Goal: Answer question/provide support: Share knowledge or assist other users

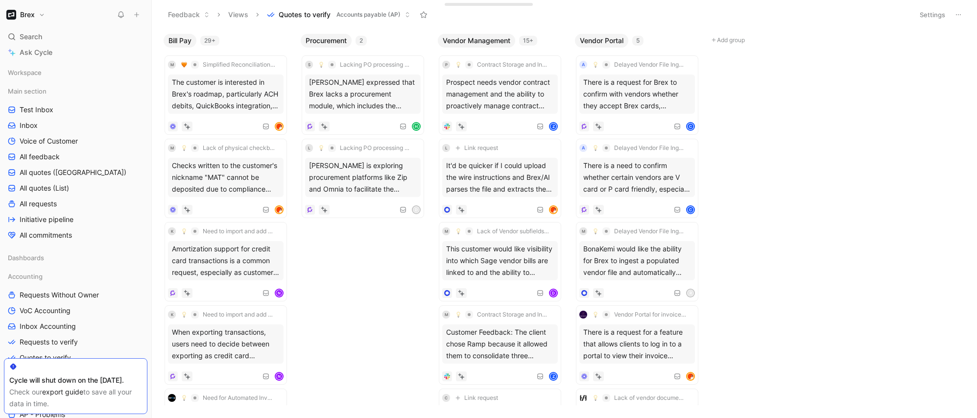
click at [808, 186] on div "Bill Pay 29+ m Simplified Reconciliation Process with QuickBooks Online Advance…" at bounding box center [564, 223] width 825 height 388
click at [813, 347] on div "Bill Pay 29+ m Simplified Reconciliation Process with QuickBooks Online Advance…" at bounding box center [564, 223] width 825 height 388
click at [789, 231] on body "Brex Search ⌘ K Ask Cycle Workspace Main section Test Inbox Inbox Voice of Cust…" at bounding box center [488, 209] width 977 height 418
click at [789, 231] on div "Bill Pay 29+ m Simplified Reconciliation Process with QuickBooks Online Advance…" at bounding box center [564, 223] width 825 height 388
click at [303, 288] on body "Brex Search ⌘ K Ask Cycle Workspace Main section Test Inbox Inbox Voice of Cust…" at bounding box center [488, 209] width 977 height 418
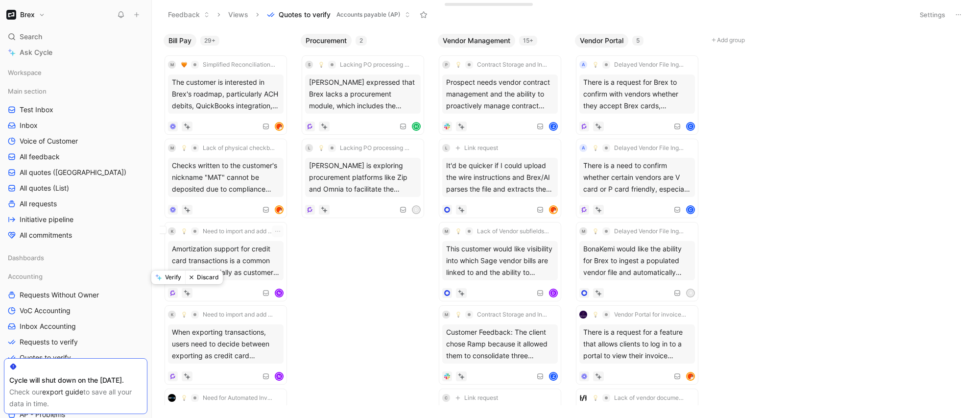
click at [198, 277] on button "Discard" at bounding box center [204, 277] width 38 height 14
click at [381, 351] on body "Brex Search ⌘ K Ask Cycle Workspace Main section Test Inbox Inbox Voice of Cust…" at bounding box center [488, 209] width 977 height 418
click at [225, 262] on div "When exporting transactions, users need to decide between exporting as credit c…" at bounding box center [226, 260] width 116 height 39
click at [206, 272] on button "Discard" at bounding box center [204, 277] width 38 height 14
click at [206, 272] on div "If a vendor sends a PDF invoice containing multiple invoices, admin needs to us…" at bounding box center [226, 260] width 116 height 39
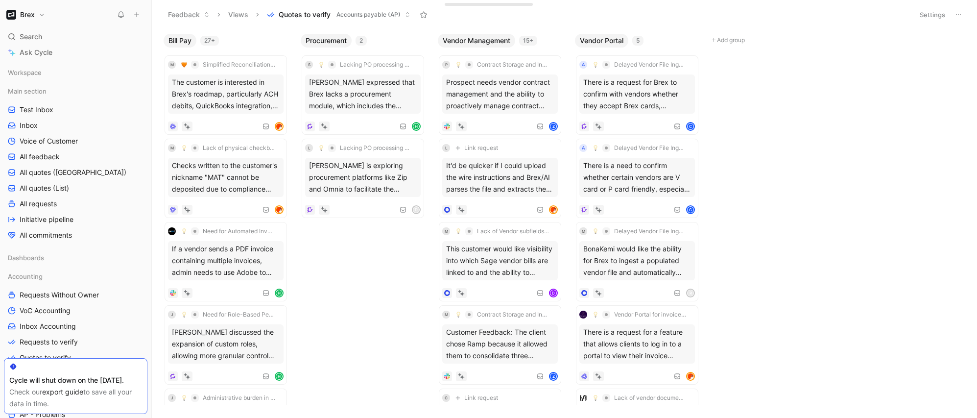
click at [336, 302] on div "Bill Pay 27+ m Simplified Reconciliation Process with QuickBooks Online Advance…" at bounding box center [564, 223] width 825 height 388
click at [213, 263] on div "If a vendor sends a PDF invoice containing multiple invoices, admin needs to us…" at bounding box center [226, 260] width 116 height 39
click at [190, 291] on div at bounding box center [187, 293] width 11 height 10
click at [172, 276] on button "Verify" at bounding box center [168, 277] width 34 height 14
click at [37, 8] on button "Brex" at bounding box center [26, 15] width 44 height 14
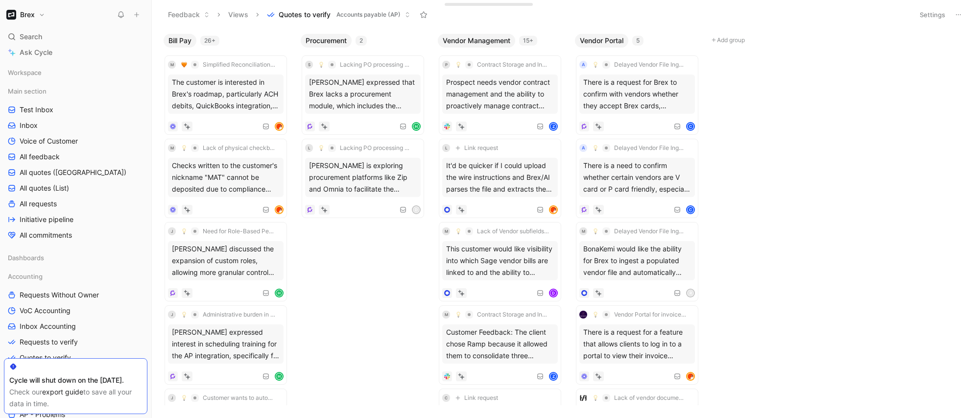
click at [918, 25] on header "Feedback Views Quotes to verify Accounts payable (AP) Settings" at bounding box center [564, 14] width 825 height 29
click at [925, 18] on button "Settings" at bounding box center [932, 15] width 34 height 14
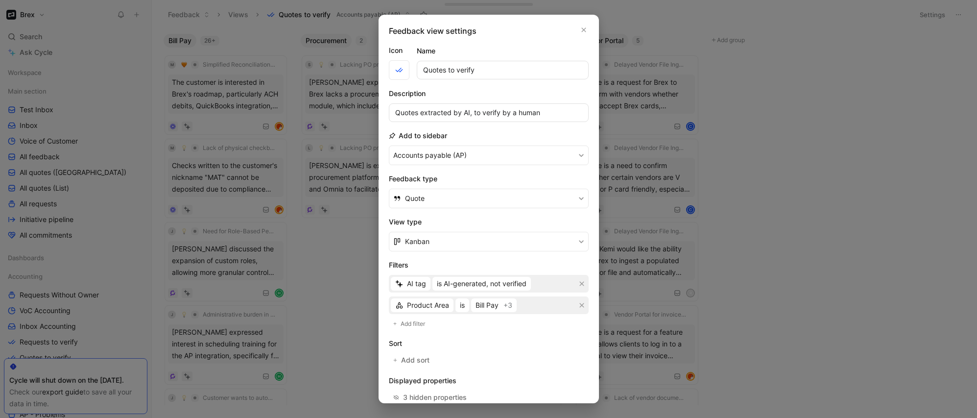
scroll to position [95, 0]
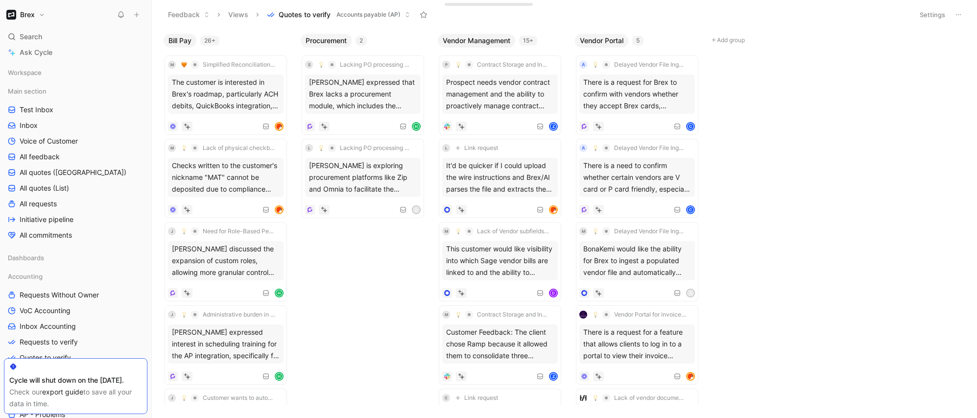
click at [958, 16] on icon at bounding box center [958, 15] width 8 height 8
click at [240, 187] on div "Checks written to the customer's nickname "MAT" cannot be deposited due to comp…" at bounding box center [226, 177] width 116 height 39
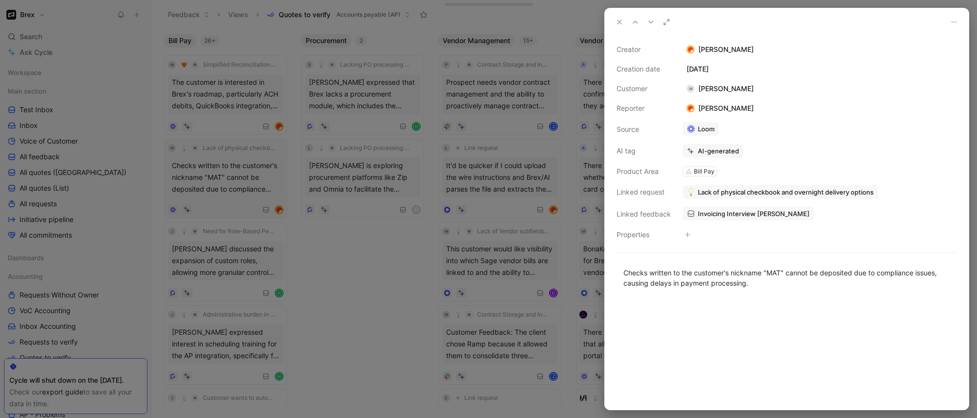
click at [240, 187] on div at bounding box center [488, 209] width 977 height 418
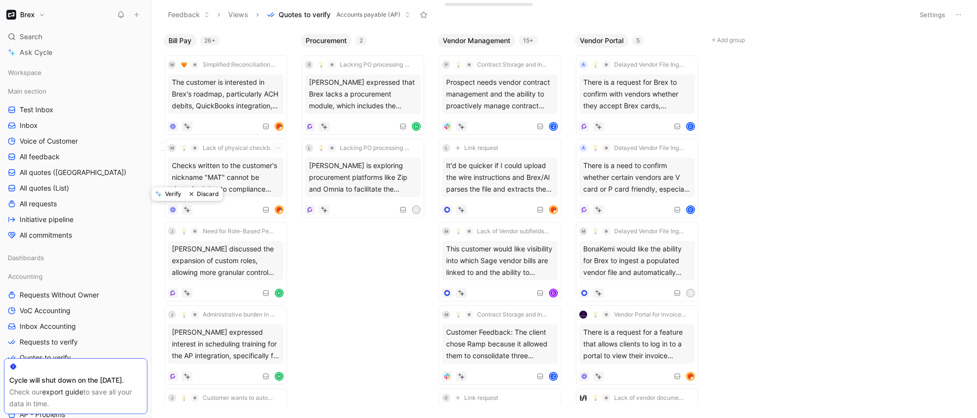
click at [178, 195] on button "Verify" at bounding box center [168, 194] width 34 height 14
click at [256, 110] on div "The customer is interested in Brex's roadmap, particularly ACH debits, QuickBoo…" at bounding box center [226, 93] width 116 height 39
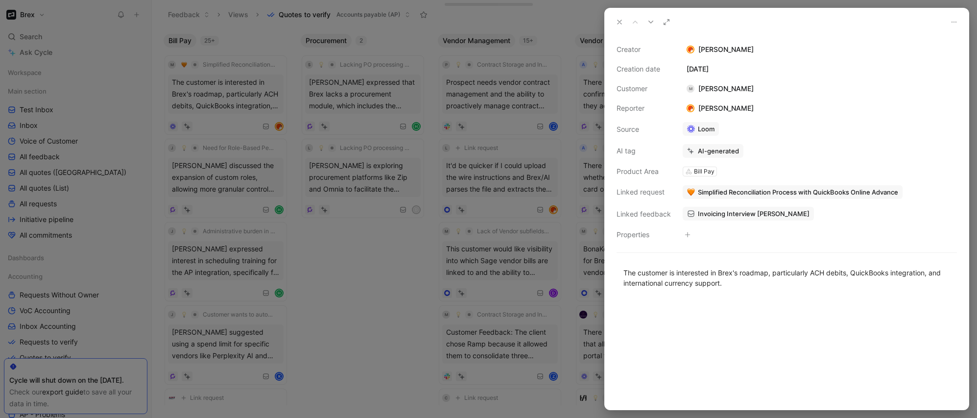
click at [239, 123] on div at bounding box center [488, 209] width 977 height 418
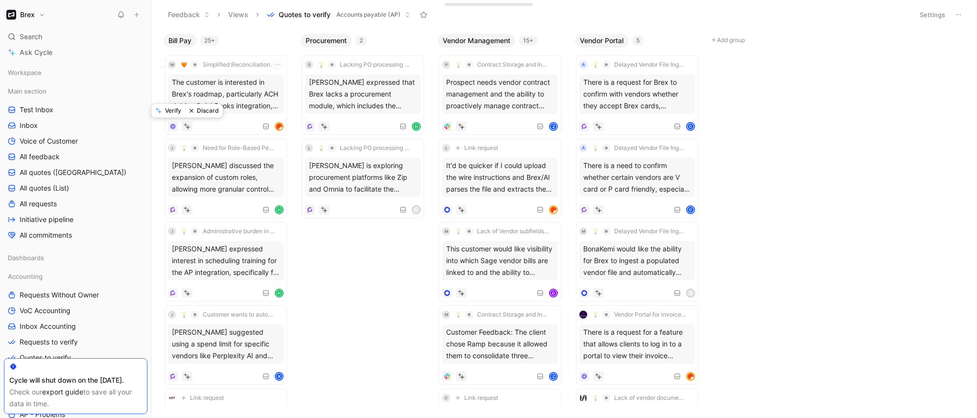
click at [173, 113] on button "Verify" at bounding box center [168, 111] width 34 height 14
click at [210, 210] on div "H" at bounding box center [226, 210] width 116 height 10
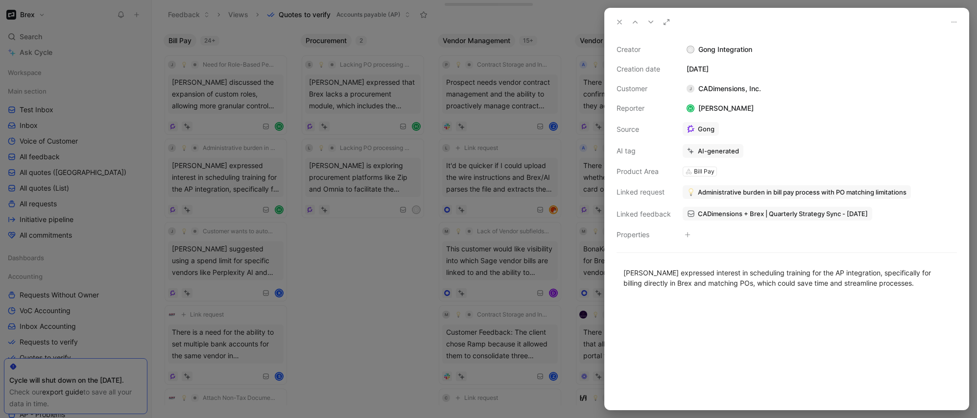
click at [215, 204] on div at bounding box center [488, 209] width 977 height 418
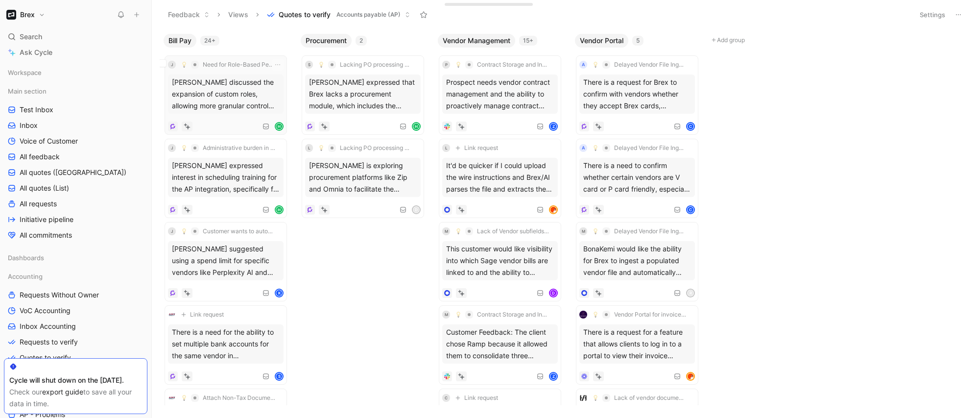
click at [220, 116] on div "j Need for Role-Based Permissions in Approval Process Honami Kawamura discussed…" at bounding box center [226, 95] width 116 height 72
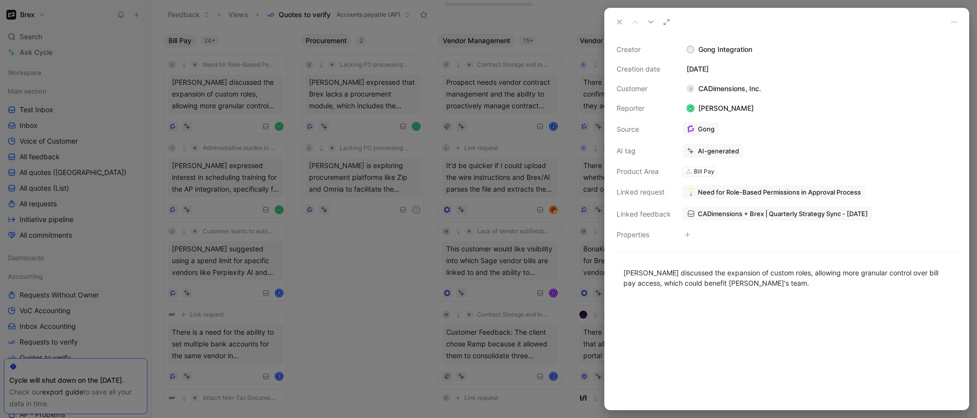
click at [217, 126] on div at bounding box center [488, 209] width 977 height 418
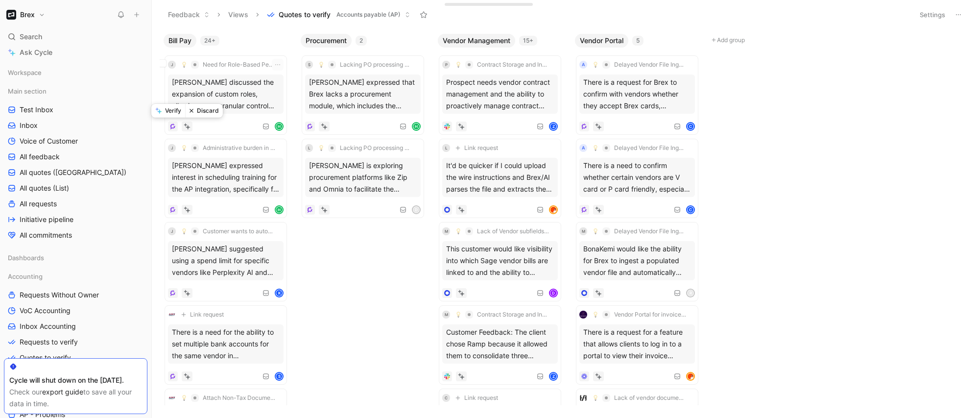
click at [205, 109] on button "Discard" at bounding box center [204, 111] width 38 height 14
click at [226, 198] on div "J Customer wants to automate Bill pay with card through API Kal Lakshmanan sugg…" at bounding box center [226, 178] width 116 height 72
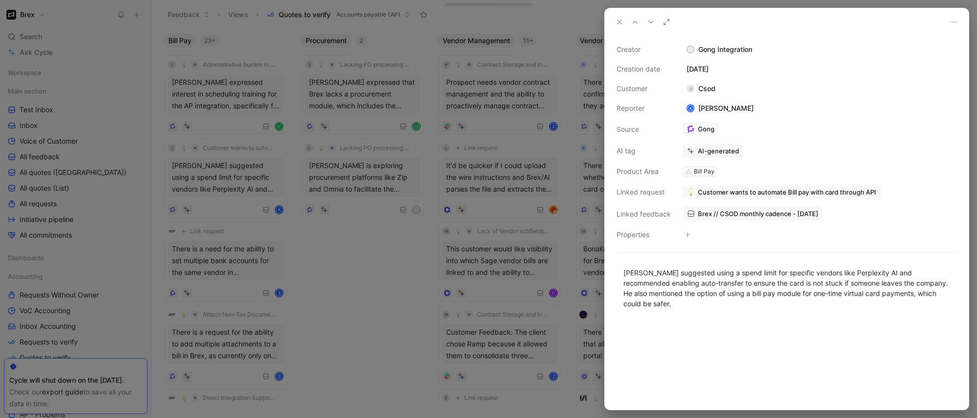
click at [223, 201] on div at bounding box center [488, 209] width 977 height 418
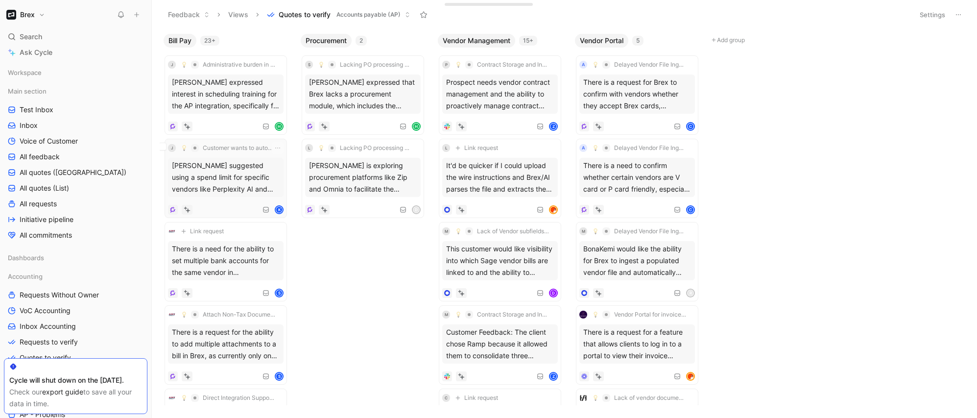
click at [235, 209] on div "K" at bounding box center [226, 210] width 116 height 10
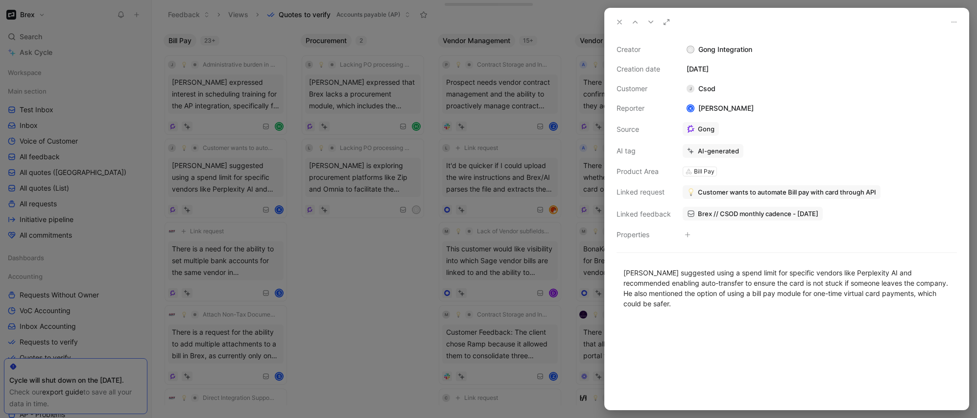
click at [224, 202] on div at bounding box center [488, 209] width 977 height 418
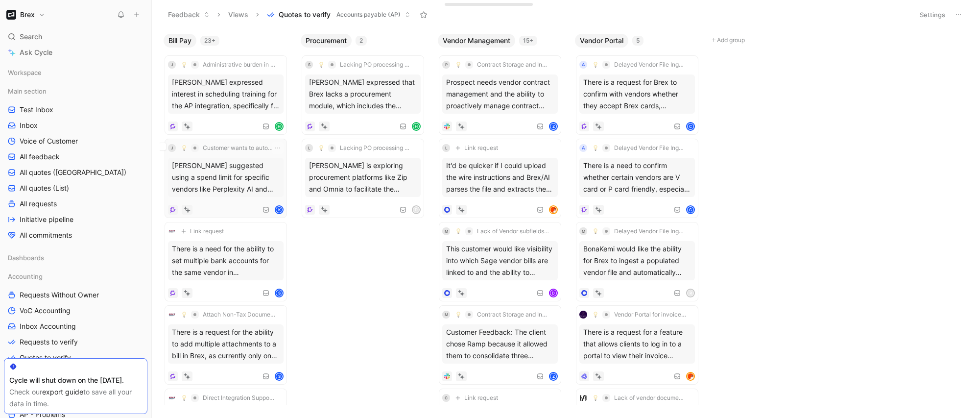
click at [227, 211] on div "K" at bounding box center [226, 210] width 116 height 10
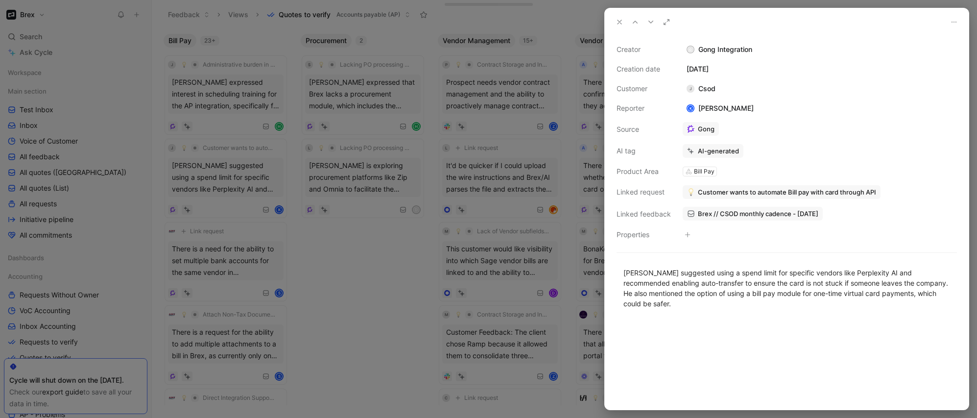
click at [225, 213] on div at bounding box center [488, 209] width 977 height 418
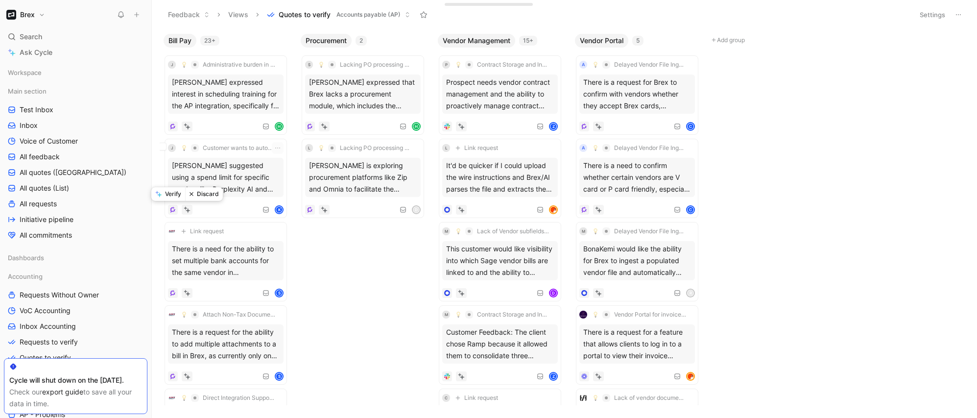
click at [192, 194] on icon at bounding box center [191, 194] width 4 height 4
click at [236, 210] on div "S" at bounding box center [226, 210] width 116 height 10
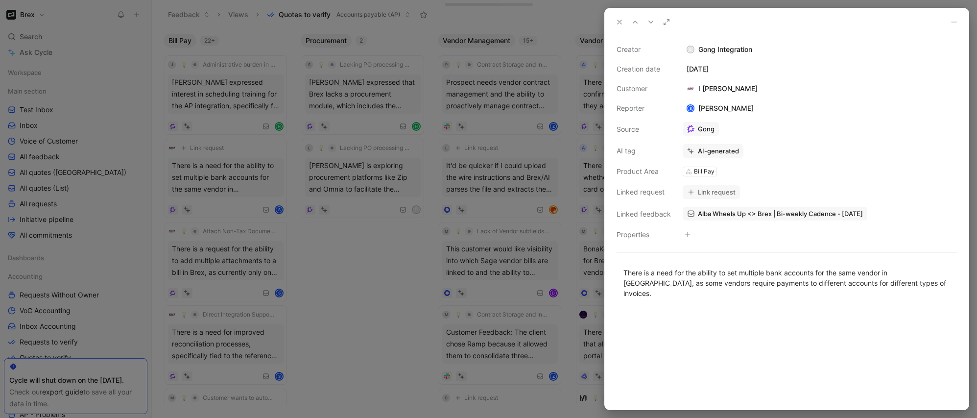
click at [234, 201] on div at bounding box center [488, 209] width 977 height 418
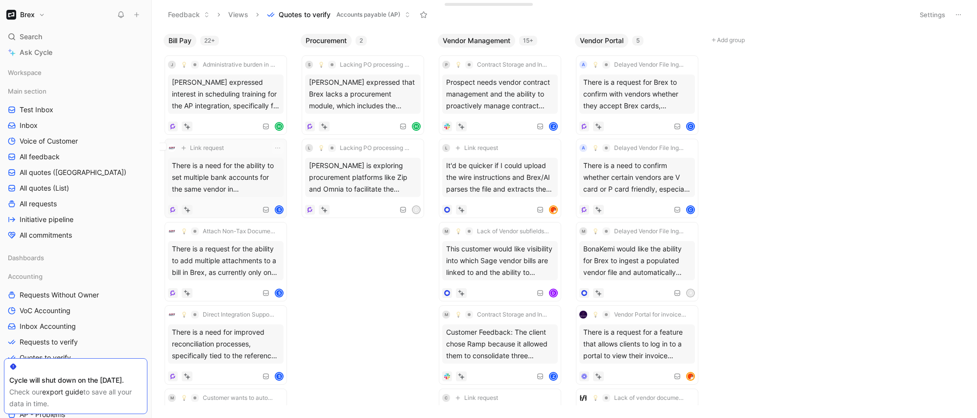
click at [185, 209] on icon at bounding box center [185, 208] width 3 height 3
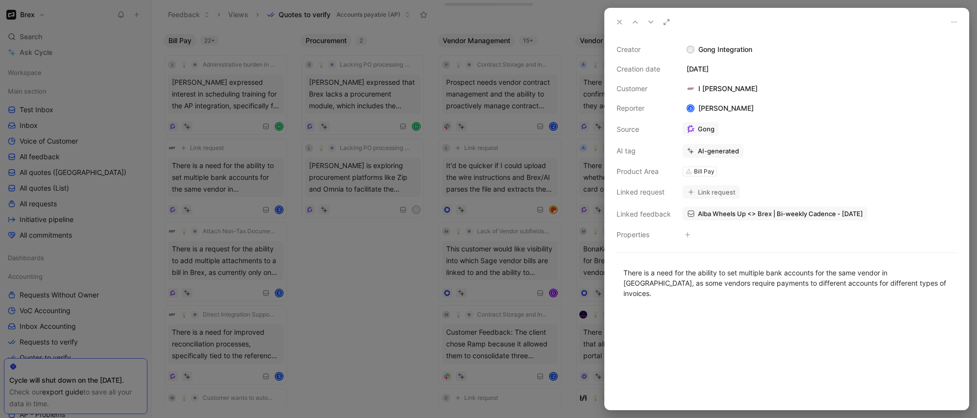
click at [331, 209] on div at bounding box center [488, 209] width 977 height 418
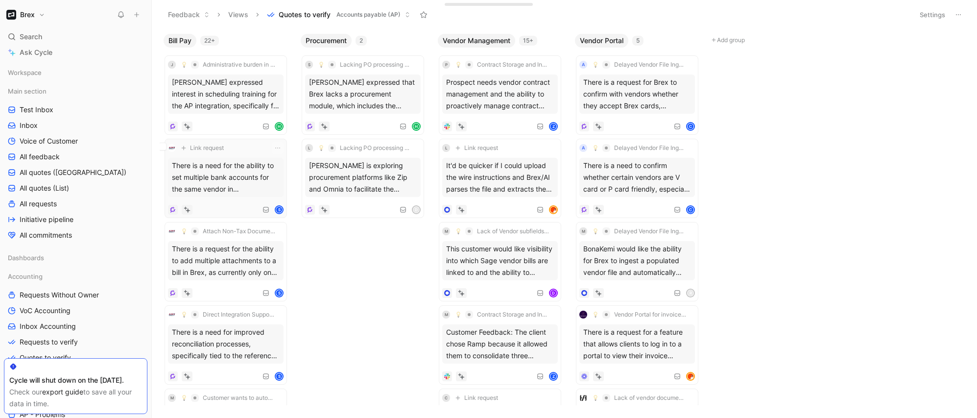
click at [174, 195] on div "There is a need for the ability to set multiple bank accounts for the same vend…" at bounding box center [226, 177] width 116 height 39
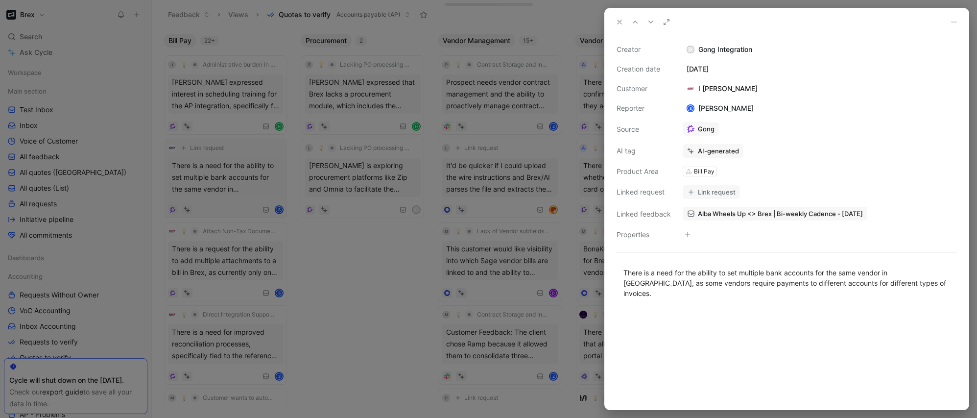
click at [174, 195] on div at bounding box center [488, 209] width 977 height 418
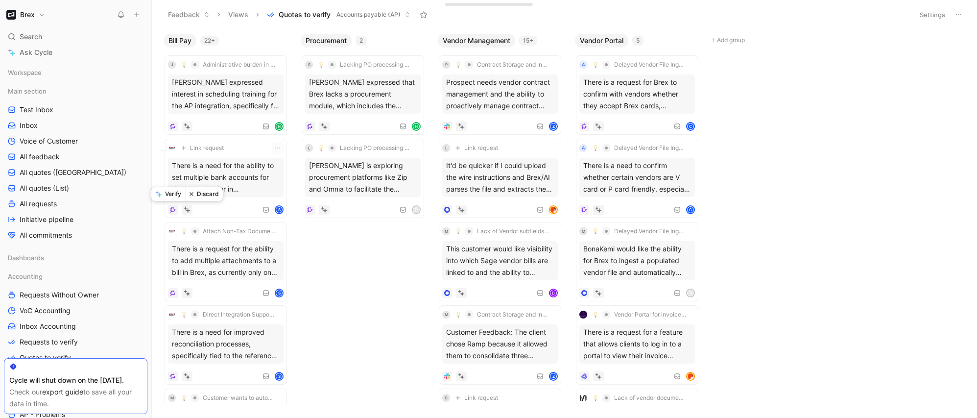
click at [179, 196] on button "Verify" at bounding box center [168, 194] width 34 height 14
click at [204, 210] on div "S" at bounding box center [226, 210] width 116 height 10
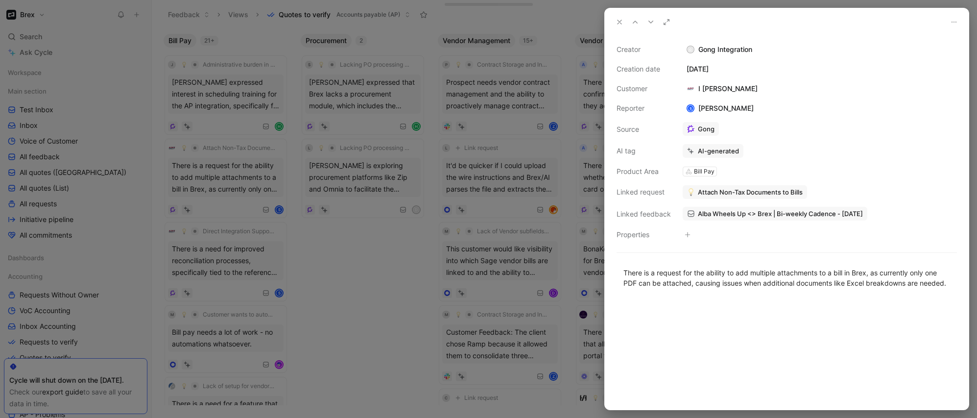
click at [206, 209] on div at bounding box center [488, 209] width 977 height 418
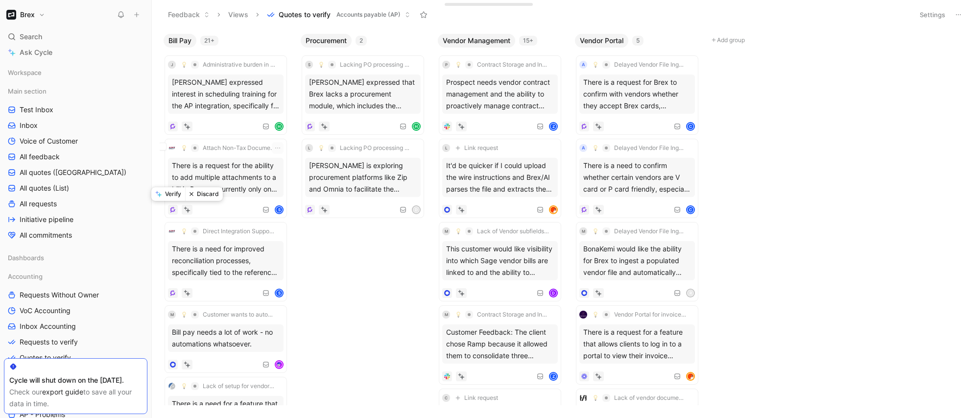
click at [170, 192] on button "Verify" at bounding box center [168, 194] width 34 height 14
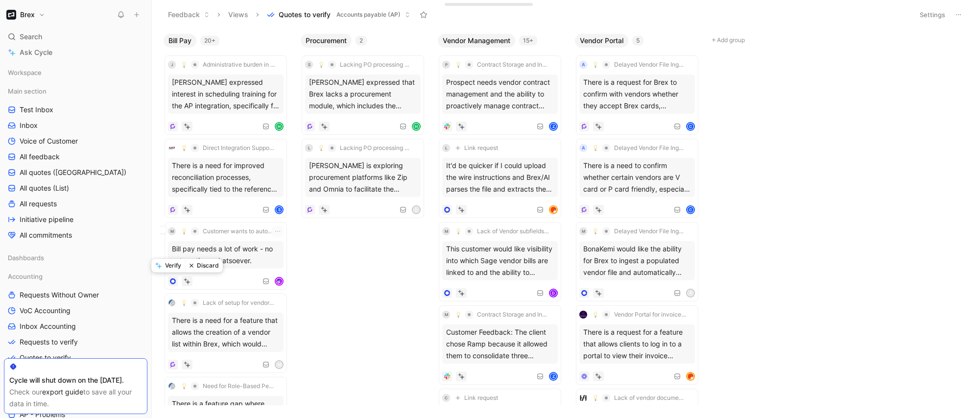
click at [178, 265] on button "Verify" at bounding box center [168, 265] width 34 height 14
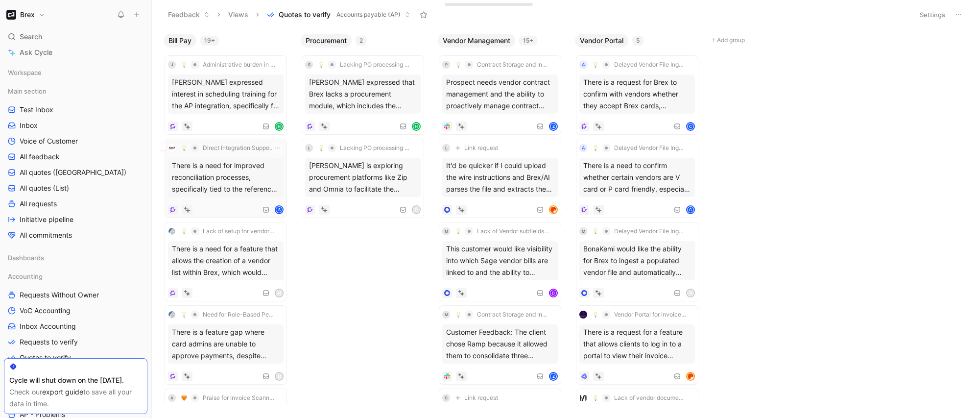
click at [230, 214] on div "Direct Integration Support for CargoWise ERP There is a need for improved recon…" at bounding box center [225, 178] width 122 height 79
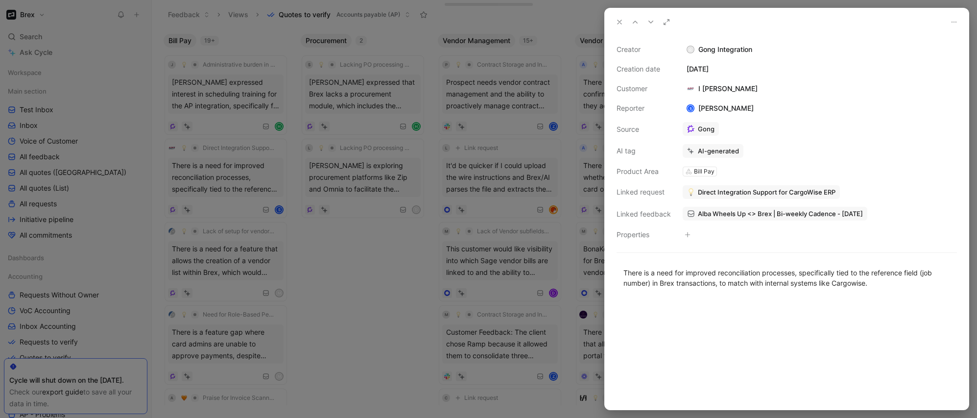
click at [213, 204] on div at bounding box center [488, 209] width 977 height 418
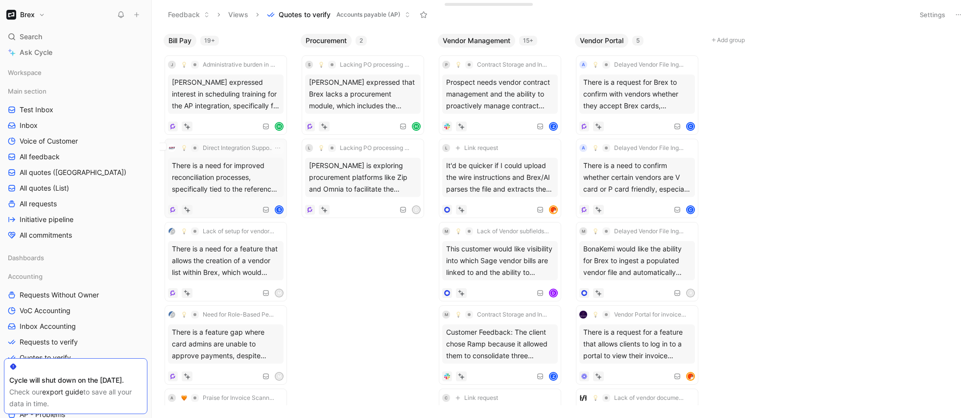
click at [219, 208] on div "S" at bounding box center [226, 210] width 116 height 10
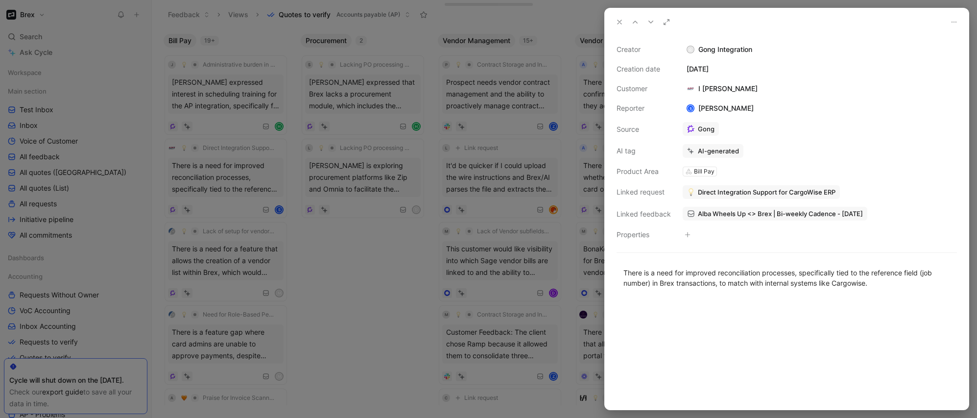
click at [205, 196] on div at bounding box center [488, 209] width 977 height 418
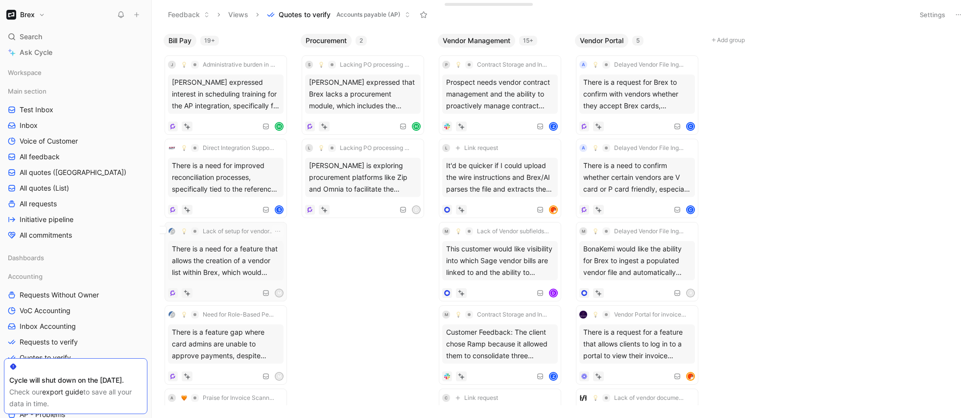
click at [199, 280] on div "Lack of setup for vendor 2 way sync for QBO There is a need for a feature that …" at bounding box center [226, 261] width 116 height 72
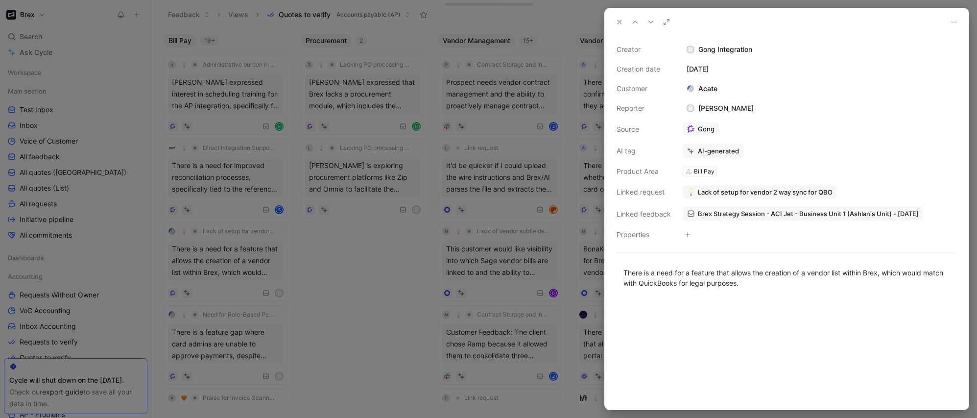
click at [199, 280] on div at bounding box center [488, 209] width 977 height 418
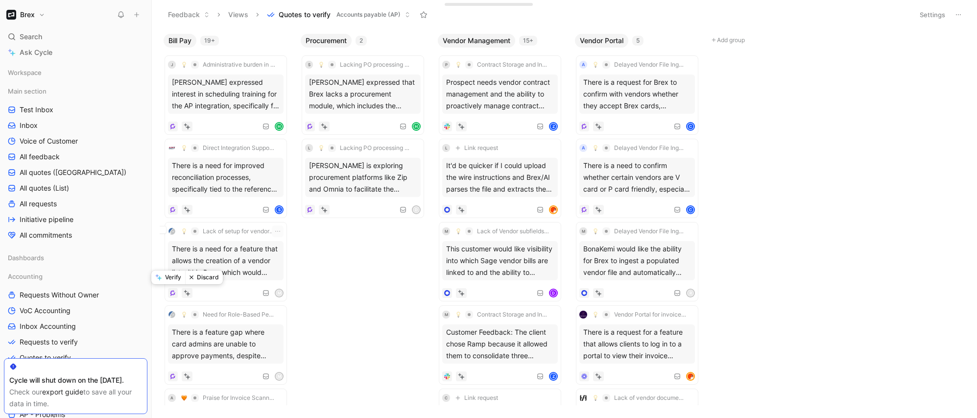
click at [172, 277] on button "Verify" at bounding box center [168, 277] width 34 height 14
click at [206, 368] on div "A Praise for Invoice Scanning Accuracy Marcos finds the platform's ability to r…" at bounding box center [226, 344] width 116 height 72
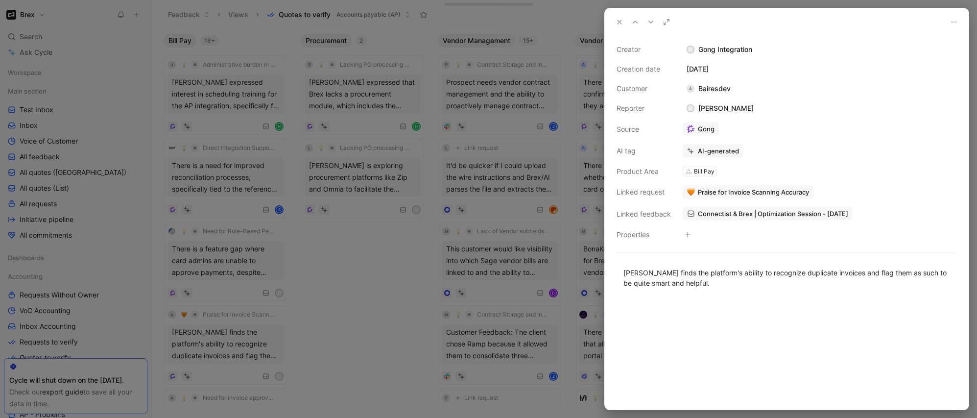
click at [205, 354] on div at bounding box center [488, 209] width 977 height 418
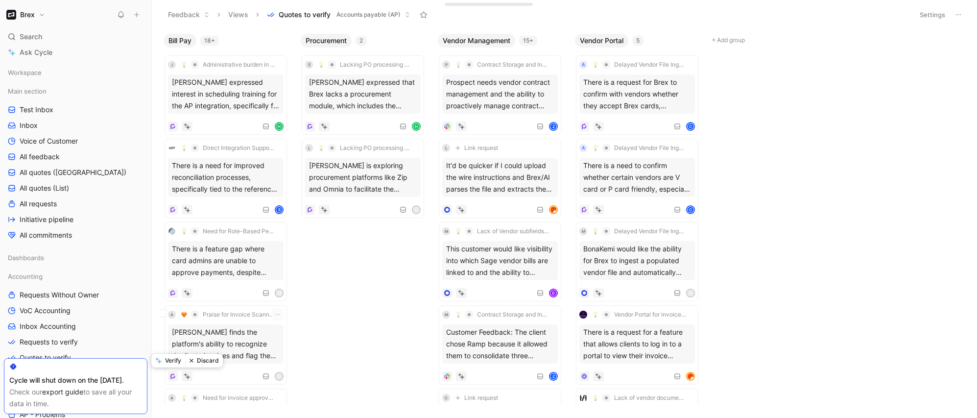
click at [171, 362] on button "Verify" at bounding box center [168, 360] width 34 height 14
click at [217, 284] on div "Open Change Unlink" at bounding box center [271, 293] width 187 height 18
click at [239, 254] on div "There is a feature gap where card admins are unable to approve payments, despit…" at bounding box center [226, 260] width 116 height 39
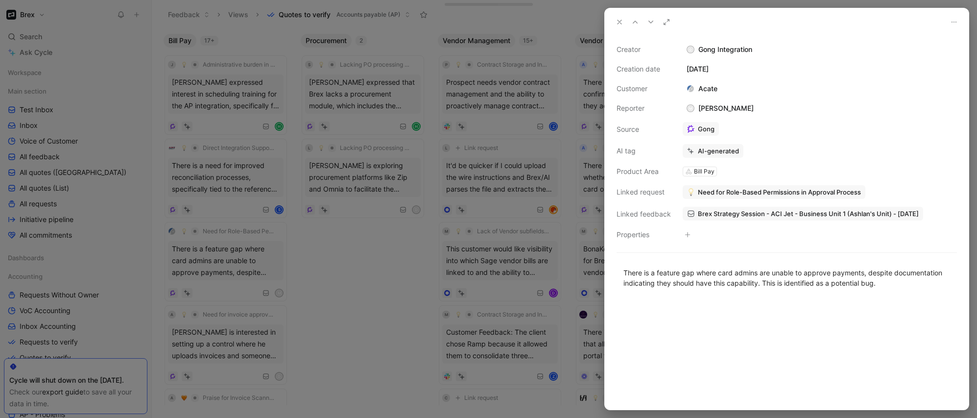
click at [224, 266] on div at bounding box center [488, 209] width 977 height 418
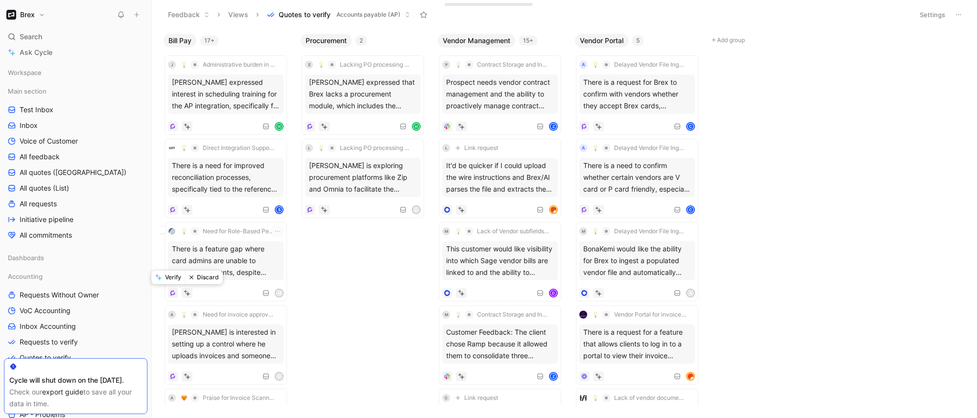
click at [178, 279] on button "Verify" at bounding box center [168, 277] width 34 height 14
click at [212, 273] on div "Marcos is interested in setting up a control where he uploads invoices and some…" at bounding box center [226, 260] width 116 height 39
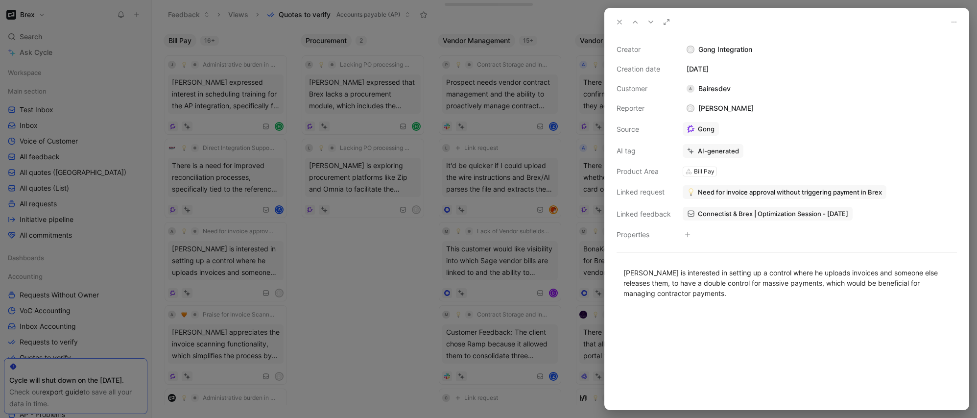
click at [217, 274] on div at bounding box center [488, 209] width 977 height 418
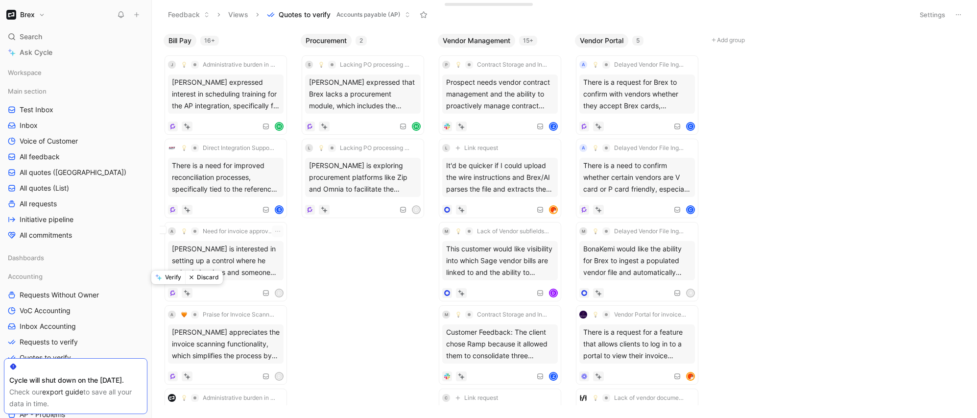
click at [173, 274] on button "Verify" at bounding box center [168, 277] width 34 height 14
click at [215, 276] on div "Marcos Diez appreciates the invoice scanning functionality, which simplifies th…" at bounding box center [226, 260] width 116 height 39
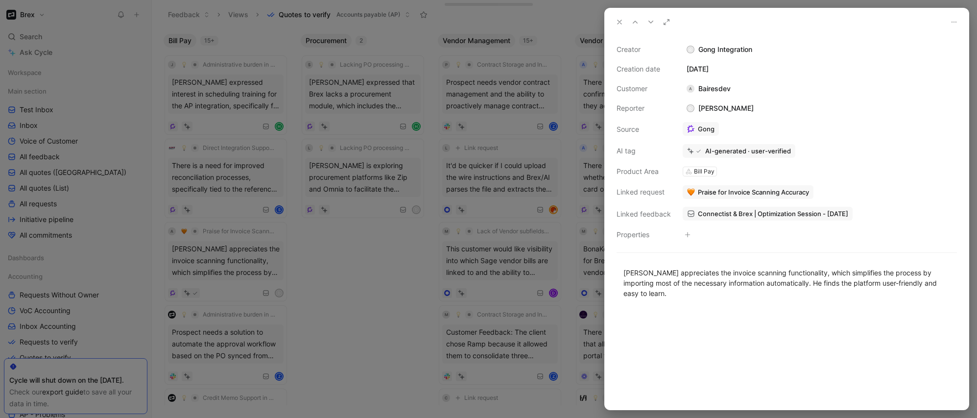
click at [217, 277] on div at bounding box center [488, 209] width 977 height 418
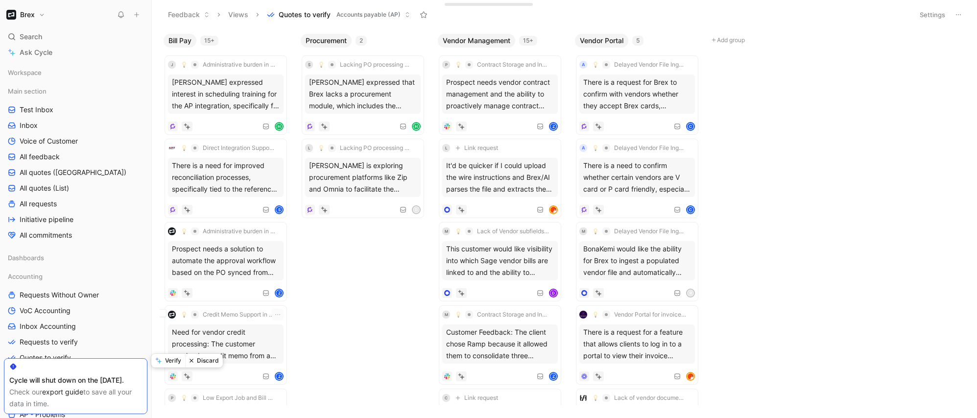
click at [175, 362] on button "Verify" at bounding box center [168, 360] width 34 height 14
click at [214, 365] on div "P Low Export Job and Bill Sync Success Rates in Bill Pay Kal Lakshmanan noted t…" at bounding box center [226, 344] width 116 height 72
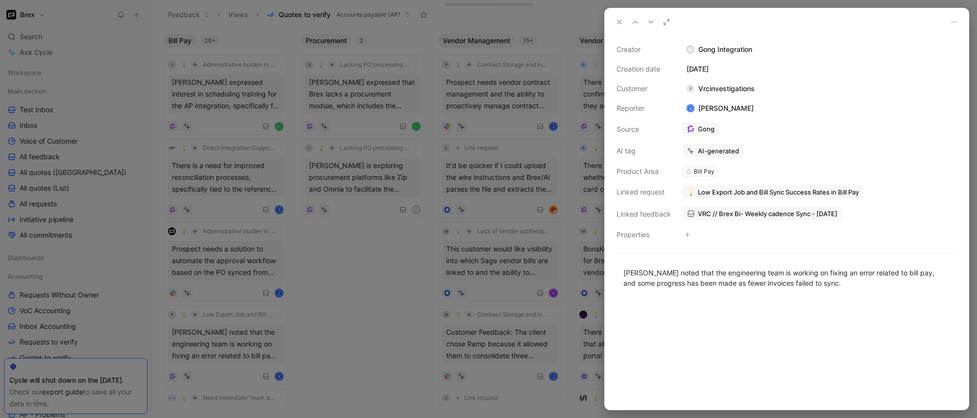
click at [220, 361] on div at bounding box center [488, 209] width 977 height 418
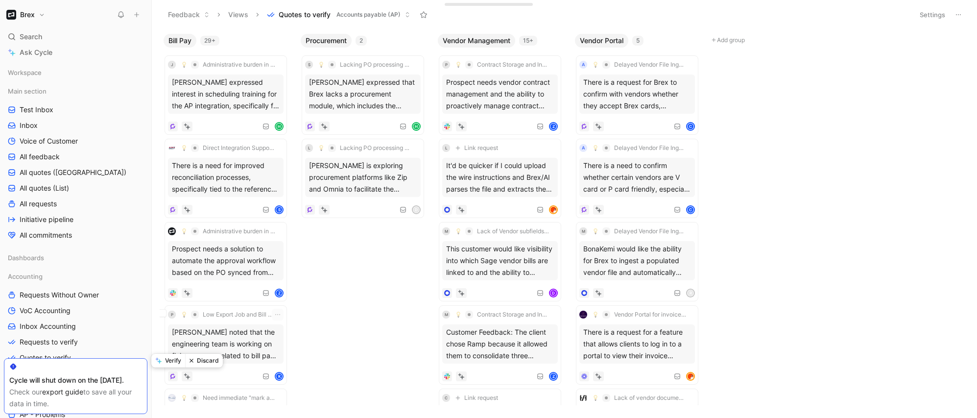
click at [198, 360] on button "Discard" at bounding box center [204, 360] width 38 height 14
click at [214, 363] on div "There is a request for a more streamlined process to approve and pay invoices d…" at bounding box center [226, 343] width 116 height 39
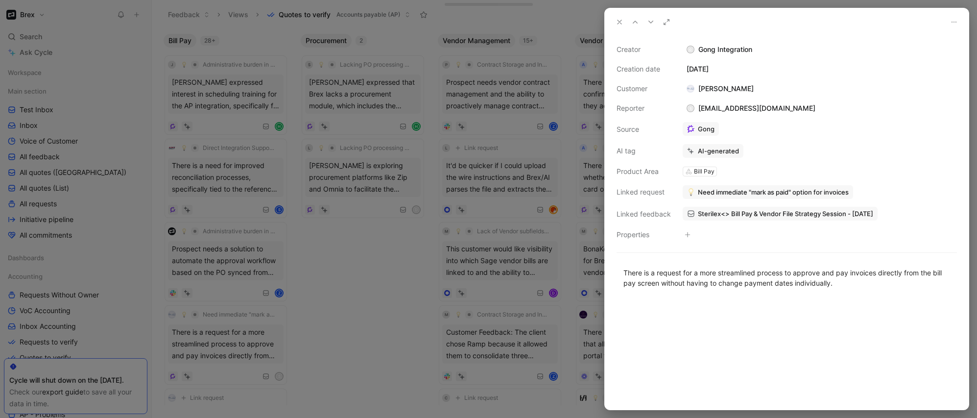
click at [243, 356] on div at bounding box center [488, 209] width 977 height 418
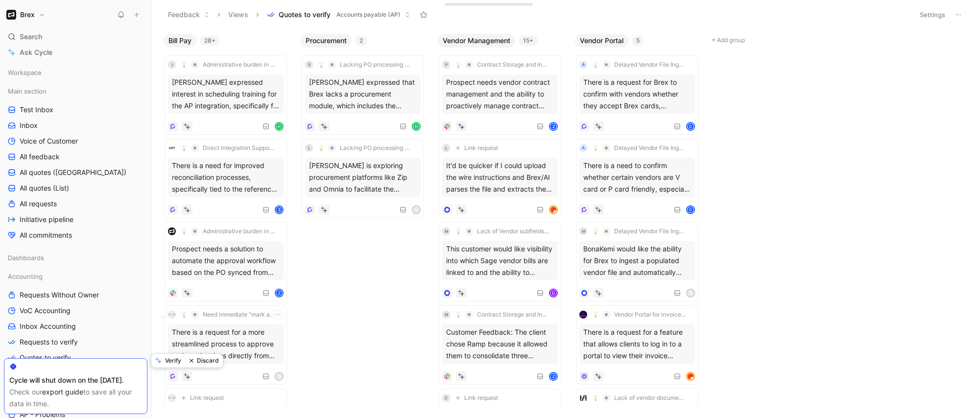
click at [173, 362] on button "Verify" at bounding box center [168, 360] width 34 height 14
click at [232, 350] on div "There is a need for a feature that allows bulk reminders for outstanding approv…" at bounding box center [226, 343] width 116 height 39
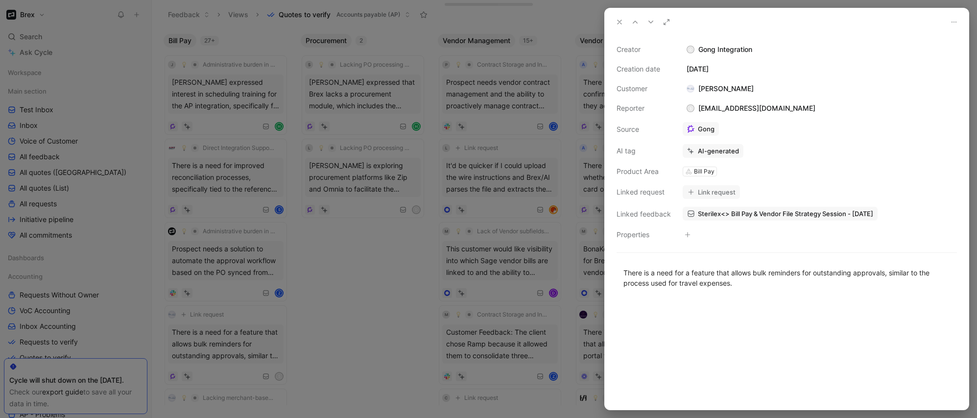
click at [220, 352] on div at bounding box center [488, 209] width 977 height 418
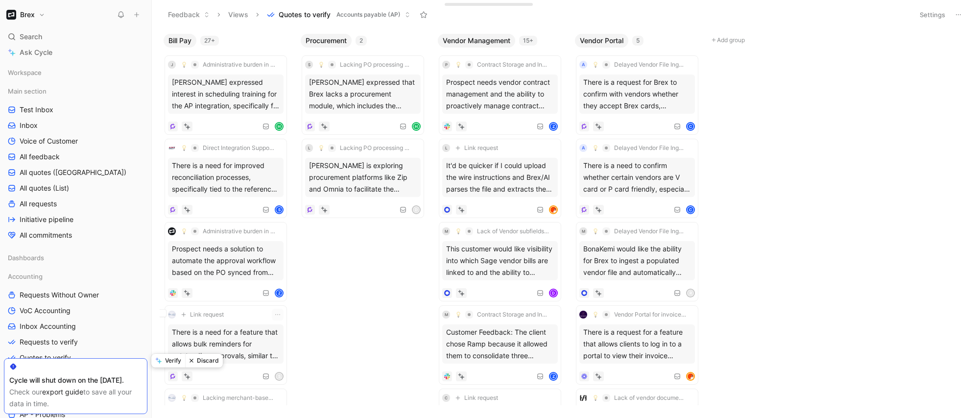
click at [178, 364] on button "Verify" at bounding box center [168, 360] width 34 height 14
click at [217, 356] on div "The client is hesitant to use the bill pay system for ACH payments until the ap…" at bounding box center [226, 343] width 116 height 39
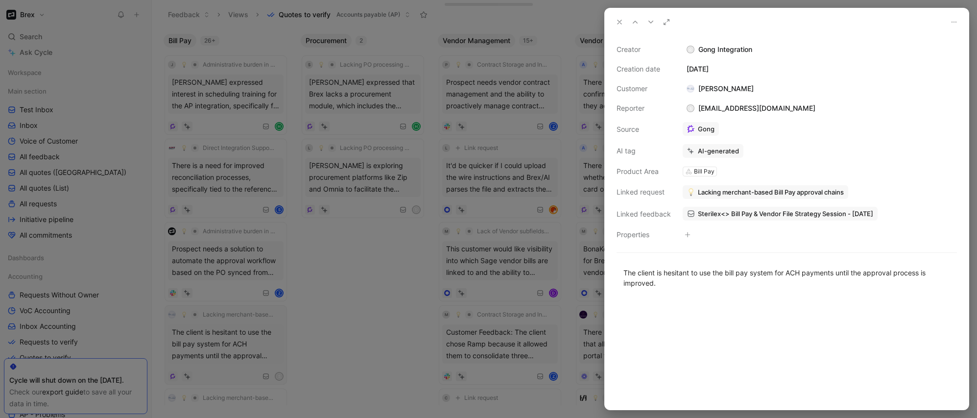
click at [217, 356] on div at bounding box center [488, 209] width 977 height 418
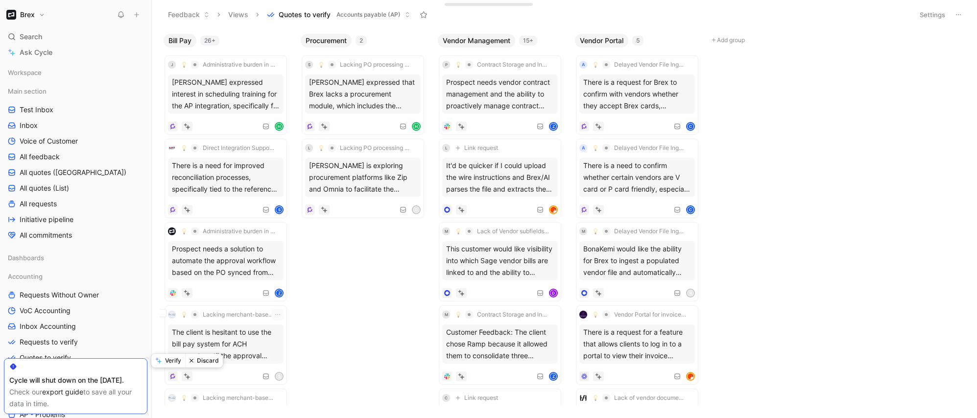
click at [174, 358] on button "Verify" at bounding box center [168, 360] width 34 height 14
click at [205, 358] on div "There is a need for a more flexible approval process for bill payments, as the …" at bounding box center [226, 343] width 116 height 39
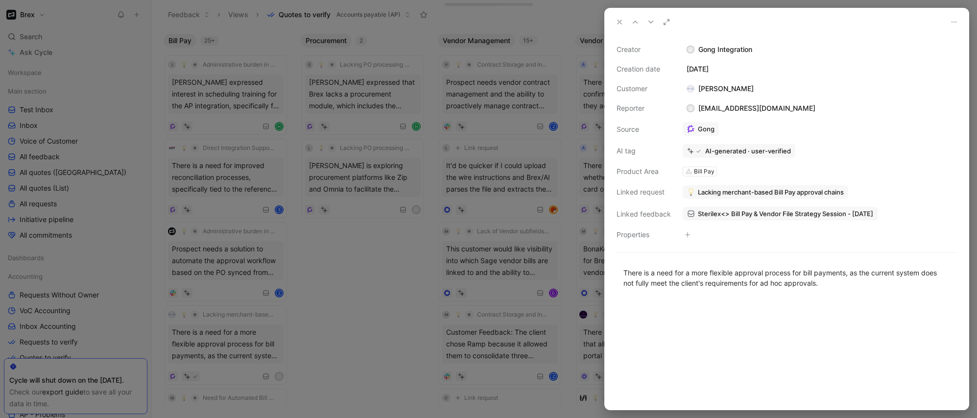
click at [215, 358] on div at bounding box center [488, 209] width 977 height 418
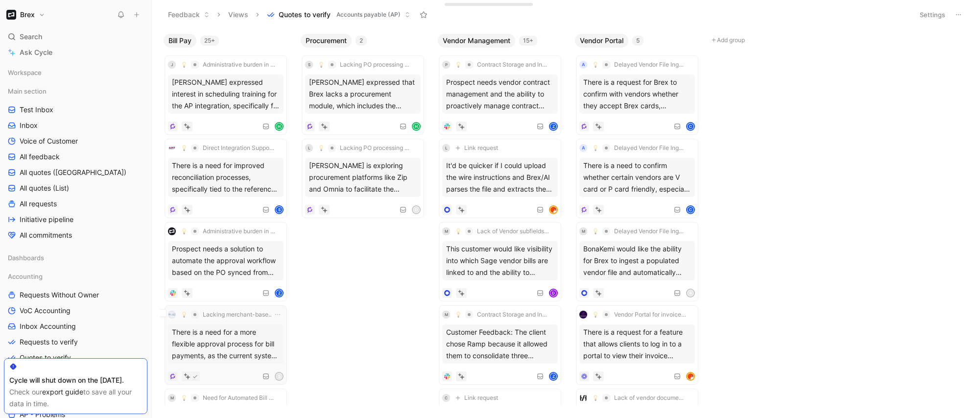
click at [207, 349] on div "There is a need for a more flexible approval process for bill payments, as the …" at bounding box center [226, 343] width 116 height 39
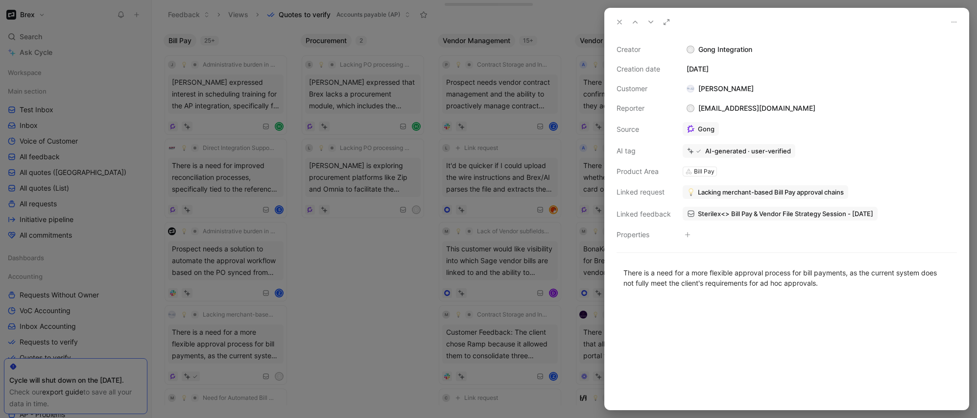
click at [725, 320] on div at bounding box center [787, 354] width 364 height 111
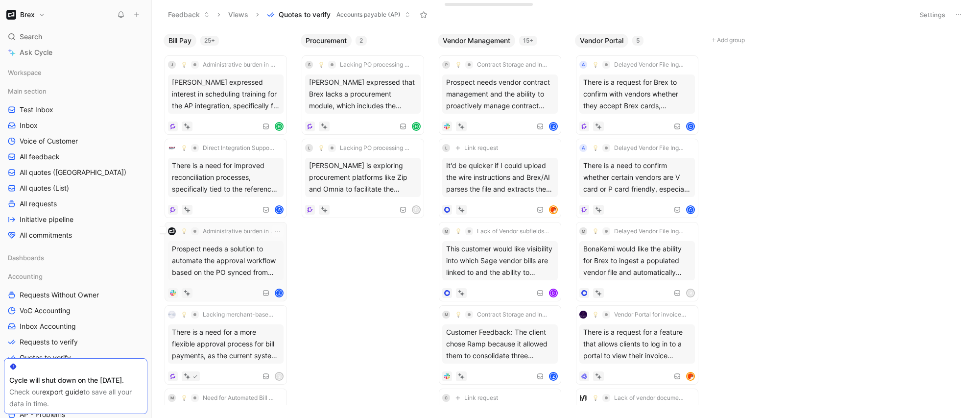
click at [256, 275] on div "Prospect needs a solution to automate the approval workflow based on the PO syn…" at bounding box center [226, 260] width 116 height 39
click at [175, 279] on button "Verify" at bounding box center [168, 277] width 34 height 14
click at [354, 294] on body "Brex Search ⌘ K Ask Cycle Workspace Main section Test Inbox Inbox Voice of Cust…" at bounding box center [488, 209] width 977 height 418
click at [757, 238] on body "Brex Search ⌘ K Ask Cycle Workspace Main section Test Inbox Inbox Voice of Cust…" at bounding box center [488, 209] width 977 height 418
click at [586, 112] on button "Verify" at bounding box center [579, 111] width 34 height 14
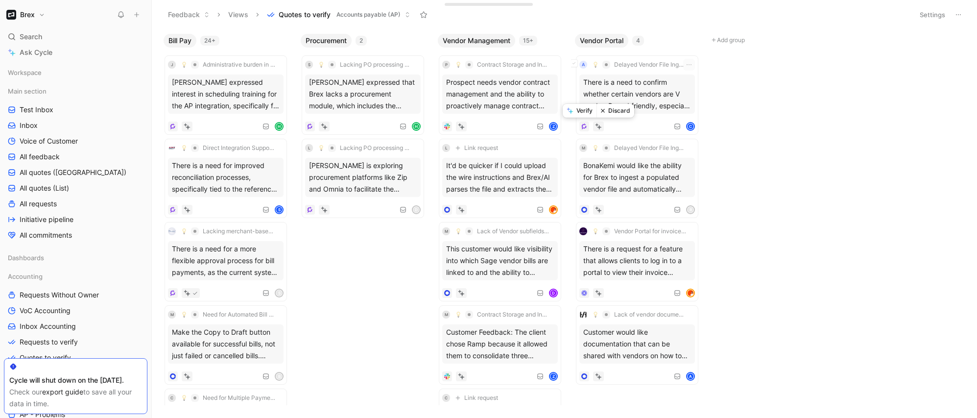
click at [588, 113] on button "Verify" at bounding box center [579, 111] width 34 height 14
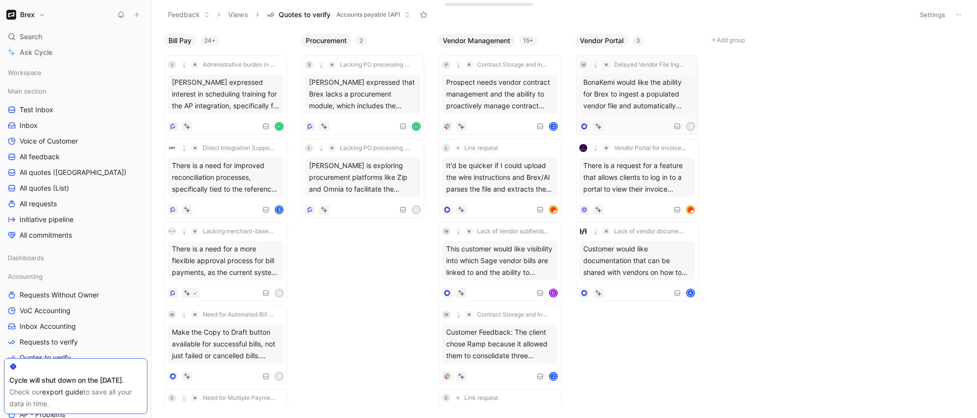
click at [625, 90] on div "BonaKemi would like the ability for Brex to ingest a populated vendor file and …" at bounding box center [637, 93] width 116 height 39
click at [650, 180] on div "There is a request for a feature that allows clients to log in to a portal to v…" at bounding box center [637, 177] width 116 height 39
click at [587, 197] on button "Verify" at bounding box center [579, 194] width 34 height 14
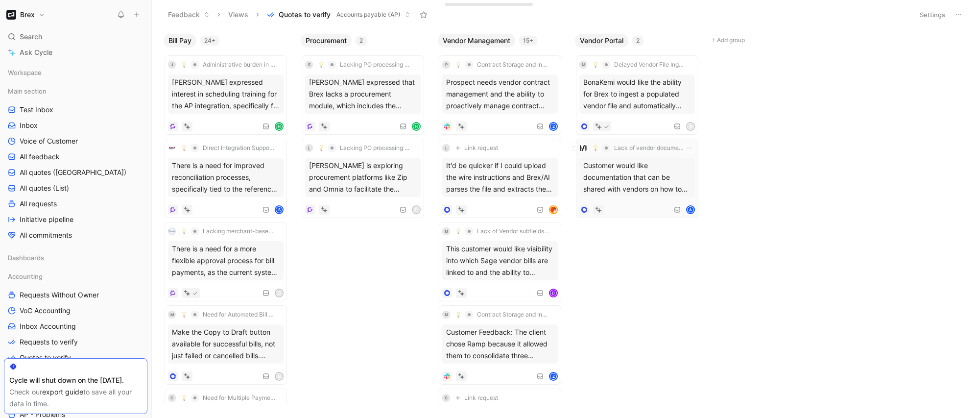
click at [624, 205] on div "A" at bounding box center [637, 210] width 116 height 10
click at [578, 191] on button "Verify" at bounding box center [579, 194] width 34 height 14
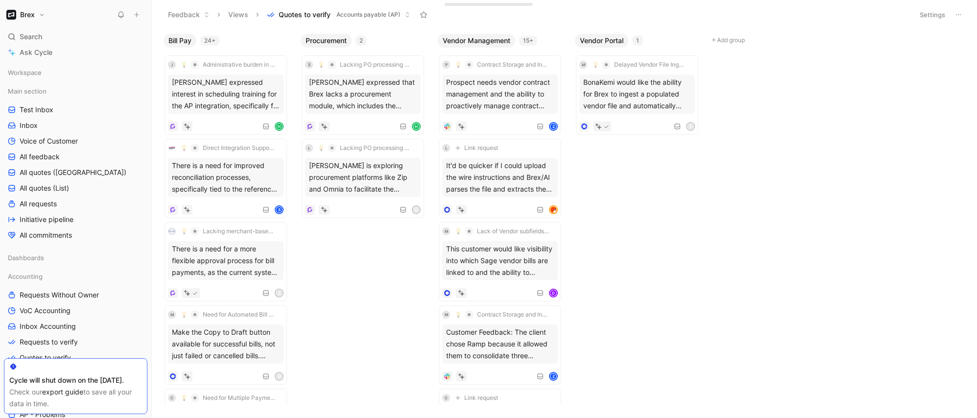
click at [349, 269] on body "Brex Search ⌘ K Ask Cycle Workspace Main section Test Inbox Inbox Voice of Cust…" at bounding box center [488, 209] width 977 height 418
click at [661, 269] on div "Bill Pay 24+ j Administrative burden in bill pay process with PO matching limit…" at bounding box center [564, 223] width 825 height 388
click at [345, 256] on body "Brex Search ⌘ K Ask Cycle Workspace Main section Test Inbox Inbox Voice of Cust…" at bounding box center [488, 209] width 977 height 418
click at [360, 256] on div "Bill Pay 24+ j Administrative burden in bill pay process with PO matching limit…" at bounding box center [564, 223] width 825 height 388
click at [251, 273] on div "There is a need for a more flexible approval process for bill payments, as the …" at bounding box center [226, 260] width 116 height 39
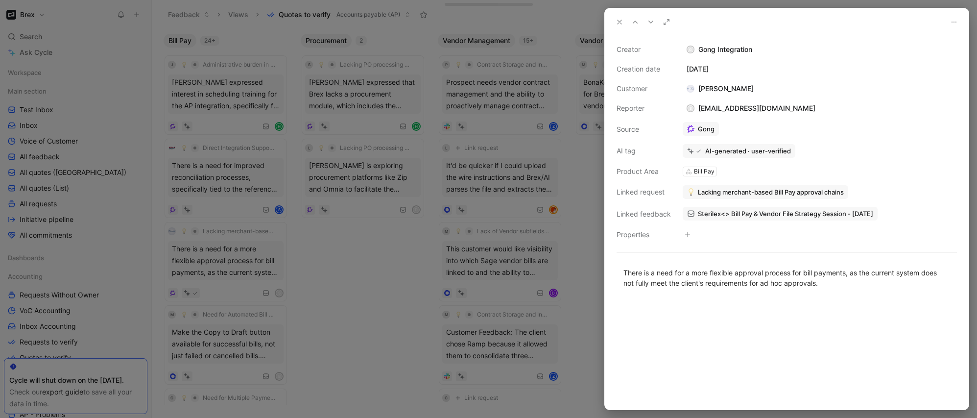
click at [362, 293] on div at bounding box center [488, 209] width 977 height 418
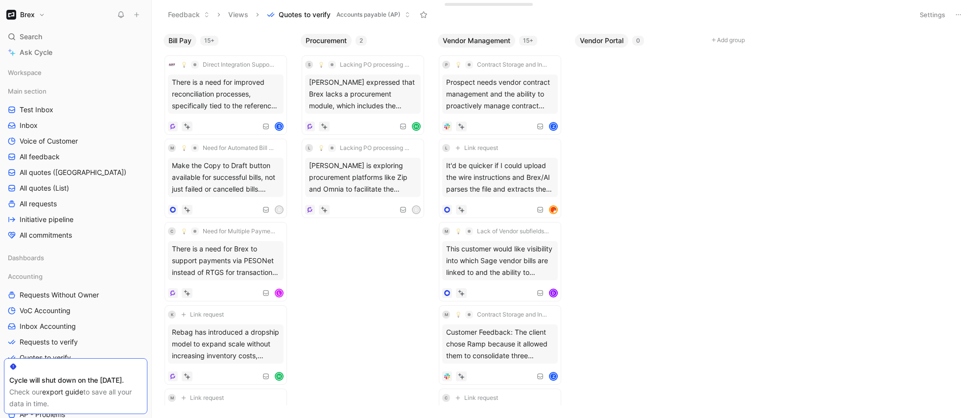
click at [351, 313] on div "Bill Pay 15+ Direct Integration Support for CargoWise ERP There is a need for i…" at bounding box center [564, 223] width 825 height 388
click at [207, 355] on button "Discard" at bounding box center [204, 360] width 38 height 14
click at [262, 360] on div "Brex offers a vendor review service to identify vendors that accept credit card…" at bounding box center [226, 343] width 116 height 39
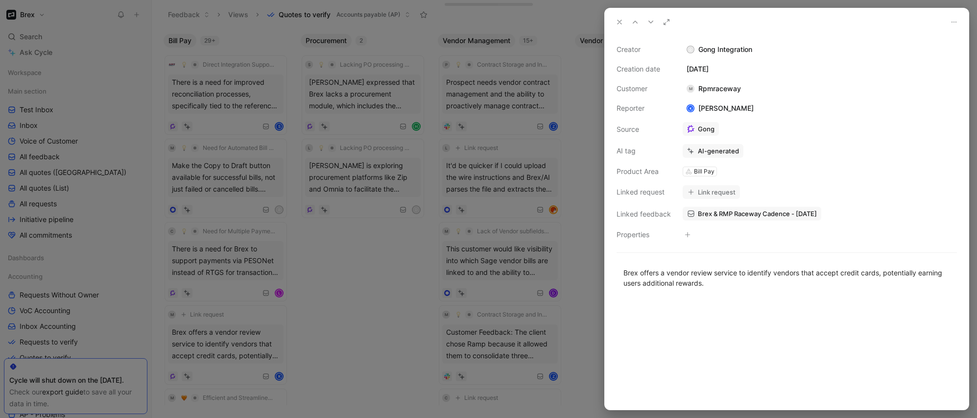
click at [342, 324] on div at bounding box center [488, 209] width 977 height 418
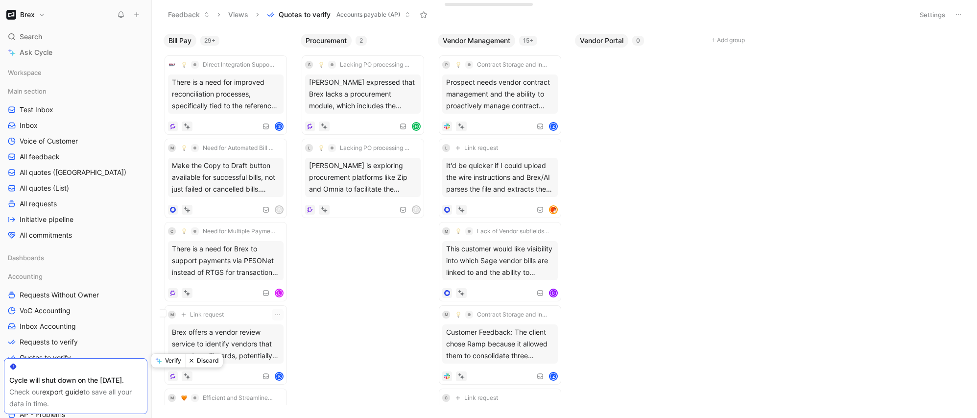
click at [178, 363] on button "Verify" at bounding box center [168, 360] width 34 height 14
click at [221, 347] on div "Brex's automation and custom rules have reduced manual work for users, making t…" at bounding box center [226, 343] width 116 height 39
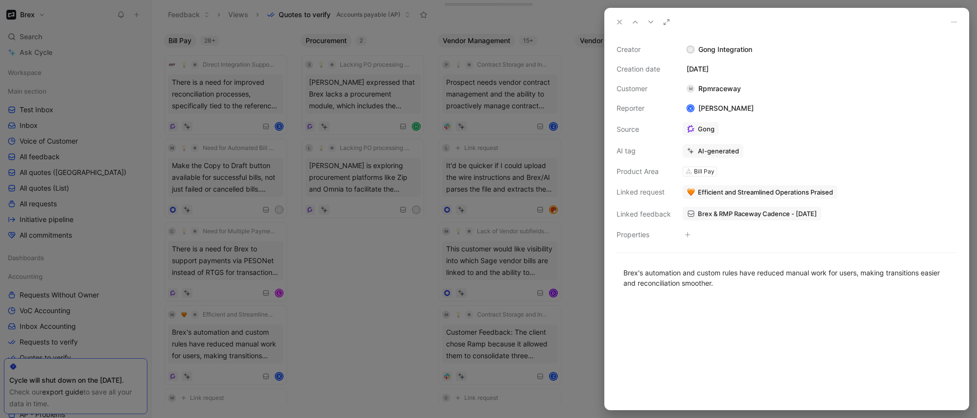
click at [322, 359] on div at bounding box center [488, 209] width 977 height 418
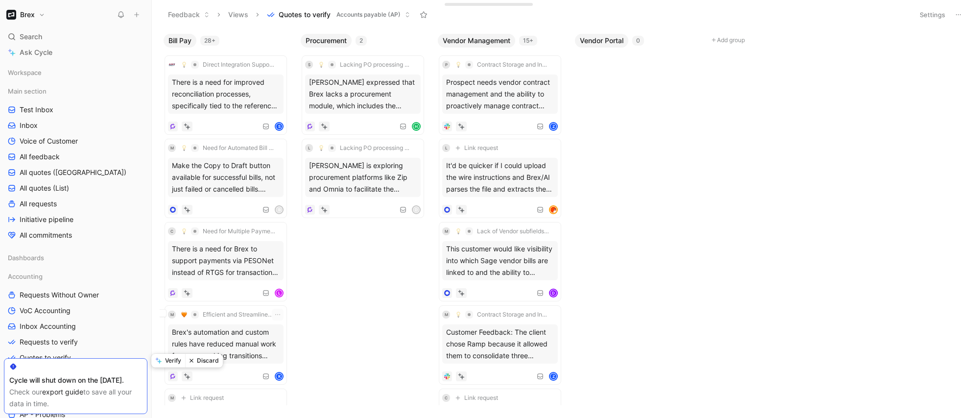
click at [175, 363] on button "Verify" at bounding box center [168, 360] width 34 height 14
click at [252, 351] on div "Brex's bill pay feature is free but cannot handle partial payments of invoices,…" at bounding box center [226, 343] width 116 height 39
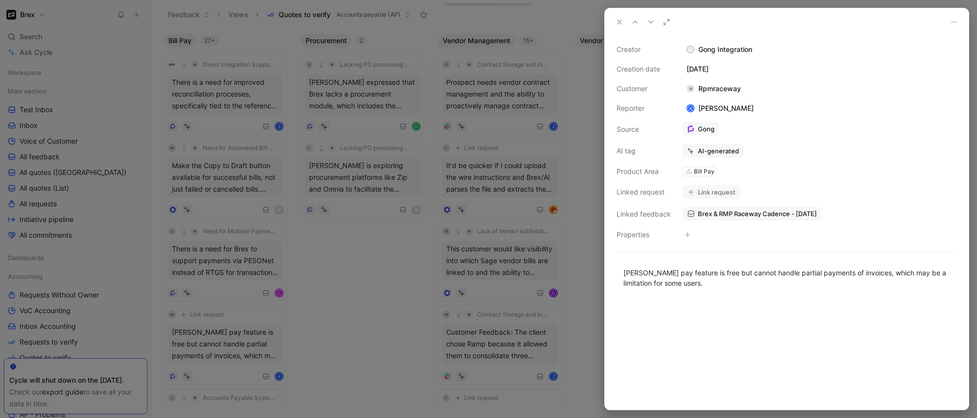
click at [316, 350] on div at bounding box center [488, 209] width 977 height 418
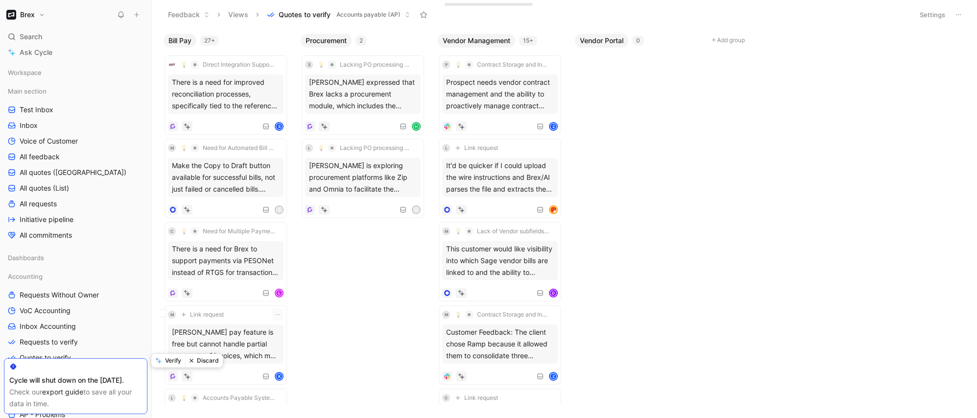
click at [174, 361] on button "Verify" at bounding box center [168, 360] width 34 height 14
click at [211, 360] on div "Larissa Gonzales mentioned the need for better internal controls and cash flow …" at bounding box center [226, 343] width 116 height 39
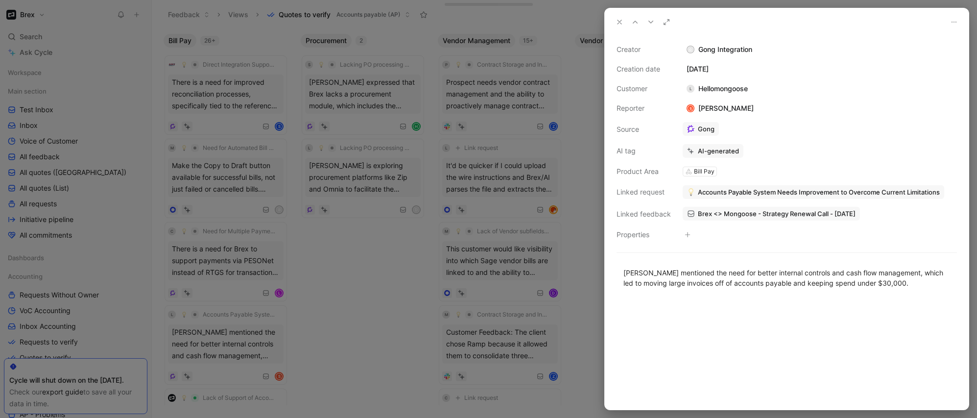
click at [324, 346] on div at bounding box center [488, 209] width 977 height 418
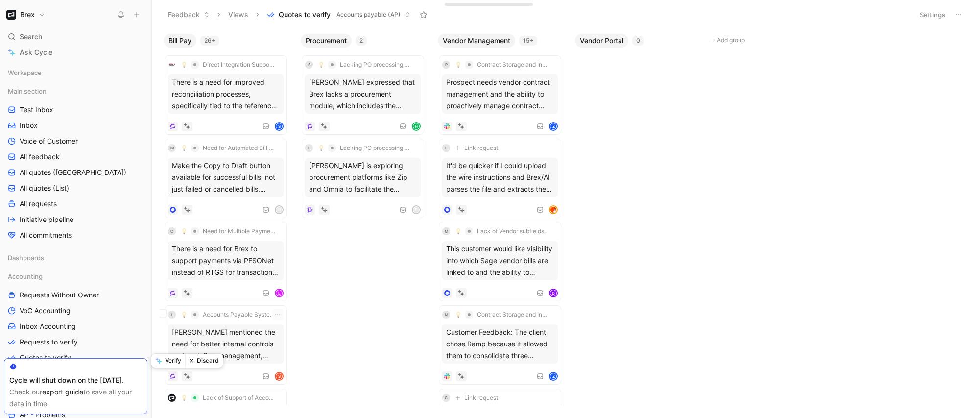
click at [176, 363] on button "Verify" at bounding box center [168, 360] width 34 height 14
click at [249, 358] on div "Bill payments do not flow to the Accounting tab when using Bill Pay and Custom …" at bounding box center [226, 343] width 116 height 39
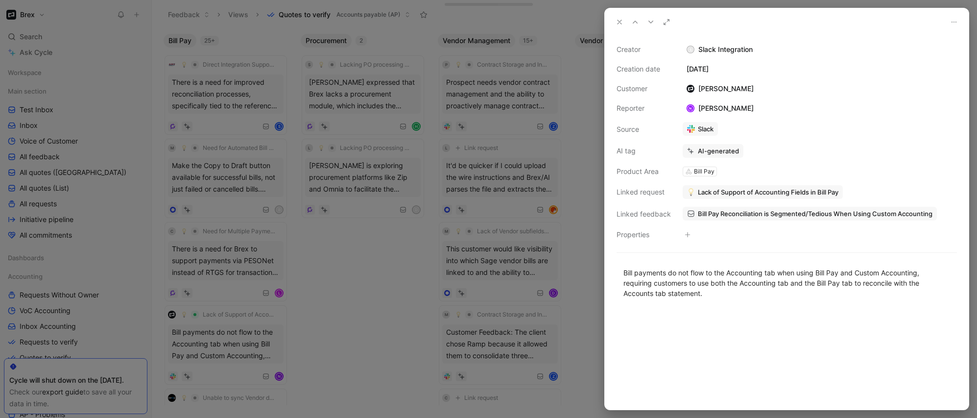
click at [306, 345] on div at bounding box center [488, 209] width 977 height 418
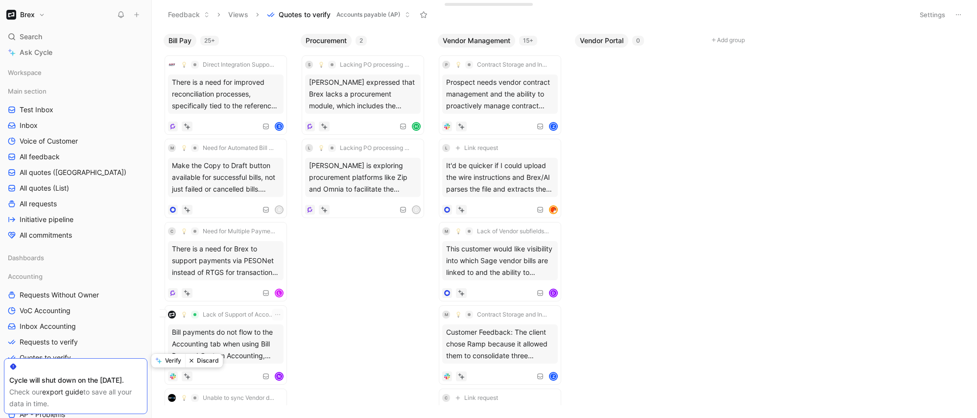
click at [176, 364] on button "Verify" at bounding box center [168, 360] width 34 height 14
click at [223, 358] on div "This customer would like visibility into which NetSuite vendor bills are linked…" at bounding box center [226, 343] width 116 height 39
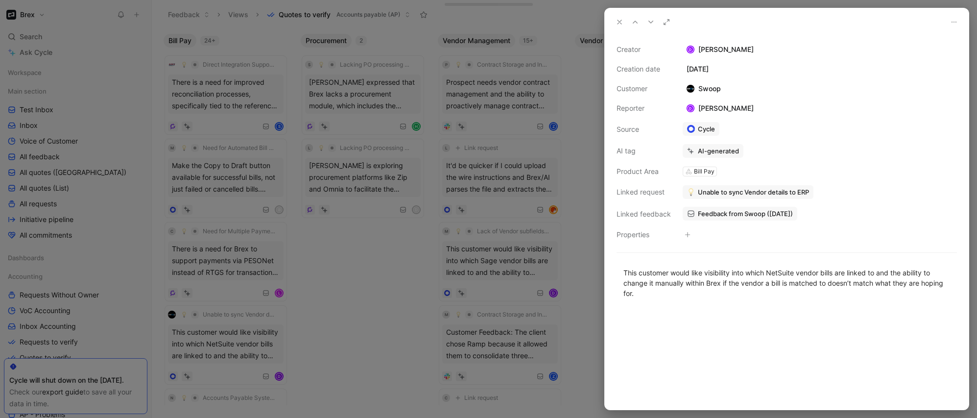
click at [338, 332] on div at bounding box center [488, 209] width 977 height 418
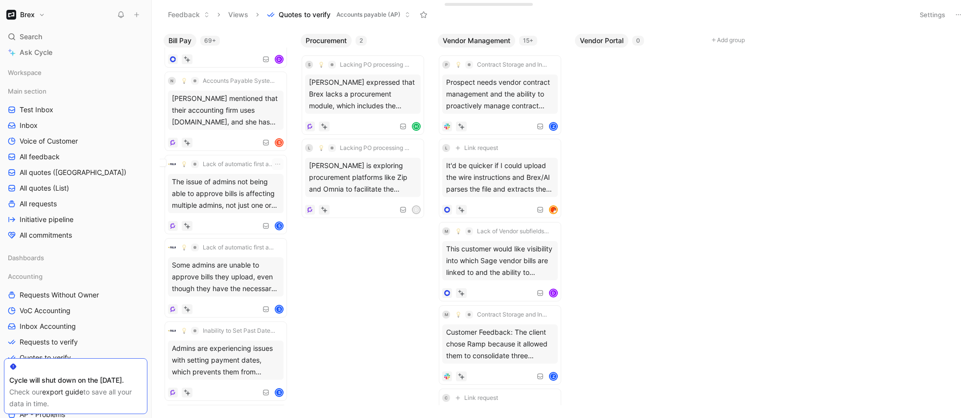
scroll to position [297, 0]
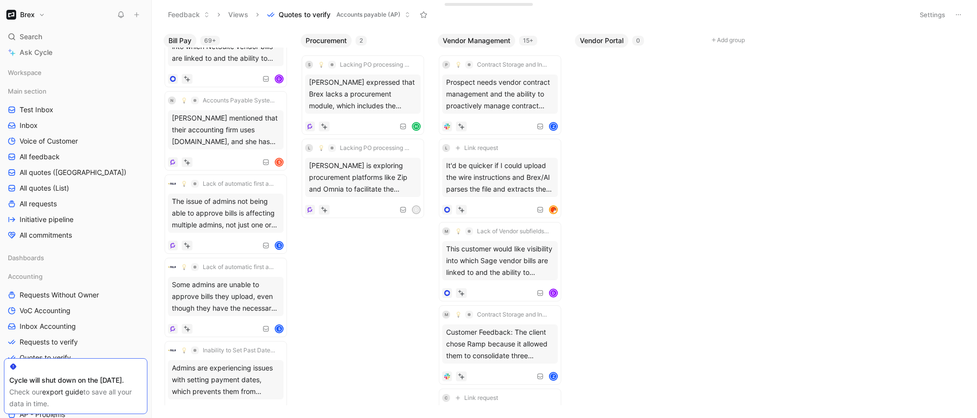
click at [355, 294] on div "Bill Pay 69+ M Need for Automated Bill Drafting from AP Inbox Make the Copy to …" at bounding box center [564, 223] width 825 height 388
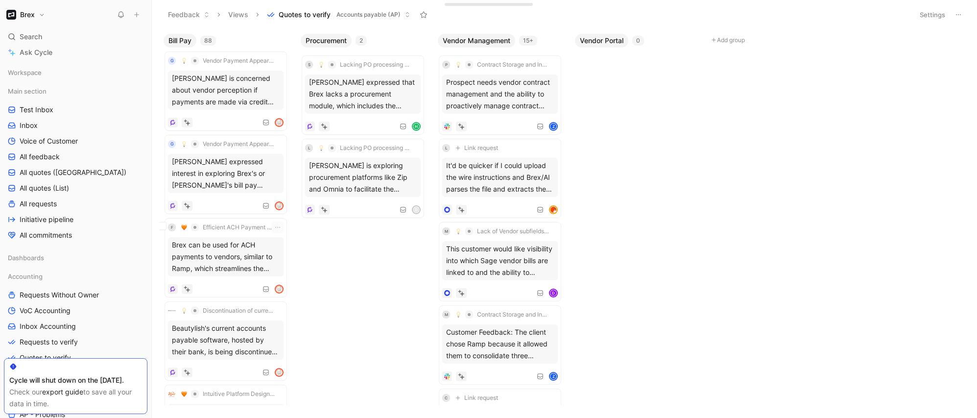
scroll to position [5157, 0]
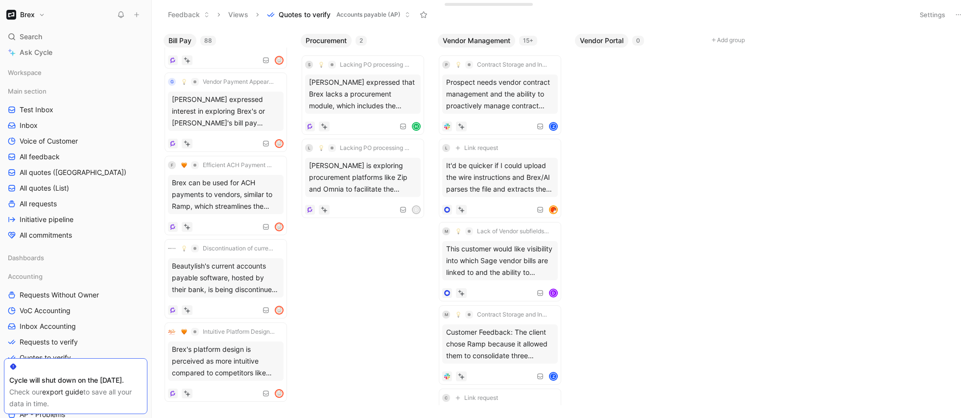
click at [354, 361] on div "Bill Pay 88 No solution for same-day physical check issuance in California Brex…" at bounding box center [564, 223] width 825 height 388
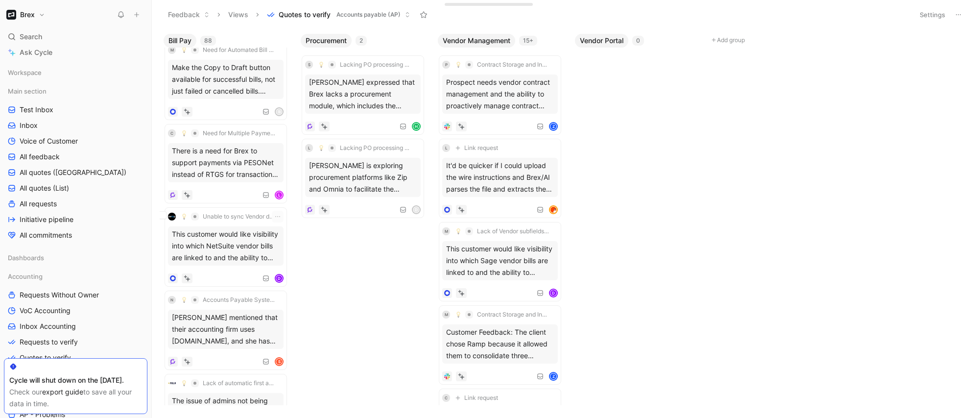
scroll to position [0, 0]
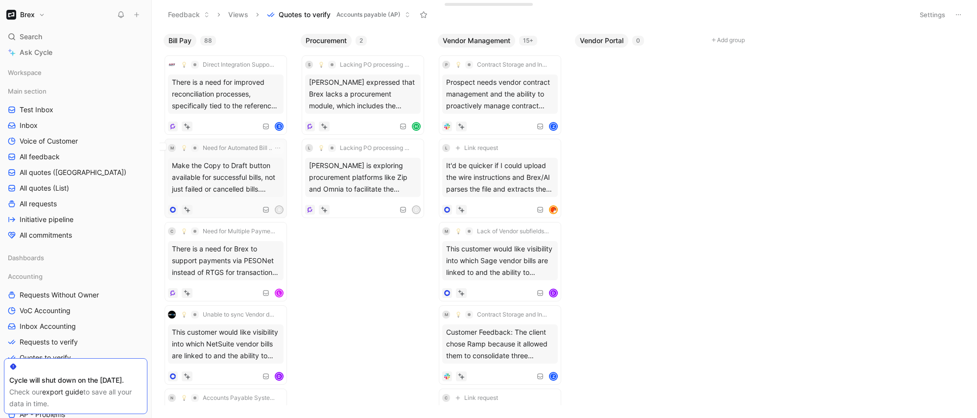
click at [243, 191] on div "Make the Copy to Draft button available for successful bills, not just failed o…" at bounding box center [226, 177] width 116 height 39
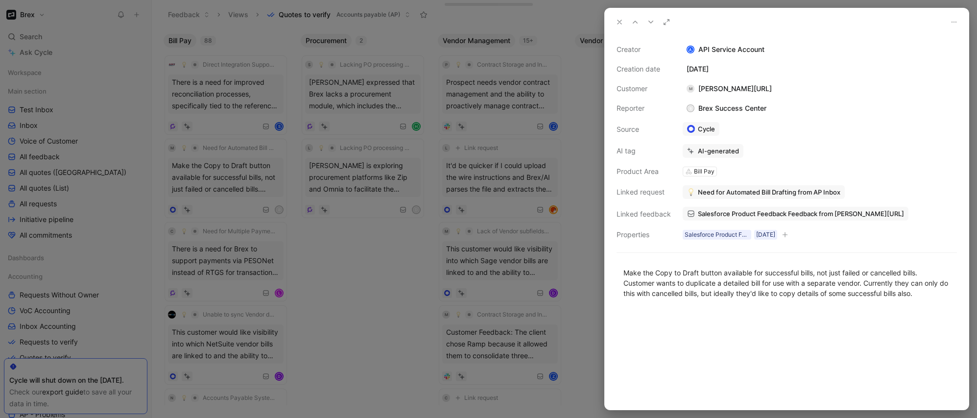
click at [361, 292] on div at bounding box center [488, 209] width 977 height 418
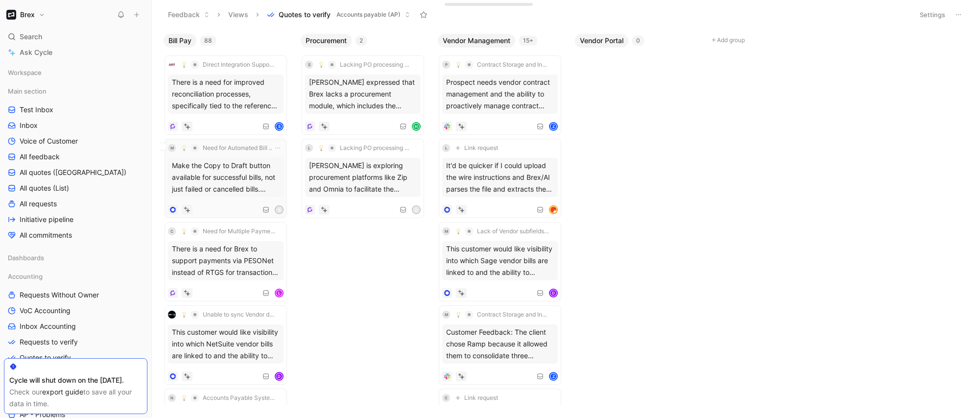
click at [175, 198] on div "M Need for Automated Bill Drafting from AP Inbox Make the Copy to Draft button …" at bounding box center [226, 178] width 116 height 72
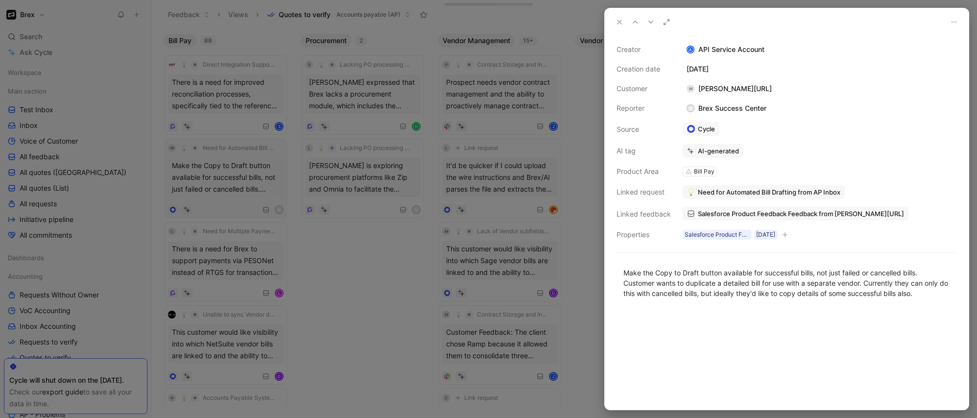
click at [175, 198] on div at bounding box center [488, 209] width 977 height 418
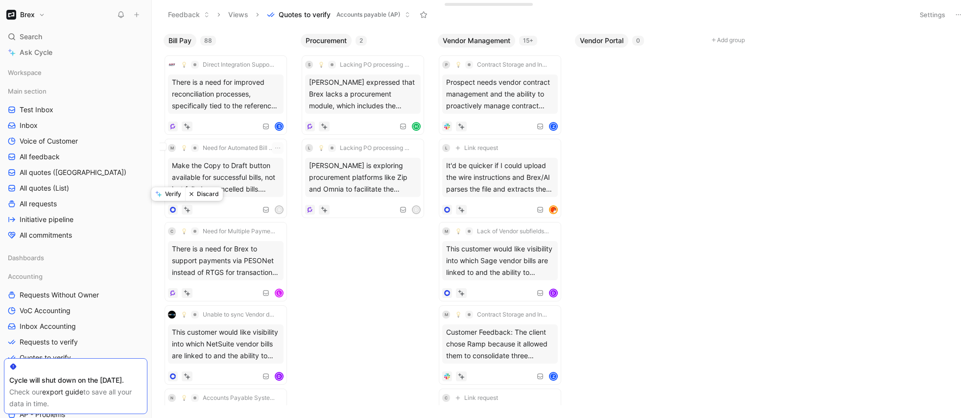
click at [175, 194] on button "Verify" at bounding box center [168, 194] width 34 height 14
click at [219, 270] on div "This customer would like visibility into which NetSuite vendor bills are linked…" at bounding box center [226, 260] width 116 height 39
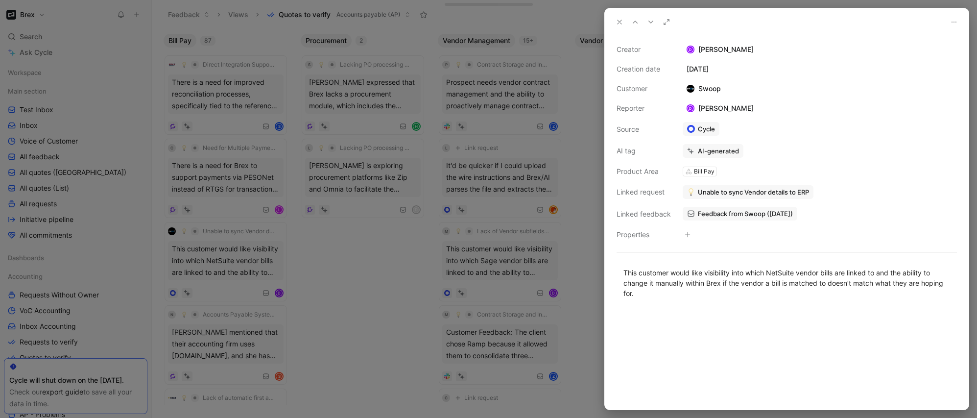
click at [314, 279] on div at bounding box center [488, 209] width 977 height 418
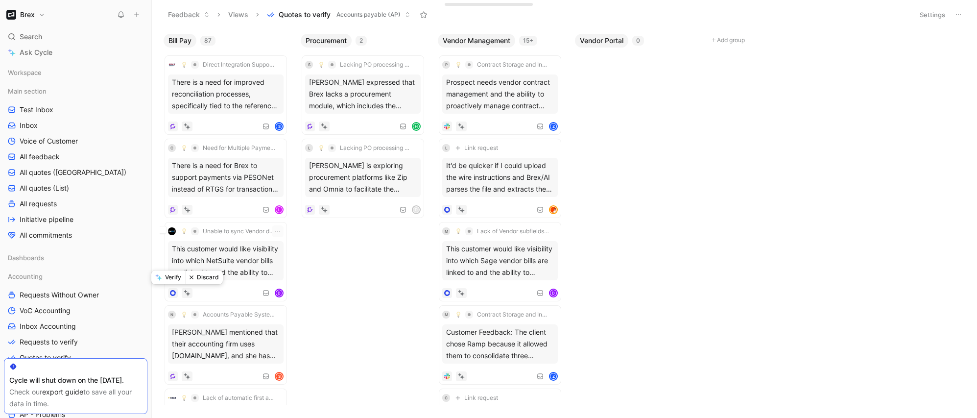
click at [178, 278] on button "Verify" at bounding box center [168, 277] width 34 height 14
click at [207, 277] on div "Nina mentioned that their accounting firm uses bill.com, and she has heard from…" at bounding box center [226, 260] width 116 height 39
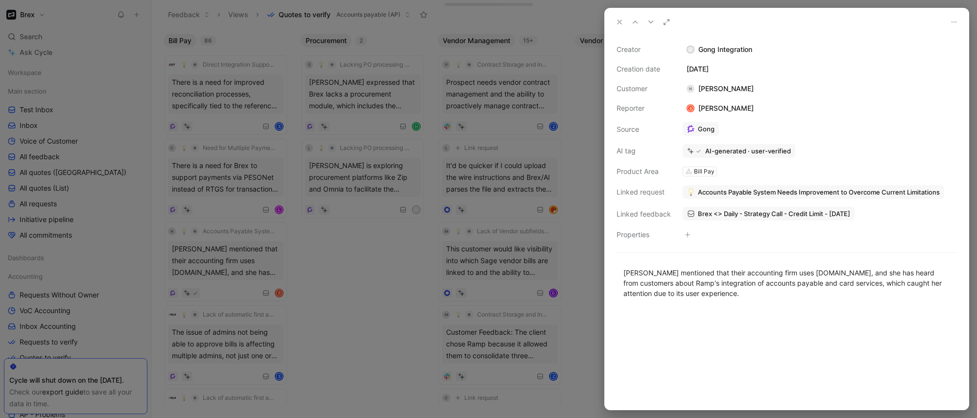
click at [211, 280] on div at bounding box center [488, 209] width 977 height 418
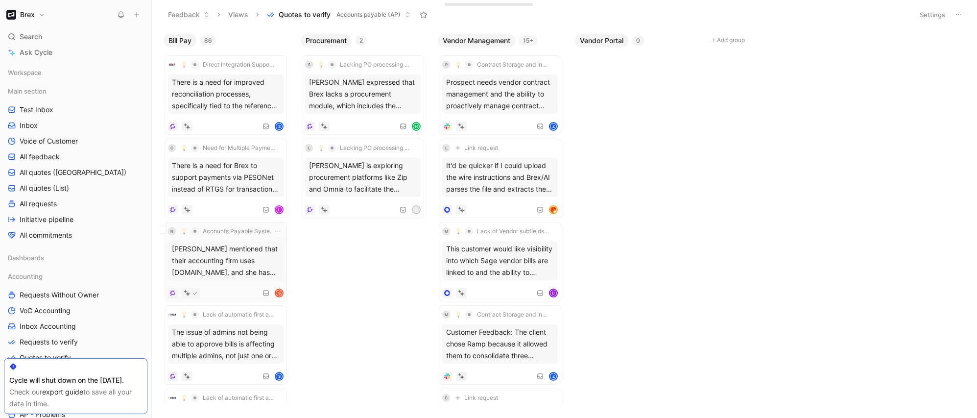
click at [194, 294] on icon at bounding box center [194, 292] width 5 height 5
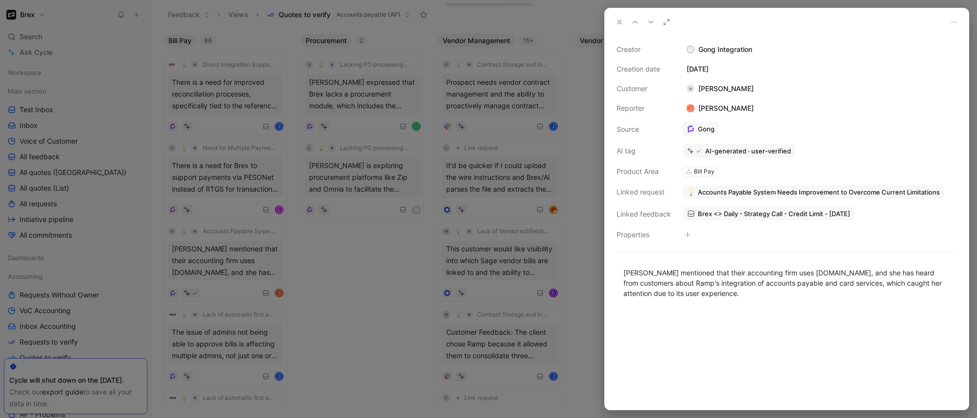
click at [702, 150] on div "AI-generated · user-verified" at bounding box center [738, 151] width 113 height 14
click at [696, 150] on icon at bounding box center [698, 150] width 5 height 5
click at [688, 150] on icon at bounding box center [690, 150] width 7 height 7
click at [723, 150] on div "AI-generated · user-verified" at bounding box center [748, 150] width 86 height 9
click at [769, 152] on div "AI-generated · user-verified" at bounding box center [748, 150] width 86 height 9
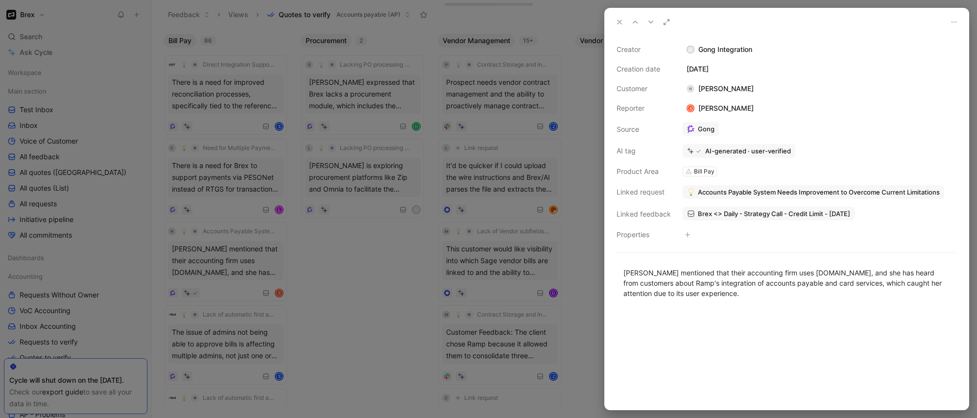
click at [652, 337] on div at bounding box center [787, 359] width 364 height 100
click at [519, 335] on div at bounding box center [488, 209] width 977 height 418
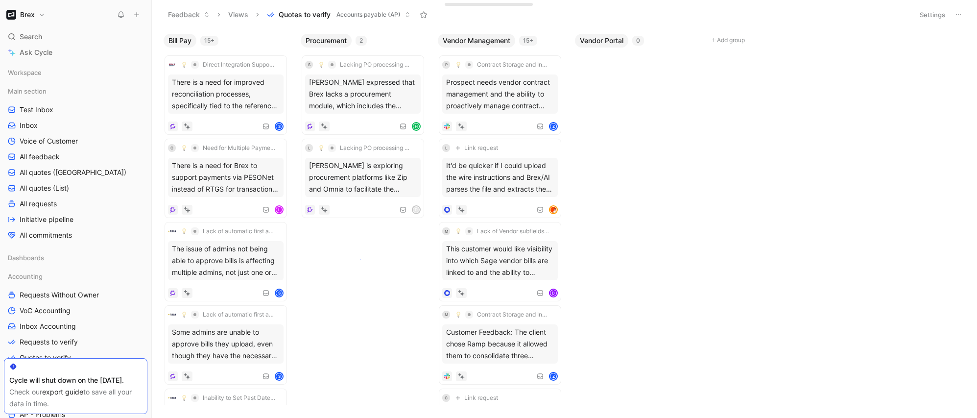
click at [360, 258] on body "Brex Search ⌘ K Ask Cycle Workspace Main section Test Inbox Inbox Voice of Cust…" at bounding box center [488, 209] width 977 height 418
click at [360, 258] on div "Bill Pay 15+ Direct Integration Support for CargoWise ERP There is a need for i…" at bounding box center [564, 223] width 825 height 388
click at [358, 266] on body "Brex Search ⌘ K Ask Cycle Workspace Main section Test Inbox Inbox Voice of Cust…" at bounding box center [488, 209] width 977 height 418
click at [259, 259] on div "The issue of admins not being able to approve bills is affecting multiple admin…" at bounding box center [226, 260] width 116 height 39
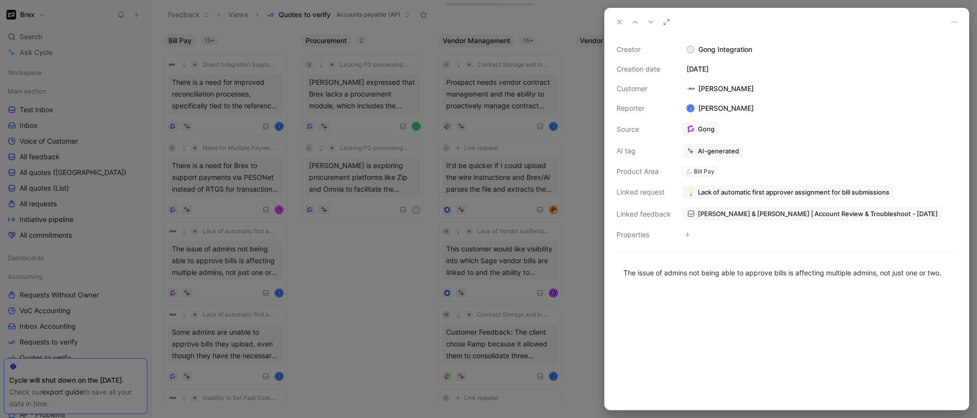
click at [347, 278] on div at bounding box center [488, 209] width 977 height 418
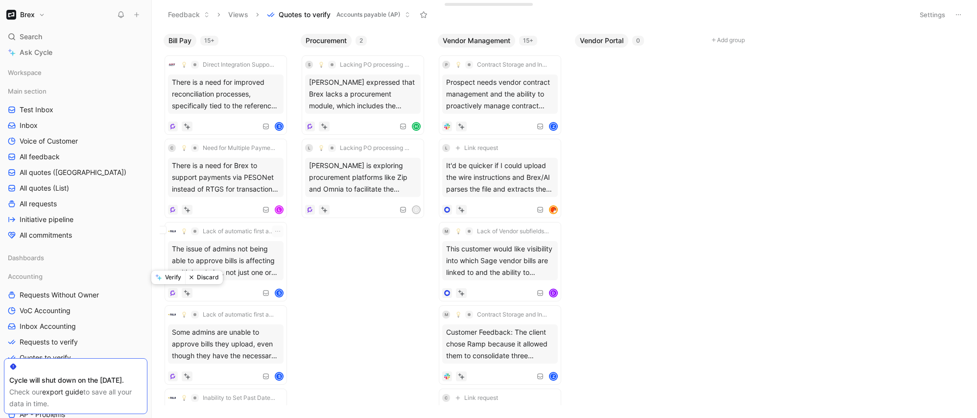
click at [169, 279] on button "Verify" at bounding box center [168, 277] width 34 height 14
click at [218, 288] on div "S" at bounding box center [226, 293] width 116 height 10
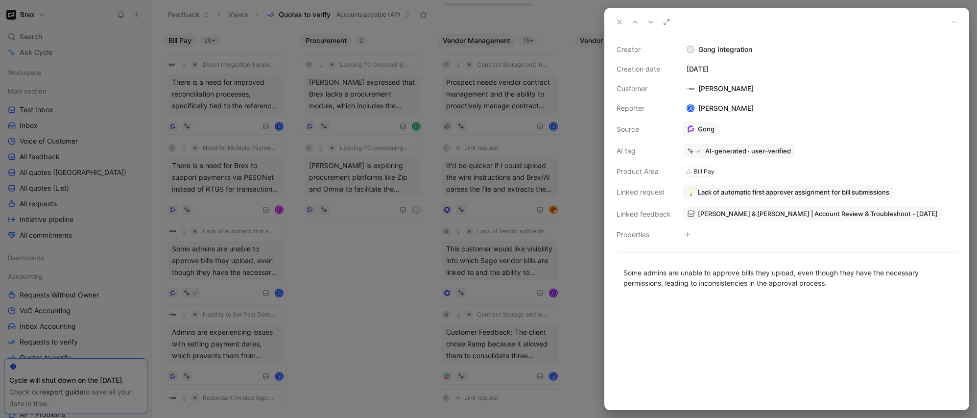
click at [367, 299] on div at bounding box center [488, 209] width 977 height 418
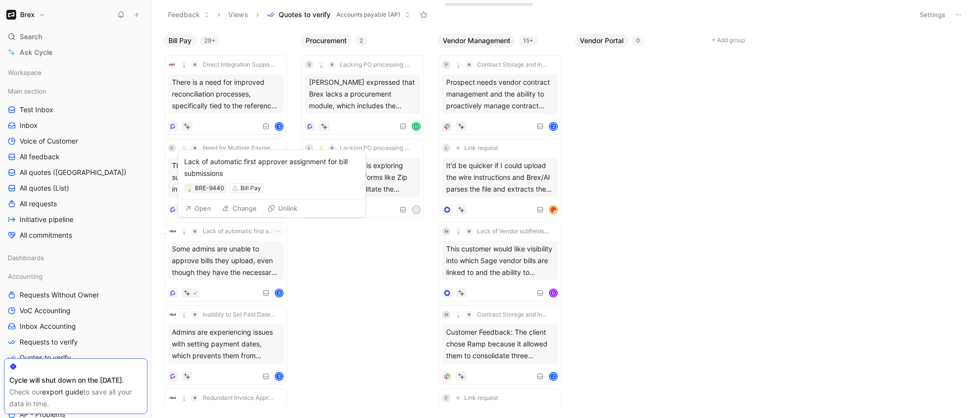
click at [224, 208] on icon at bounding box center [226, 208] width 8 height 8
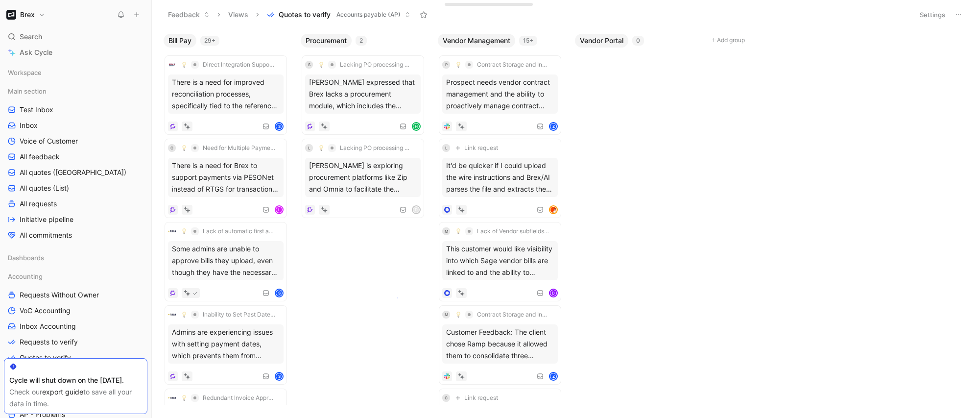
click at [397, 297] on body "Brex Search ⌘ K Ask Cycle Workspace Main section Test Inbox Inbox Voice of Cust…" at bounding box center [488, 209] width 977 height 418
click at [206, 193] on div "There is a need for Brex to support payments via PESONet instead of RTGS for tr…" at bounding box center [226, 177] width 116 height 39
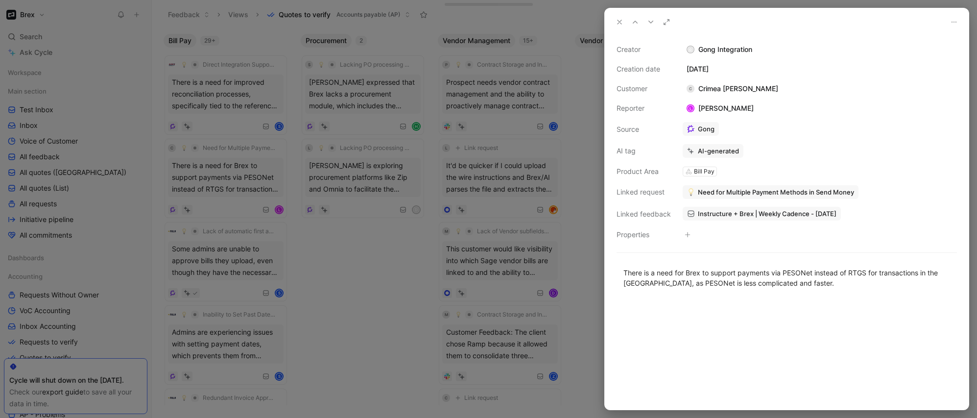
click at [205, 184] on div at bounding box center [488, 209] width 977 height 418
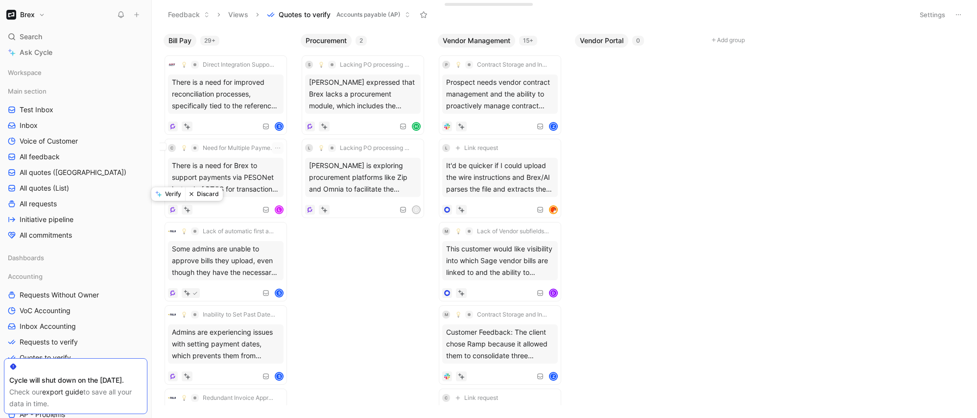
click at [173, 198] on button "Verify" at bounding box center [168, 194] width 34 height 14
click at [359, 316] on body "Brex Search ⌘ K Ask Cycle Workspace Main section Test Inbox Inbox Voice of Cust…" at bounding box center [488, 209] width 977 height 418
click at [251, 355] on div "Admins are unable to change the setting that requires approval over zero dollar…" at bounding box center [226, 343] width 116 height 39
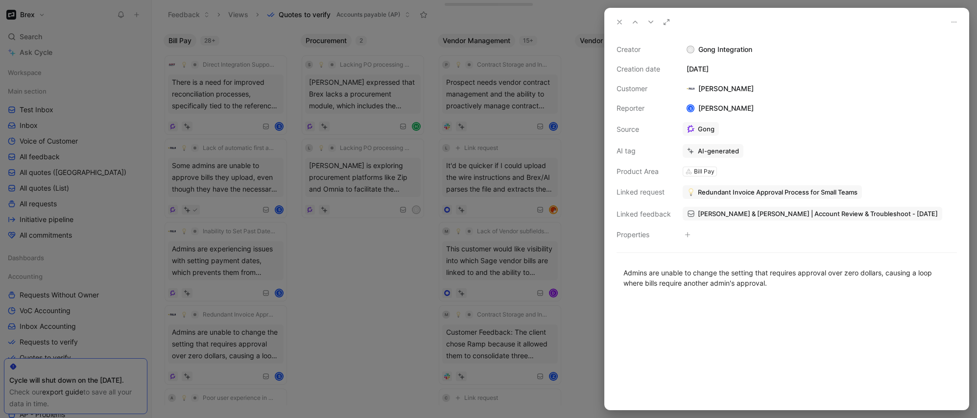
click at [360, 344] on div at bounding box center [488, 209] width 977 height 418
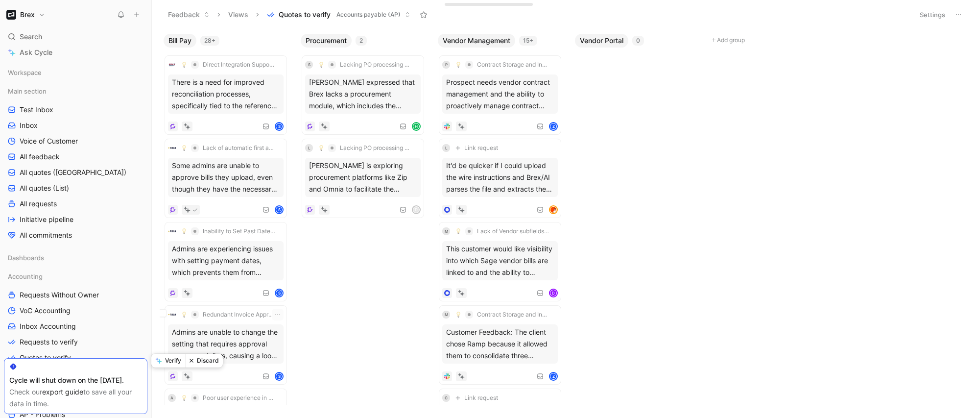
click at [175, 360] on button "Verify" at bounding box center [168, 360] width 34 height 14
click at [240, 353] on div "Feedback on the bill entry process being slow and not user-friendly, though it …" at bounding box center [226, 343] width 116 height 39
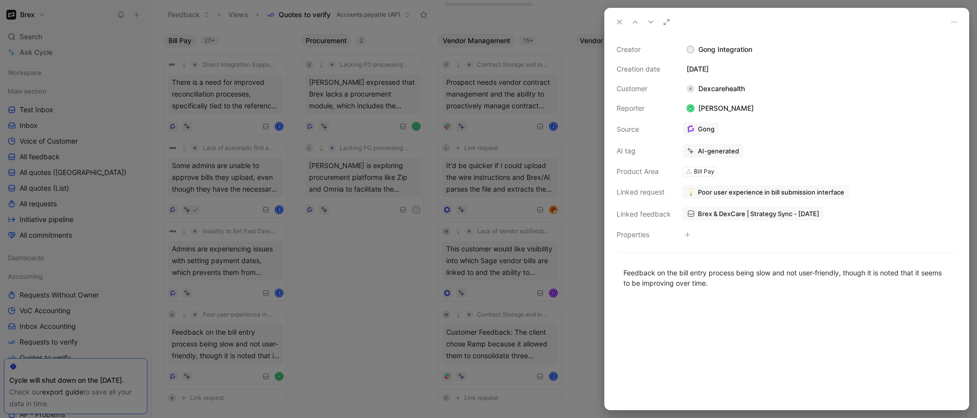
click at [226, 358] on div at bounding box center [488, 209] width 977 height 418
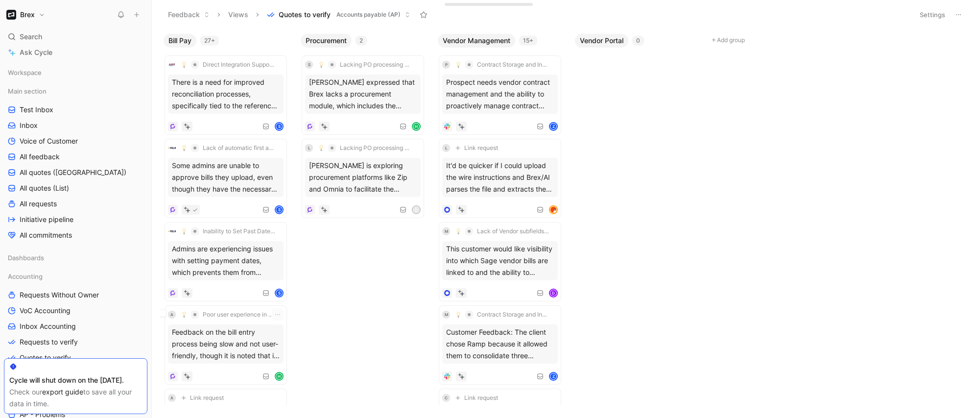
click at [170, 364] on div "A Poor user experience in bill submission interface Feedback on the bill entry …" at bounding box center [226, 344] width 116 height 72
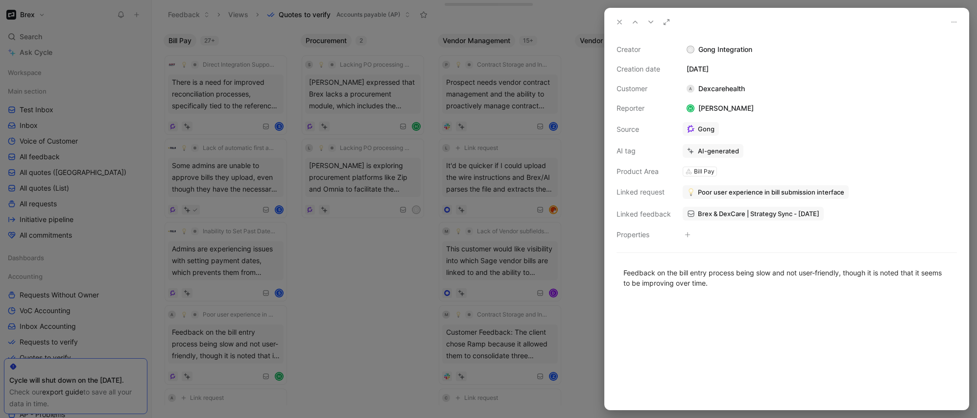
click at [170, 364] on div at bounding box center [488, 209] width 977 height 418
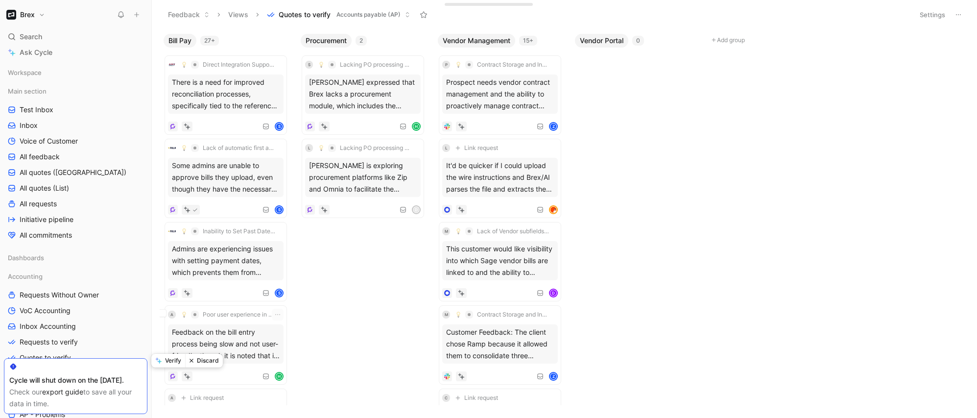
click at [175, 359] on button "Verify" at bounding box center [168, 360] width 34 height 14
click at [197, 359] on div "There is an issue with the consistency of forwarding bills through email, somet…" at bounding box center [226, 343] width 116 height 39
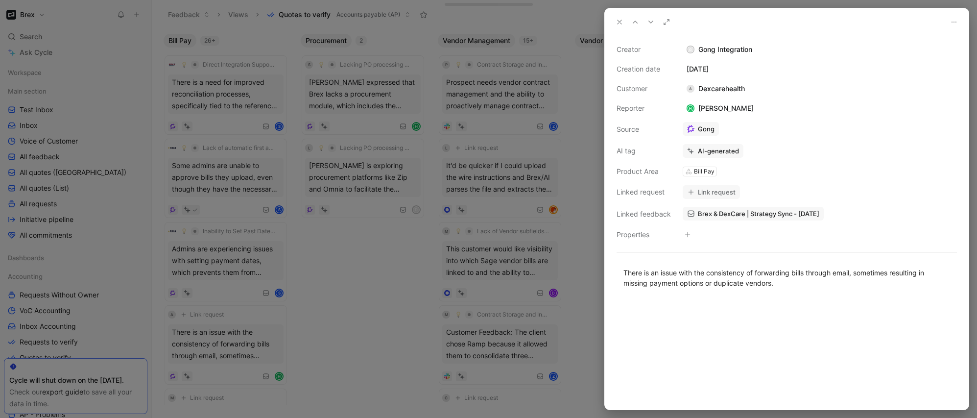
click at [339, 345] on div at bounding box center [488, 209] width 977 height 418
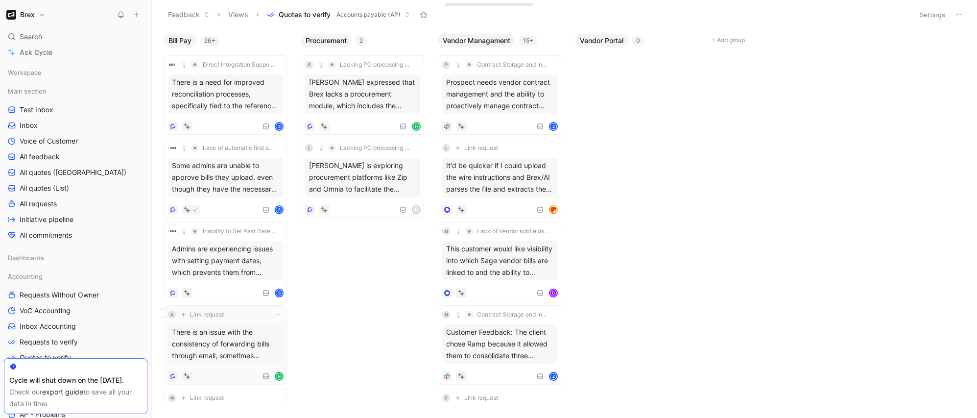
click at [261, 349] on div "There is an issue with the consistency of forwarding bills through email, somet…" at bounding box center [226, 343] width 116 height 39
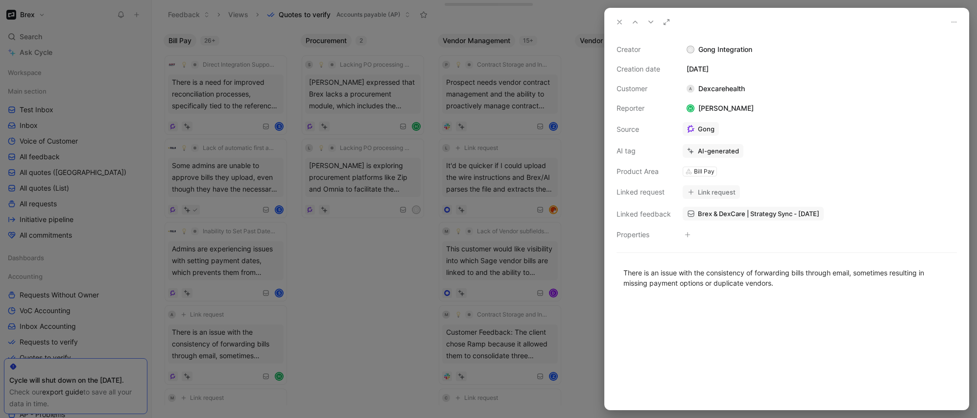
click at [329, 339] on div at bounding box center [488, 209] width 977 height 418
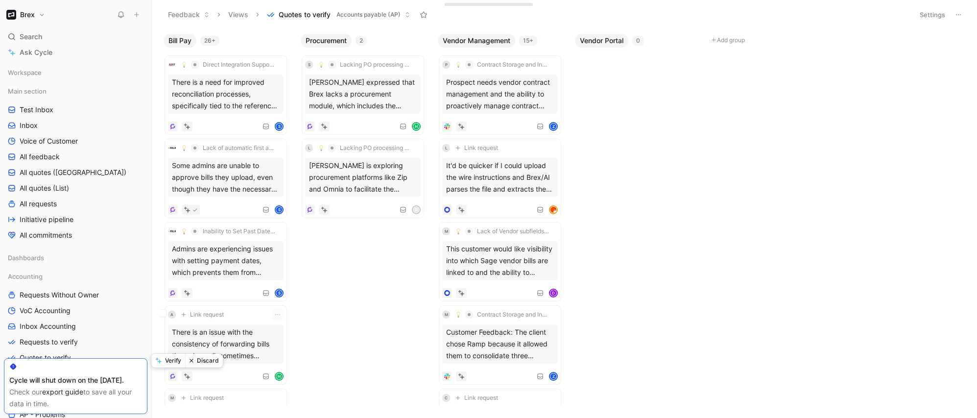
click at [201, 363] on button "Discard" at bounding box center [204, 360] width 38 height 14
click at [206, 354] on div "Implementing these changes would significantly improve Brex's bill pay feature." at bounding box center [226, 343] width 116 height 39
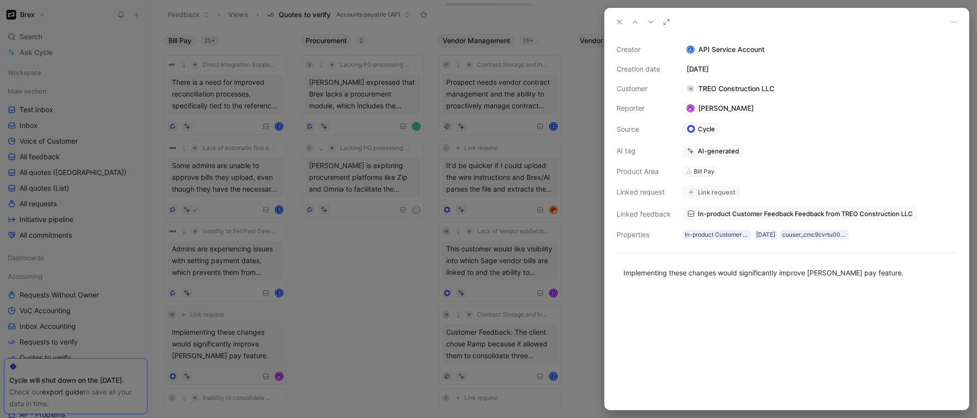
click at [206, 354] on div at bounding box center [488, 209] width 977 height 418
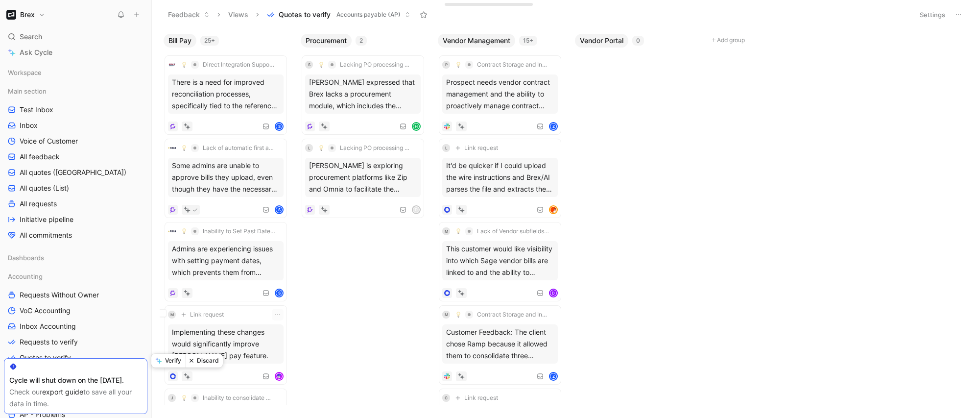
click at [204, 359] on button "Discard" at bounding box center [204, 360] width 38 height 14
click at [199, 358] on div "Users expressed a need for a consolidated report instead of extracting four sep…" at bounding box center [226, 343] width 116 height 39
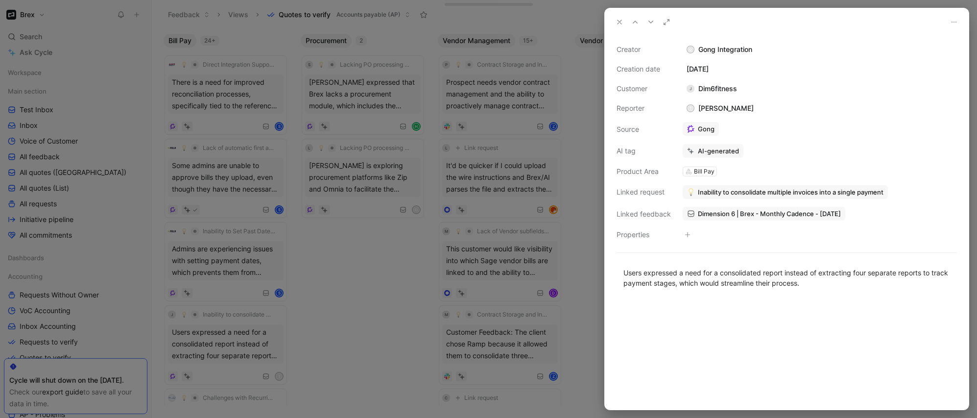
click at [216, 351] on div at bounding box center [488, 209] width 977 height 418
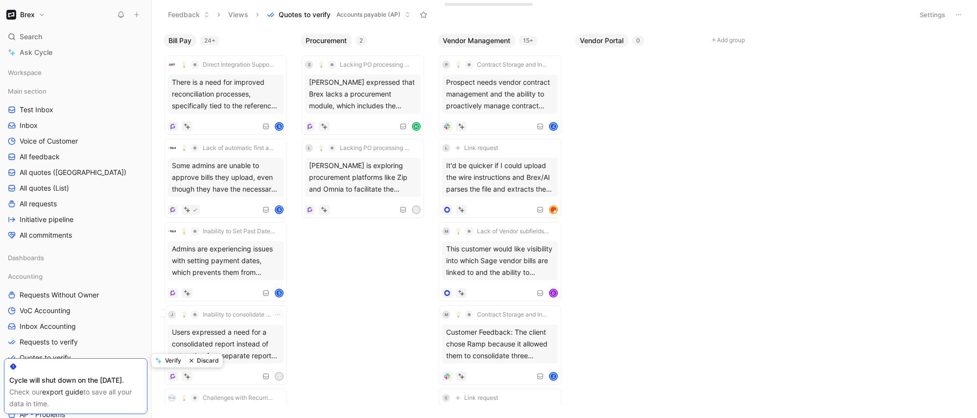
click at [176, 360] on button "Verify" at bounding box center [168, 360] width 34 height 14
click at [210, 363] on div "Challenges with Recurring Vendor Payments Stephanie Henze prefers not to create…" at bounding box center [226, 344] width 116 height 72
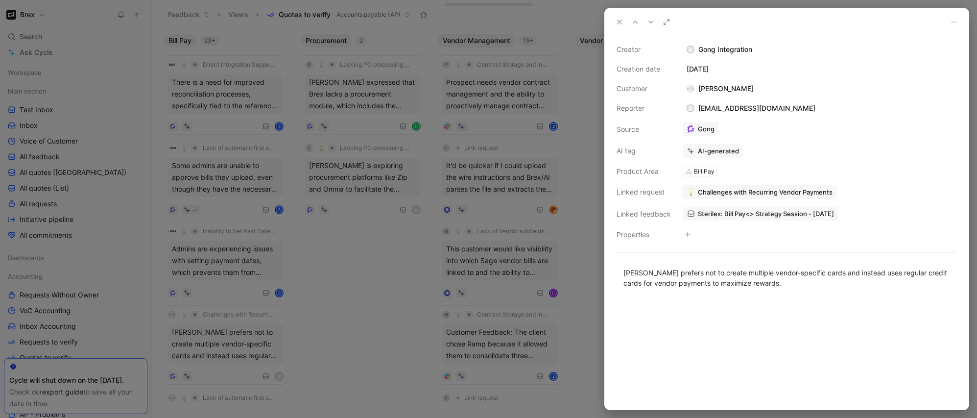
click at [207, 369] on div at bounding box center [488, 209] width 977 height 418
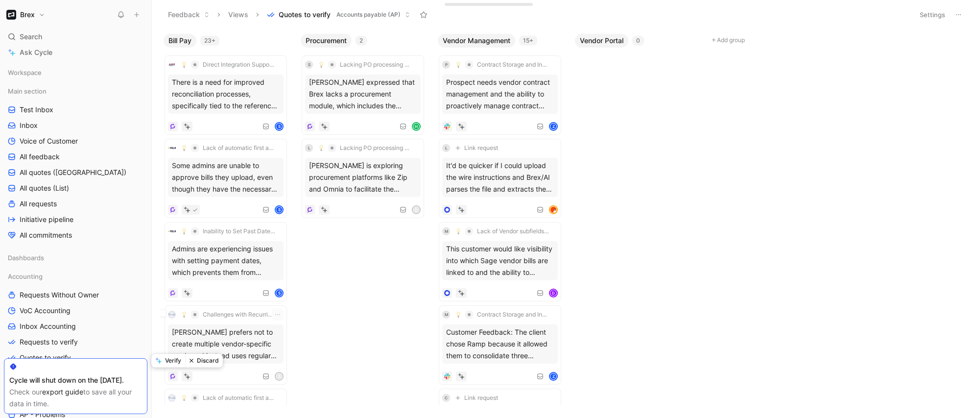
click at [200, 362] on button "Discard" at bounding box center [204, 360] width 38 height 14
click at [210, 345] on div "Jennifer Russell mentioned the possibility of using a custom field to trigger t…" at bounding box center [226, 343] width 116 height 39
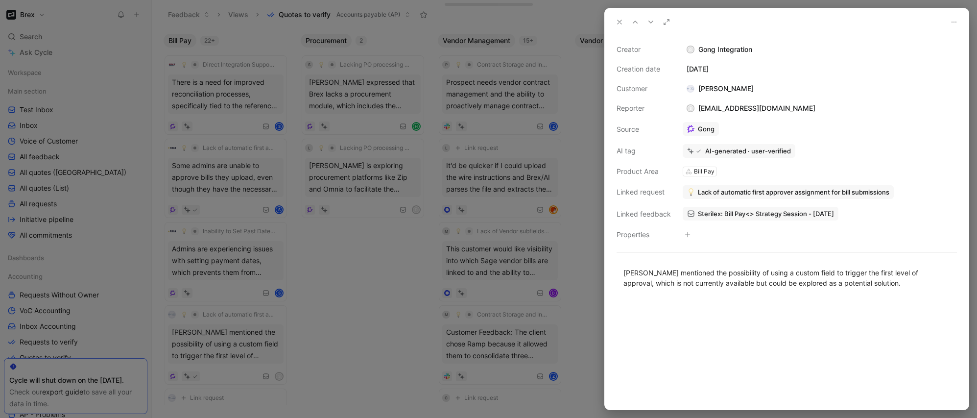
click at [224, 350] on div at bounding box center [488, 209] width 977 height 418
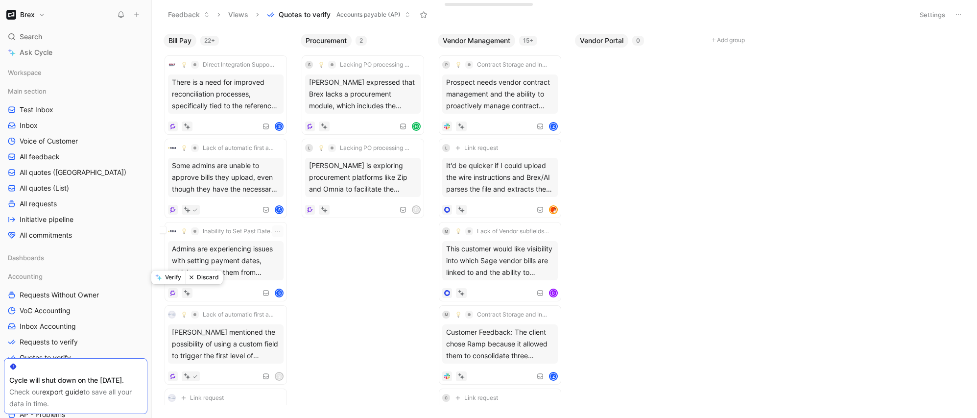
click at [214, 276] on button "Discard" at bounding box center [204, 277] width 38 height 14
click at [326, 281] on div "Bill Pay 21+ Direct Integration Support for CargoWise ERP There is a need for i…" at bounding box center [564, 223] width 825 height 388
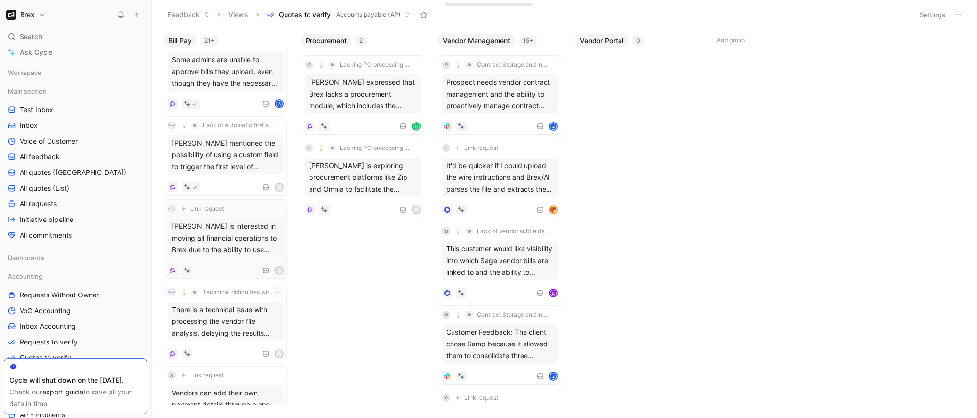
scroll to position [123, 0]
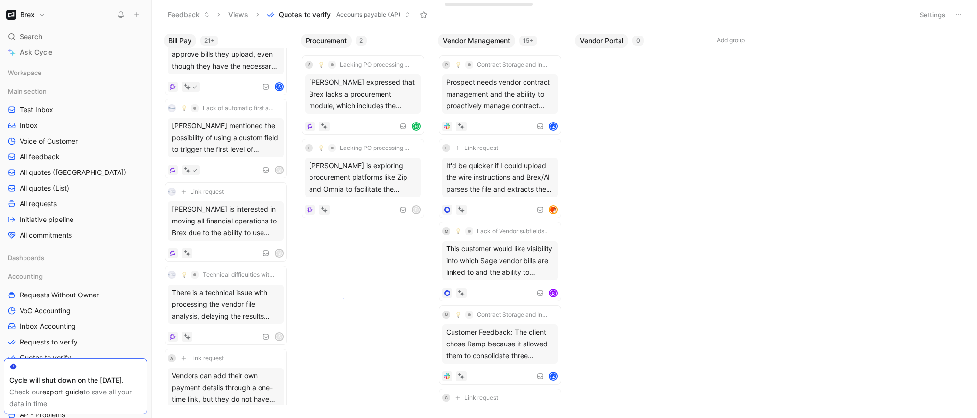
click at [343, 298] on body "Brex Search ⌘ K Ask Cycle Workspace Main section Test Inbox Inbox Voice of Cust…" at bounding box center [488, 209] width 977 height 418
click at [224, 315] on div "There is a technical issue with processing the vendor file analysis, delaying t…" at bounding box center [226, 303] width 116 height 39
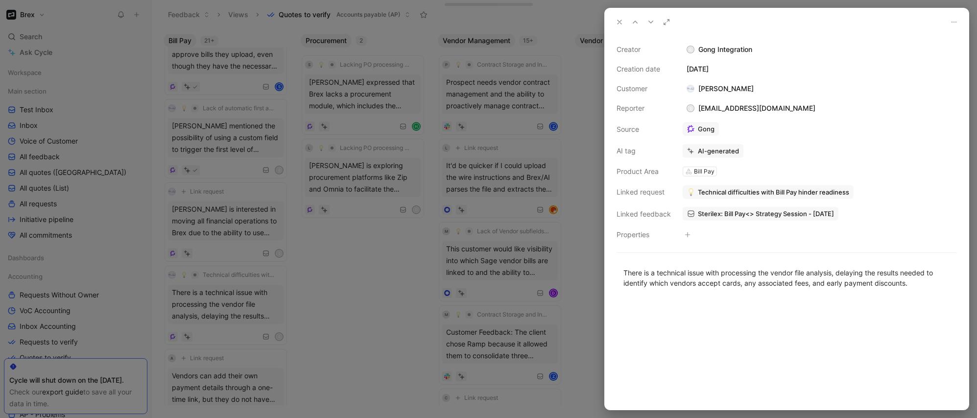
click at [354, 312] on div at bounding box center [488, 209] width 977 height 418
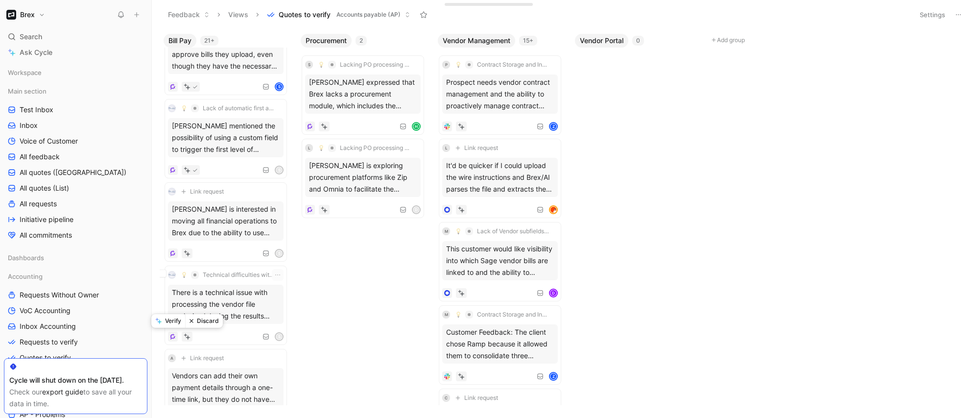
click at [202, 321] on button "Discard" at bounding box center [204, 321] width 38 height 14
click at [231, 324] on div "A Link request Vendors can add their own payment details through a one-time lin…" at bounding box center [226, 305] width 116 height 72
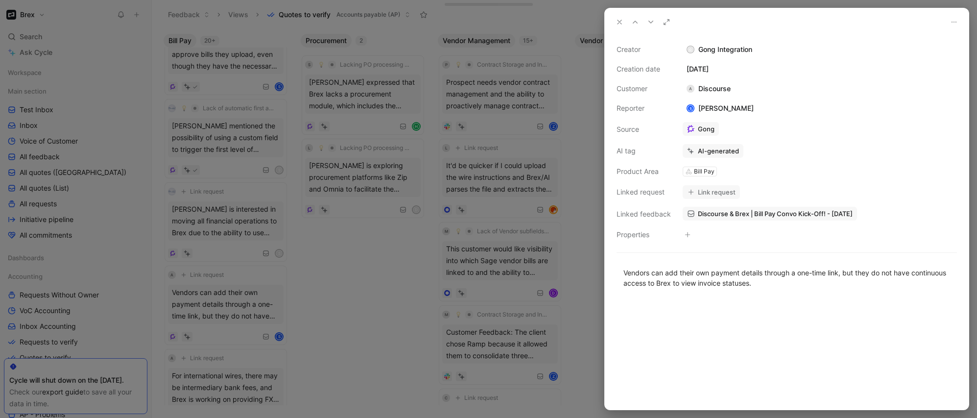
click at [228, 314] on div at bounding box center [488, 209] width 977 height 418
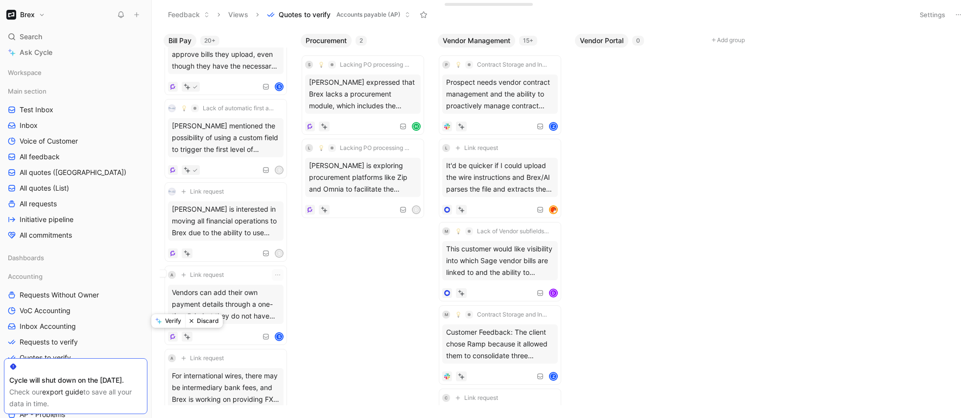
click at [168, 320] on button "Verify" at bounding box center [168, 321] width 34 height 14
click at [227, 321] on div "For international wires, there may be intermediary bank fees, and Brex is worki…" at bounding box center [226, 303] width 116 height 39
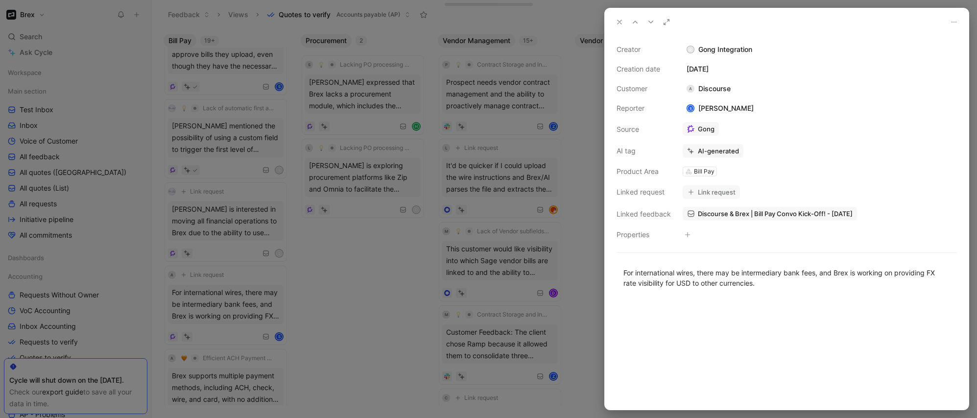
click at [211, 323] on div at bounding box center [488, 209] width 977 height 418
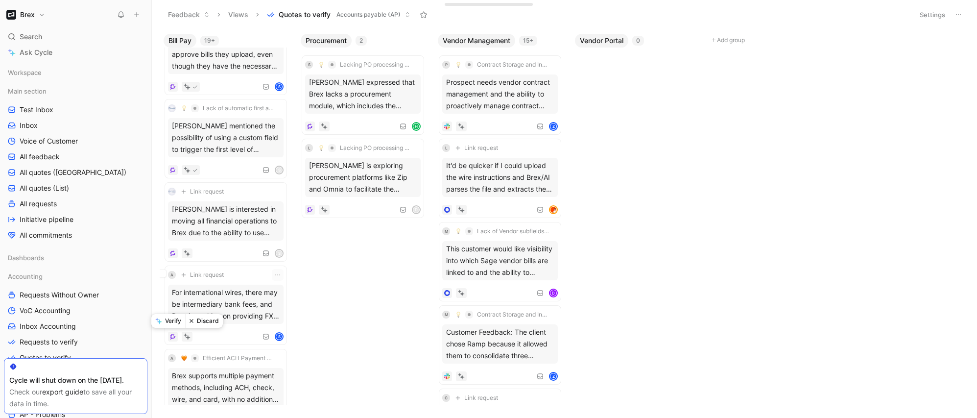
click at [203, 318] on button "Discard" at bounding box center [204, 321] width 38 height 14
click at [175, 320] on button "Verify" at bounding box center [168, 321] width 34 height 14
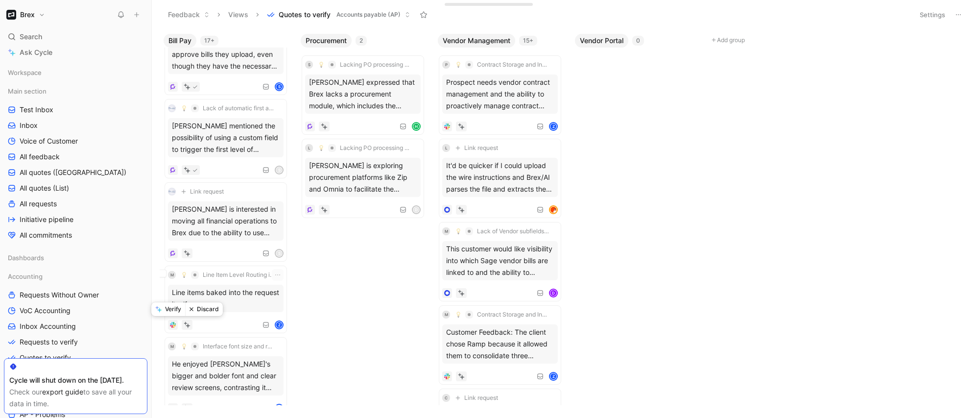
click at [174, 311] on button "Verify" at bounding box center [168, 309] width 34 height 14
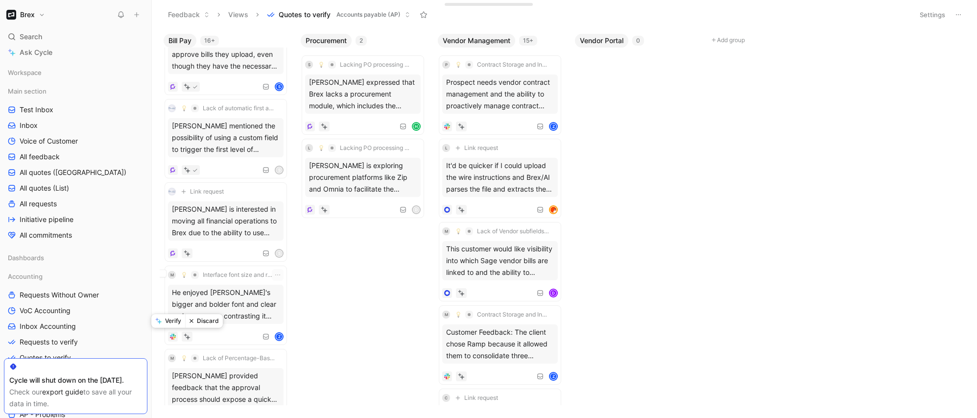
click at [174, 320] on button "Verify" at bounding box center [168, 321] width 34 height 14
click at [220, 318] on div "Marshall provided feedback that the approval process should expose a quick line…" at bounding box center [226, 303] width 116 height 39
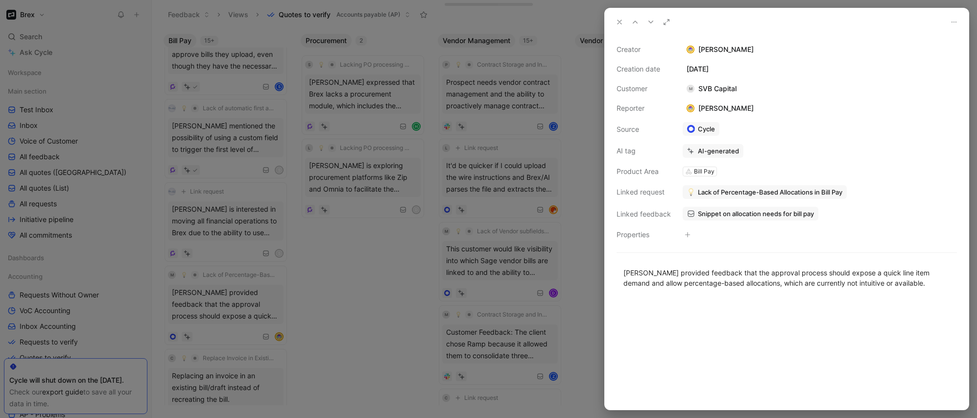
click at [217, 312] on div at bounding box center [488, 209] width 977 height 418
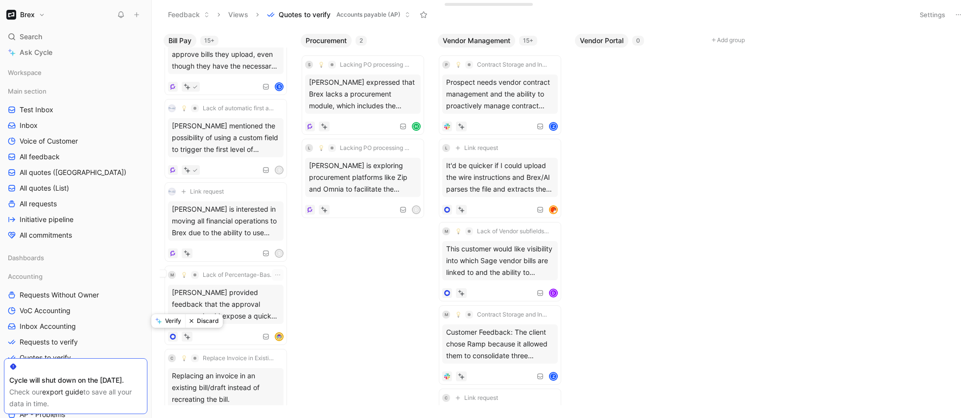
click at [177, 325] on button "Verify" at bounding box center [168, 321] width 34 height 14
click at [210, 329] on div "C Replace Invoice in Existing Bill Replacing an invoice in an existing bill/dra…" at bounding box center [226, 305] width 116 height 72
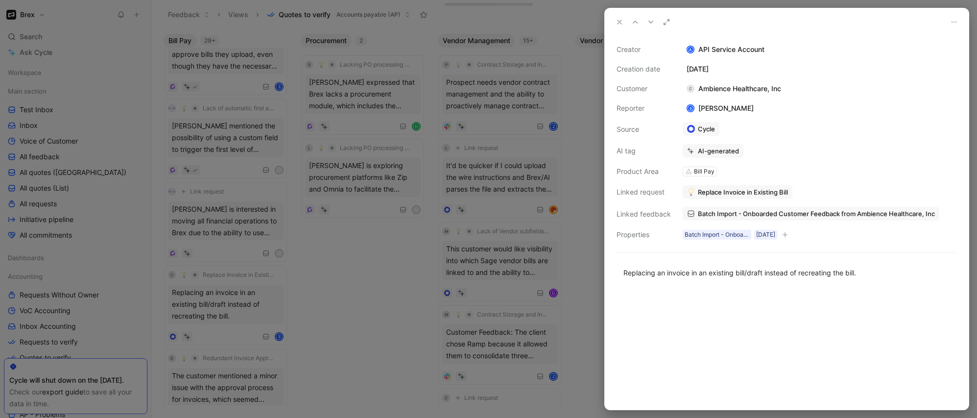
click at [335, 302] on div at bounding box center [488, 209] width 977 height 418
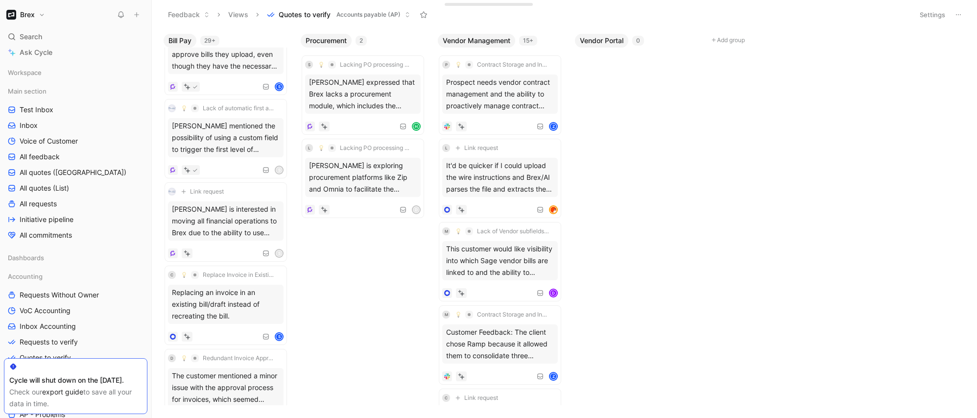
click at [352, 297] on body "Brex Search ⌘ K Ask Cycle Workspace Main section Test Inbox Inbox Voice of Cust…" at bounding box center [488, 209] width 977 height 418
click at [787, 155] on div "Bill Pay 29+ Direct Integration Support for CargoWise ERP There is a need for i…" at bounding box center [564, 223] width 825 height 388
click at [174, 323] on button "Verify" at bounding box center [168, 321] width 34 height 14
click at [391, 310] on div "Bill Pay 28+ Direct Integration Support for CargoWise ERP There is a need for i…" at bounding box center [564, 223] width 825 height 388
click at [251, 300] on div "The customer mentioned a minor issue with the approval process for invoices, wh…" at bounding box center [226, 303] width 116 height 39
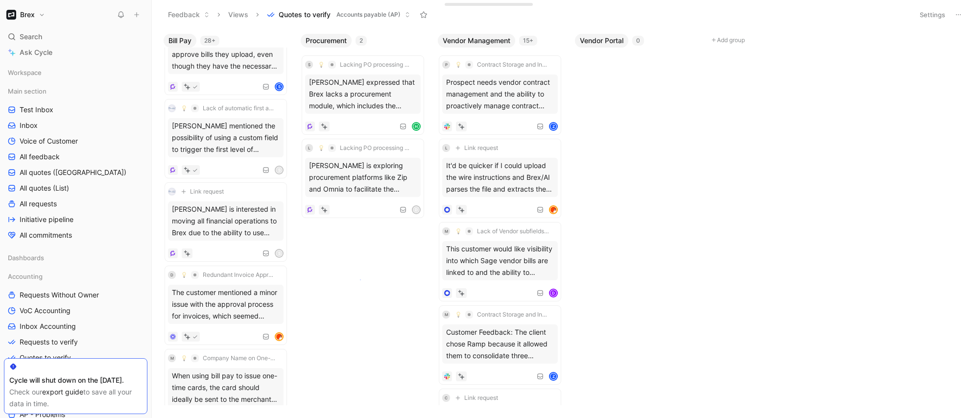
click at [360, 279] on body "Brex Search ⌘ K Ask Cycle Workspace Main section Test Inbox Inbox Voice of Cust…" at bounding box center [488, 209] width 977 height 418
click at [208, 220] on div "Stephanie is interested in moving all financial operations to Brex due to the a…" at bounding box center [226, 220] width 116 height 39
click at [173, 237] on button "Verify" at bounding box center [168, 238] width 34 height 14
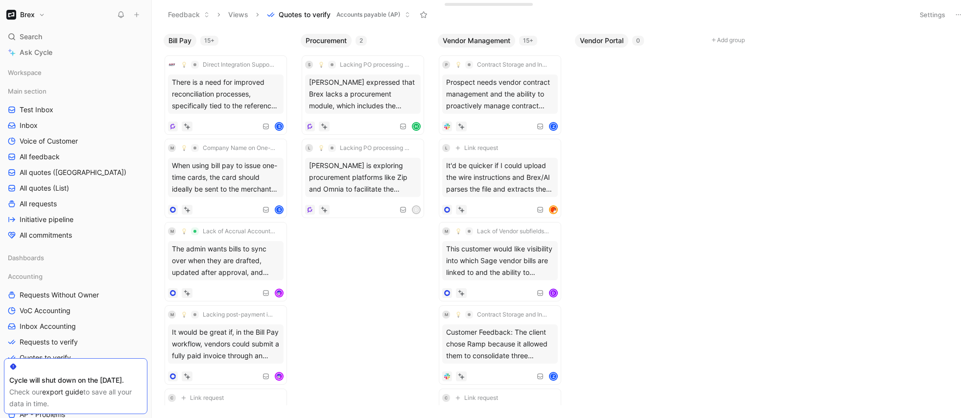
click at [357, 288] on div "Bill Pay 15+ Direct Integration Support for CargoWise ERP There is a need for i…" at bounding box center [564, 223] width 825 height 388
click at [260, 268] on div "The admin wants bills to sync over when they are drafted, updated after approva…" at bounding box center [226, 260] width 116 height 39
click at [172, 277] on button "Verify" at bounding box center [168, 277] width 34 height 14
click at [401, 299] on div "Bill Pay 14+ Direct Integration Support for CargoWise ERP There is a need for i…" at bounding box center [564, 223] width 825 height 388
click at [613, 224] on body "Brex Search ⌘ K Ask Cycle Workspace Main section Test Inbox Inbox Voice of Cust…" at bounding box center [488, 209] width 977 height 418
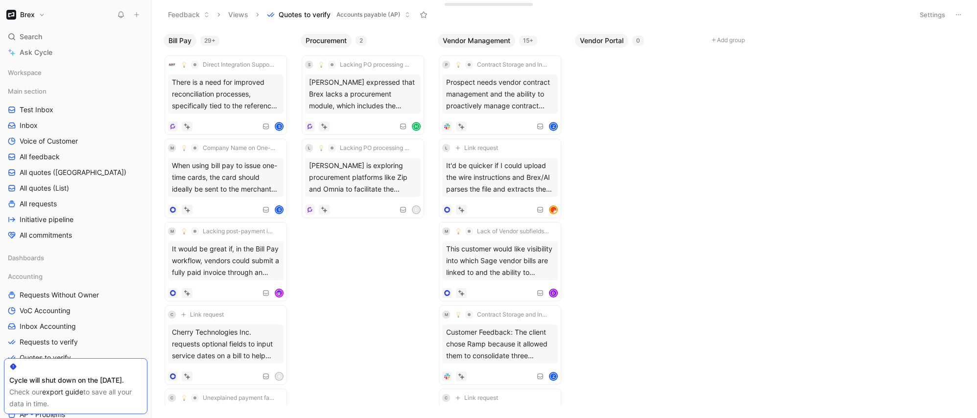
click at [306, 272] on div "Bill Pay 29+ Direct Integration Support for CargoWise ERP There is a need for i…" at bounding box center [564, 223] width 825 height 388
click at [332, 286] on div "Bill Pay 29+ Direct Integration Support for CargoWise ERP There is a need for i…" at bounding box center [564, 223] width 825 height 388
click at [257, 261] on div "It would be great if, in the Bill Pay workflow, vendors could submit a fully pa…" at bounding box center [226, 260] width 116 height 39
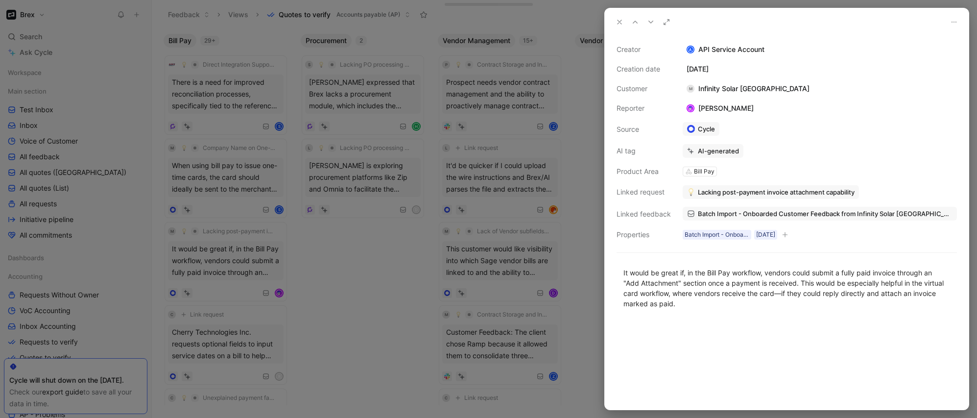
click at [331, 311] on div at bounding box center [488, 209] width 977 height 418
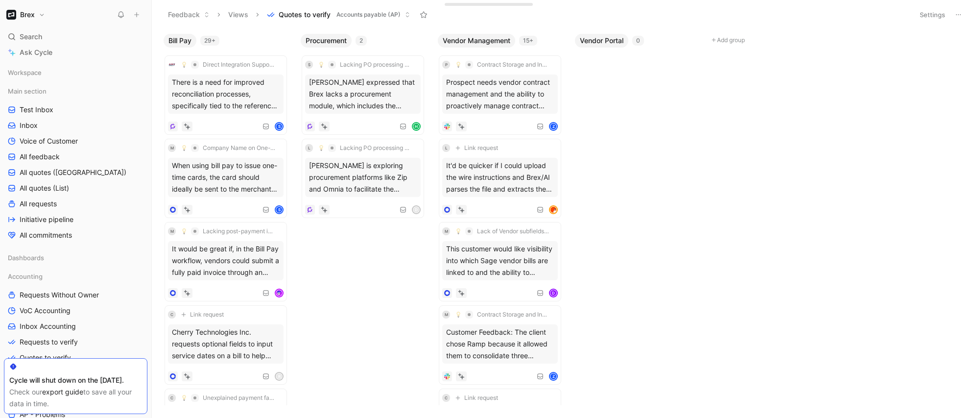
click at [336, 297] on body "Brex Search ⌘ K Ask Cycle Workspace Main section Test Inbox Inbox Voice of Cust…" at bounding box center [488, 209] width 977 height 418
click at [170, 278] on button "Verify" at bounding box center [168, 277] width 34 height 14
click at [354, 305] on div "Bill Pay 28+ Direct Integration Support for CargoWise ERP There is a need for i…" at bounding box center [564, 223] width 825 height 388
click at [259, 271] on div "Cherry Technologies Inc. requests optional fields to input service dates on a b…" at bounding box center [226, 260] width 116 height 39
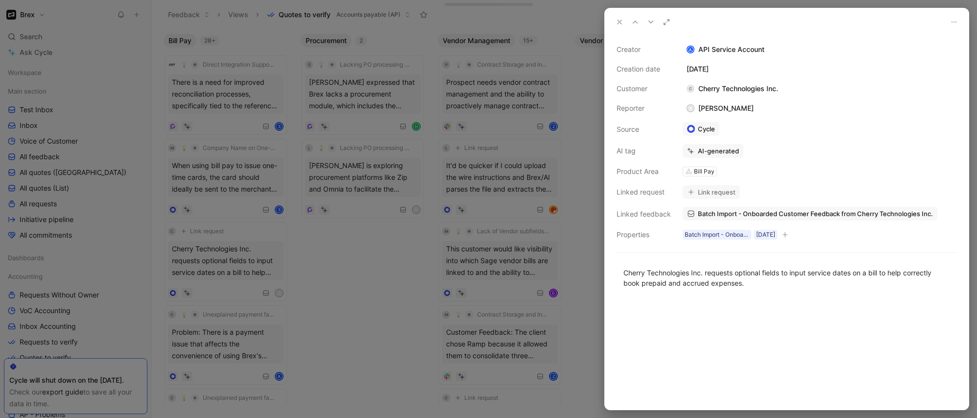
click at [335, 265] on div at bounding box center [488, 209] width 977 height 418
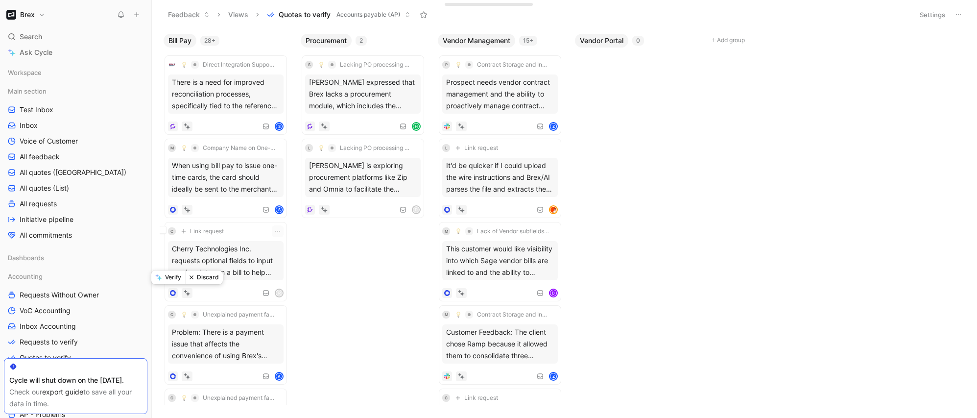
click at [168, 276] on button "Verify" at bounding box center [168, 277] width 34 height 14
click at [207, 350] on div "Problem: There is a payment issue that affects the convenience of using the pro…" at bounding box center [226, 343] width 116 height 39
click at [181, 363] on button "Verify" at bounding box center [168, 360] width 34 height 14
click at [174, 278] on button "Verify" at bounding box center [168, 277] width 34 height 14
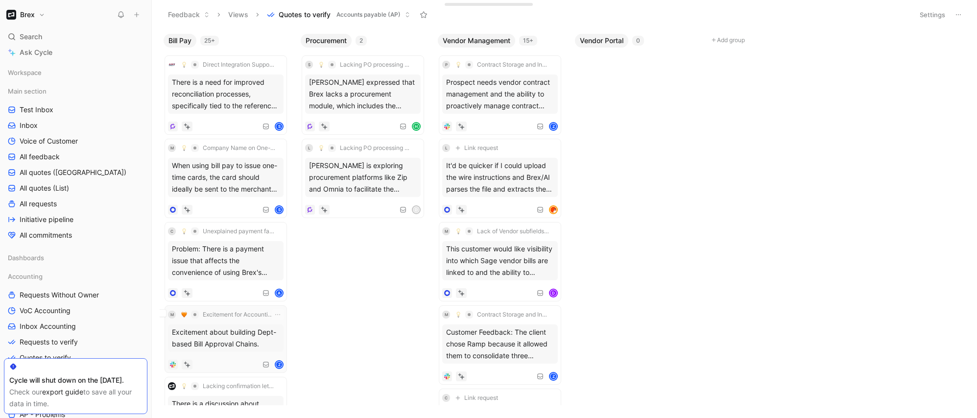
click at [207, 329] on div "Excitement about building Dept-based Bill Approval Chains." at bounding box center [226, 337] width 116 height 27
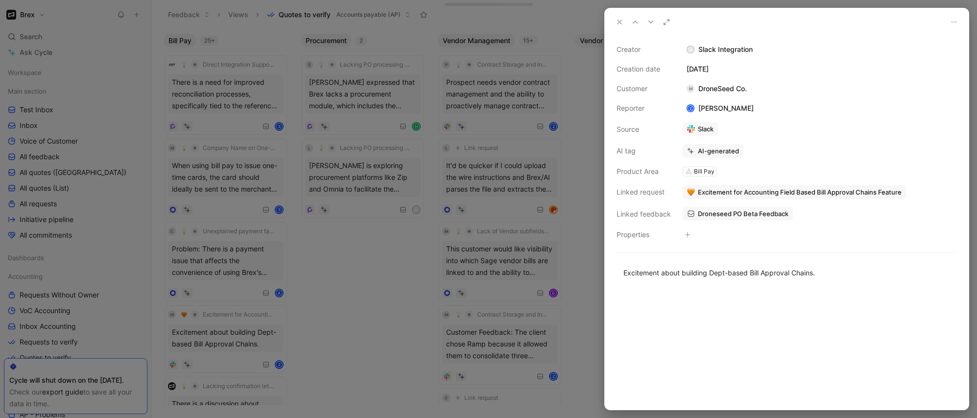
click at [714, 192] on span "Excitement for Accounting Field Based Bill Approval Chains Feature" at bounding box center [800, 191] width 204 height 9
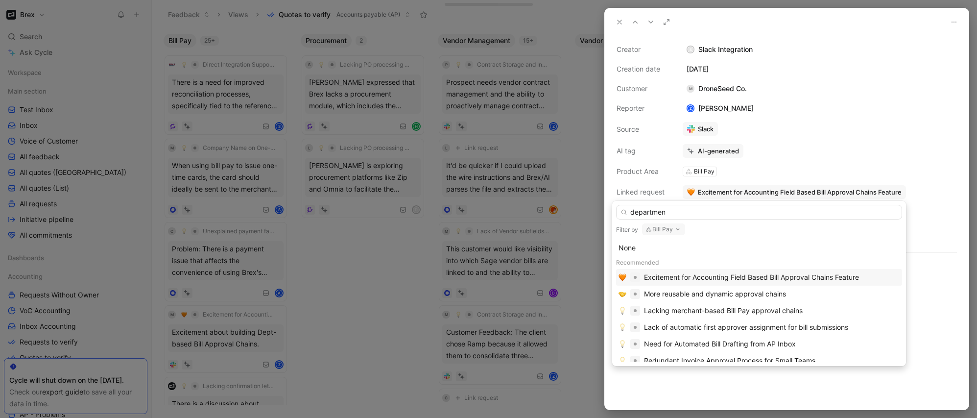
type input "department"
type input "approv"
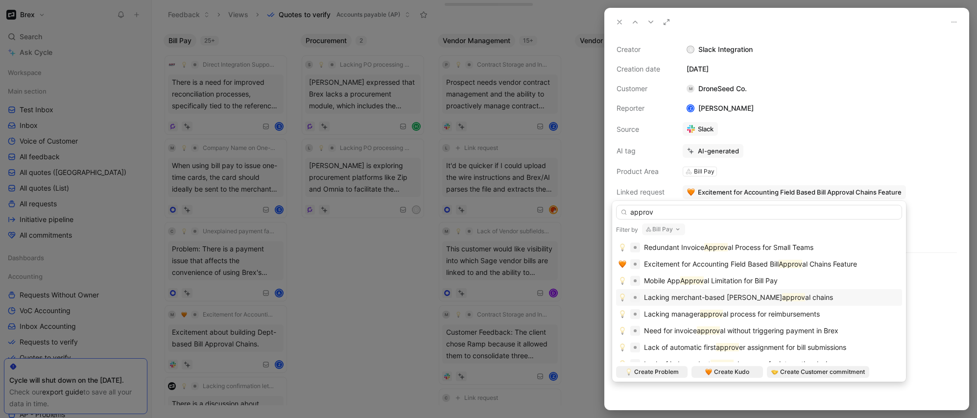
scroll to position [27, 0]
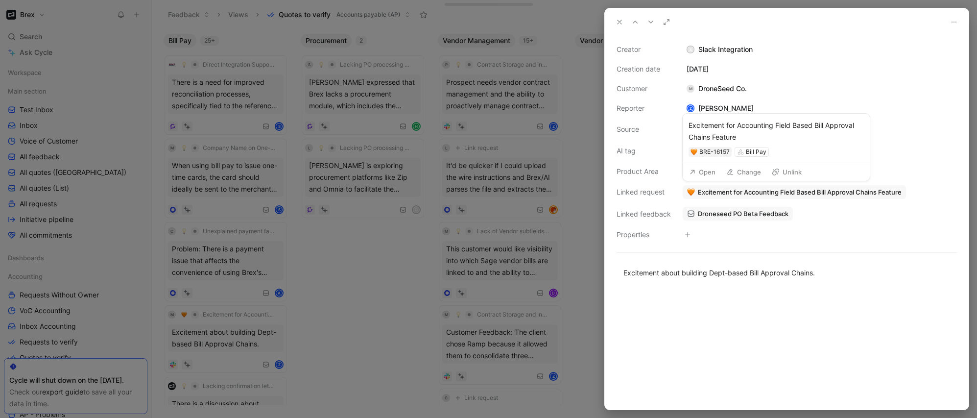
click at [710, 168] on button "Open" at bounding box center [701, 172] width 35 height 14
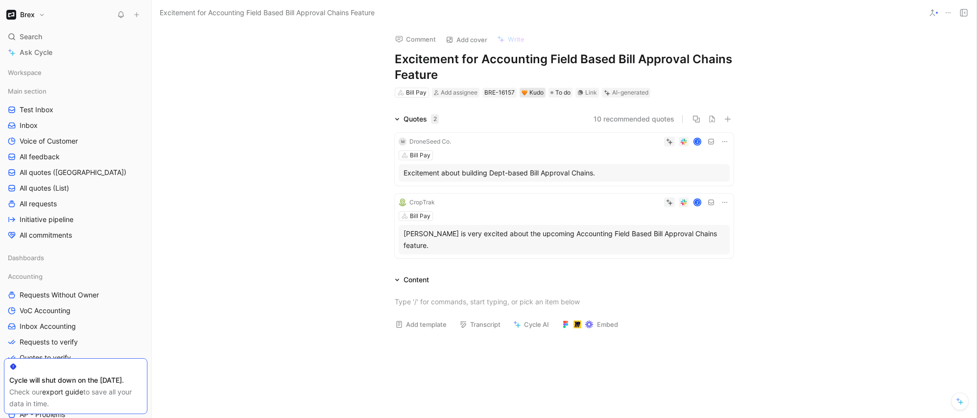
click at [529, 90] on div "Kudo" at bounding box center [532, 93] width 22 height 10
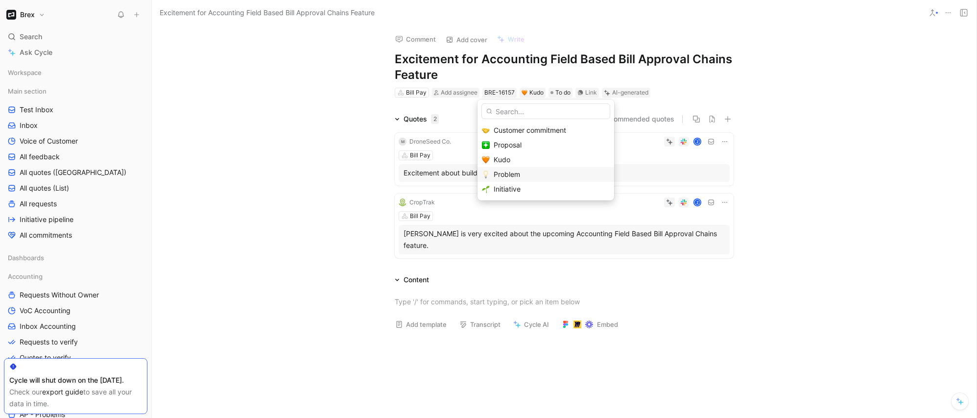
click at [514, 173] on span "Problem" at bounding box center [506, 174] width 26 height 8
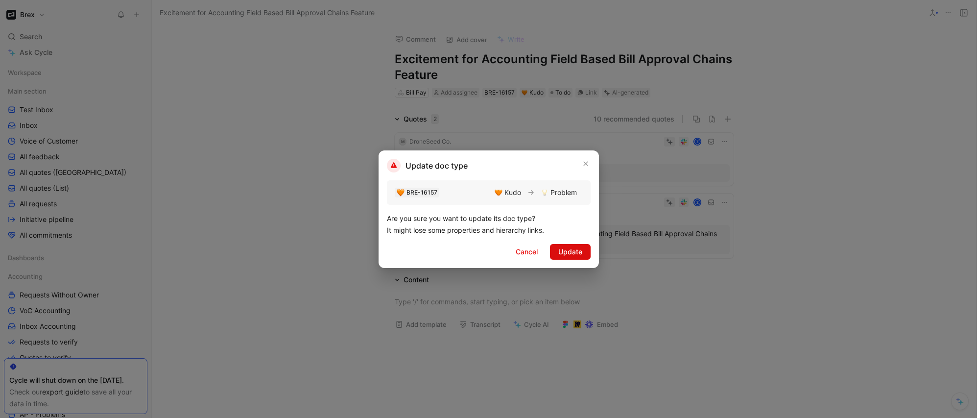
click at [576, 250] on span "Update" at bounding box center [570, 252] width 24 height 12
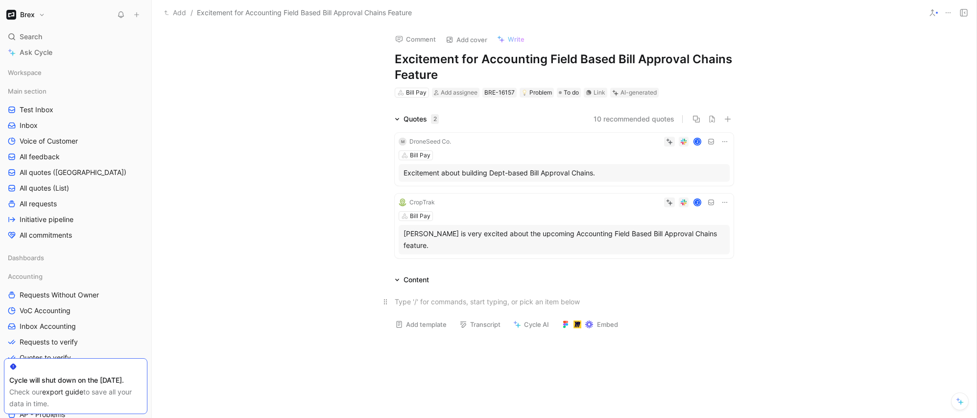
click at [733, 296] on div at bounding box center [564, 301] width 339 height 10
click at [675, 274] on div "Content" at bounding box center [564, 280] width 376 height 12
click at [279, 137] on div "Quotes 2 10 recommended quotes M DroneSeed Co. Z Bill Pay Excitement about buil…" at bounding box center [564, 187] width 824 height 149
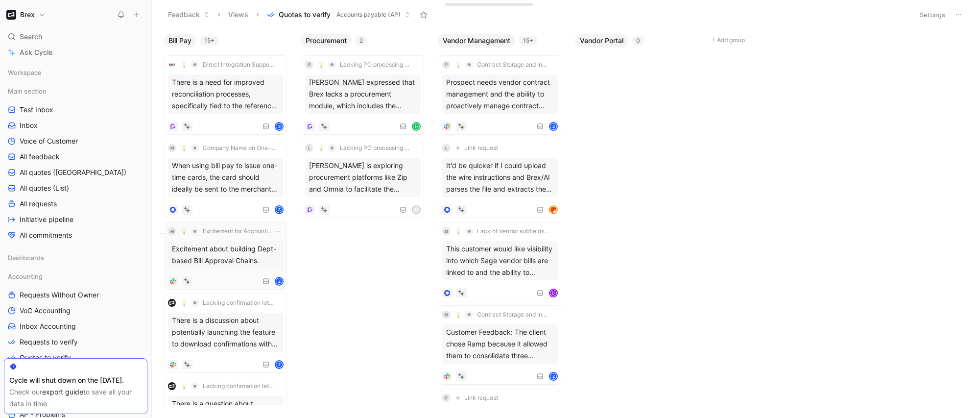
click at [186, 281] on icon at bounding box center [187, 281] width 7 height 7
click at [174, 267] on button "Verify" at bounding box center [168, 265] width 34 height 14
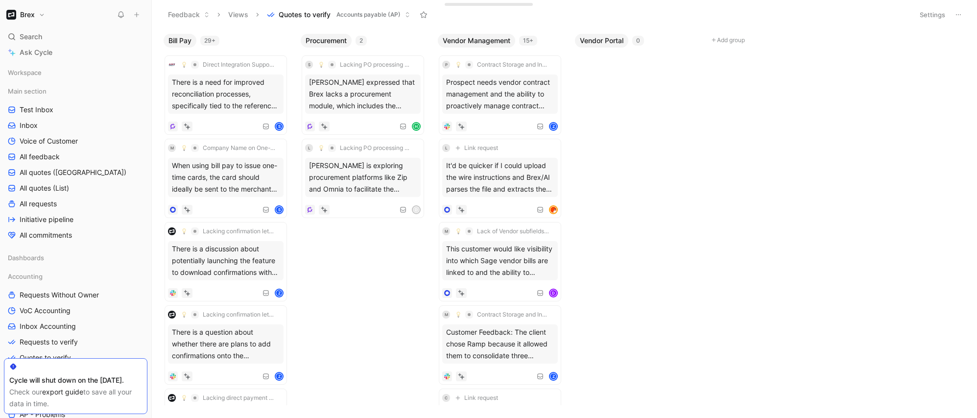
click at [319, 283] on body "Brex Search ⌘ K Ask Cycle Workspace Main section Test Inbox Inbox Voice of Cust…" at bounding box center [488, 209] width 977 height 418
click at [660, 152] on div "Bill Pay 29+ Direct Integration Support for CargoWise ERP There is a need for i…" at bounding box center [564, 223] width 825 height 388
click at [378, 289] on body "Brex Search ⌘ K Ask Cycle Workspace Main section Test Inbox Inbox Voice of Cust…" at bounding box center [488, 209] width 977 height 418
click at [271, 344] on div "There is a question about whether there are plans to add confirmations onto the…" at bounding box center [226, 343] width 116 height 39
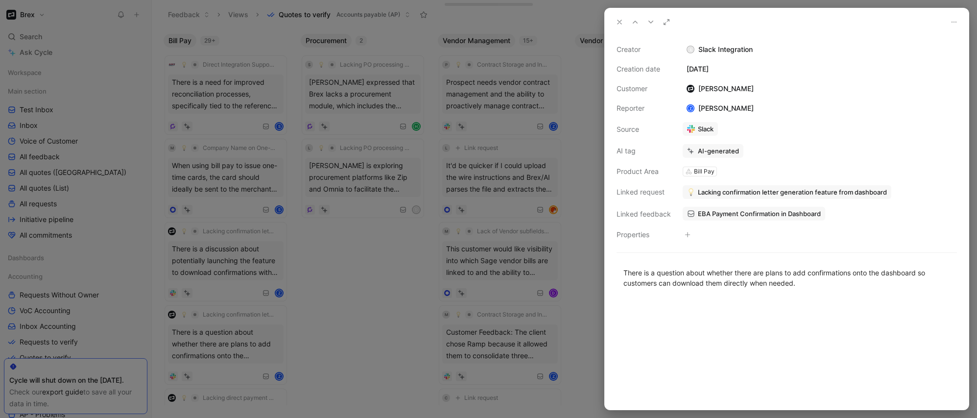
click at [353, 318] on div at bounding box center [488, 209] width 977 height 418
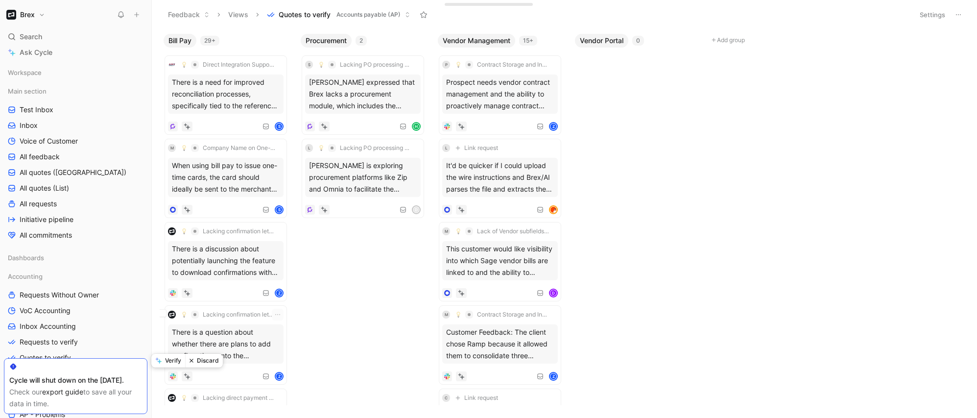
click at [173, 360] on button "Verify" at bounding box center [168, 360] width 34 height 14
click at [212, 359] on div "There is a request to add the ability to download payment confirmations directl…" at bounding box center [226, 343] width 116 height 39
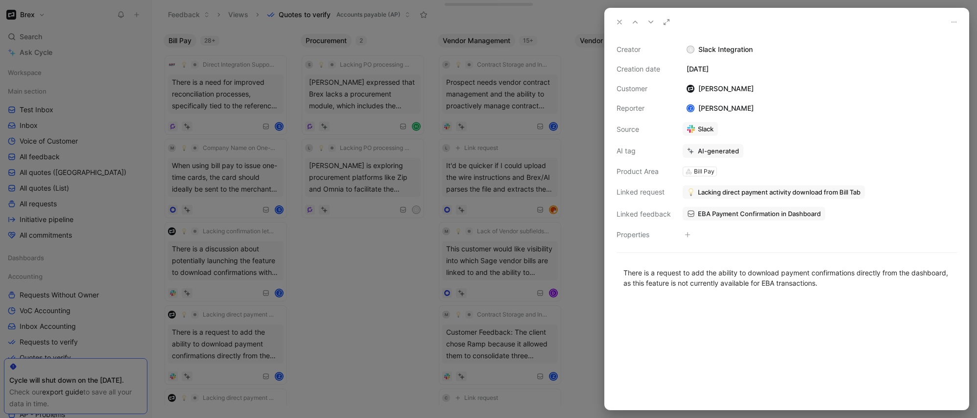
click at [215, 351] on div at bounding box center [488, 209] width 977 height 418
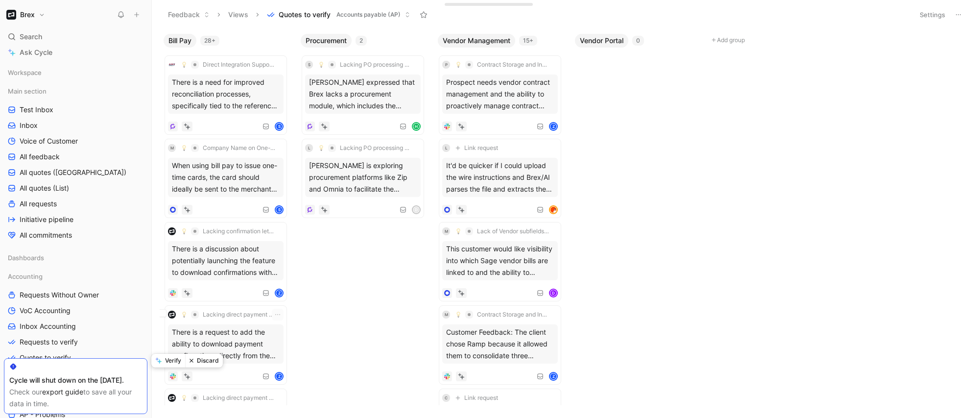
click at [173, 363] on button "Verify" at bounding box center [168, 360] width 34 height 14
click at [230, 362] on div "The customer has mentioned that they do not see the option to download the PDF/…" at bounding box center [226, 343] width 116 height 39
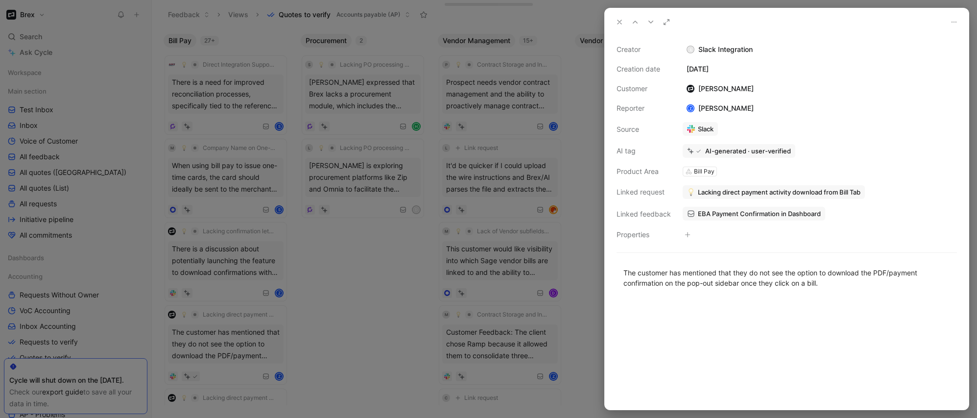
click at [214, 352] on div at bounding box center [488, 209] width 977 height 418
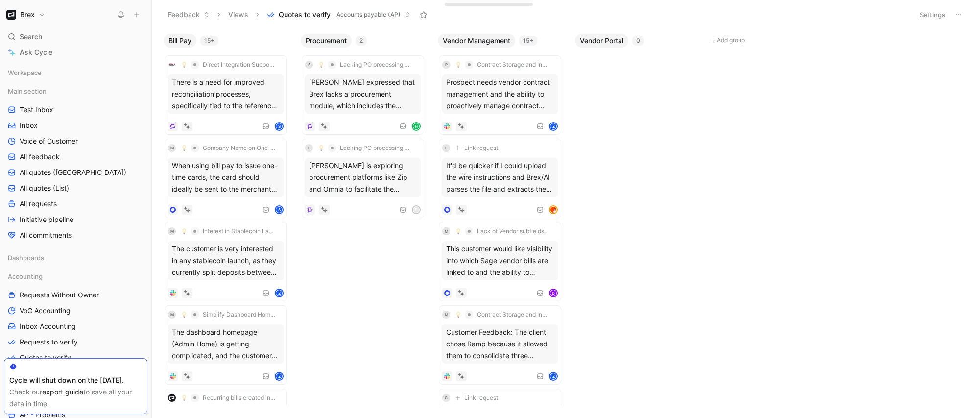
click at [367, 288] on body "Brex Search ⌘ K Ask Cycle Workspace Main section Test Inbox Inbox Voice of Cust…" at bounding box center [488, 209] width 977 height 418
click at [230, 185] on div "When using bill pay to issue one-time cards, the card should ideally be sent to…" at bounding box center [226, 177] width 116 height 39
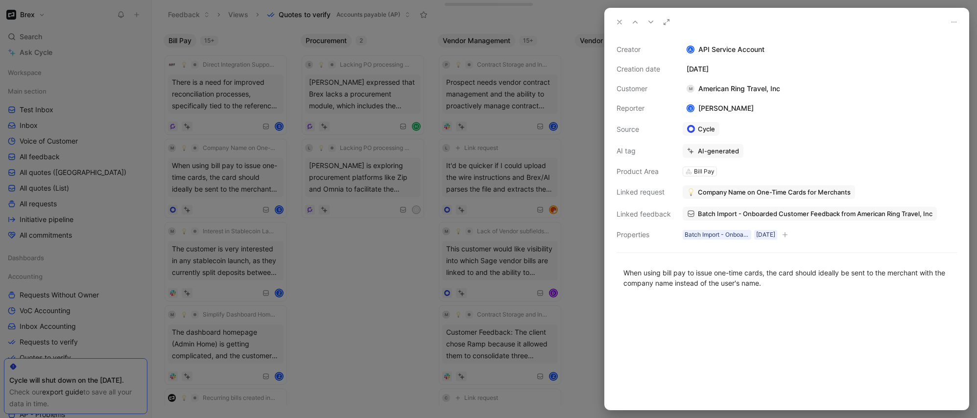
click at [233, 186] on div at bounding box center [488, 209] width 977 height 418
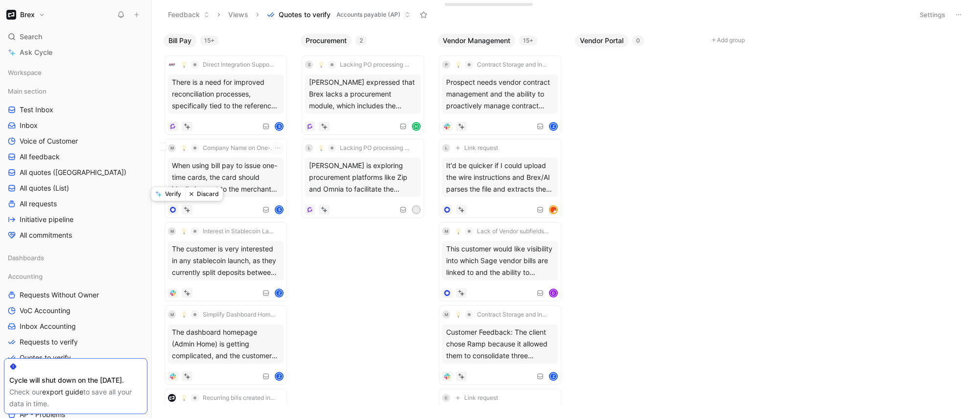
click at [167, 191] on button "Verify" at bounding box center [168, 194] width 34 height 14
click at [224, 114] on div "Direct Integration Support for CargoWise ERP There is a need for improved recon…" at bounding box center [226, 95] width 116 height 72
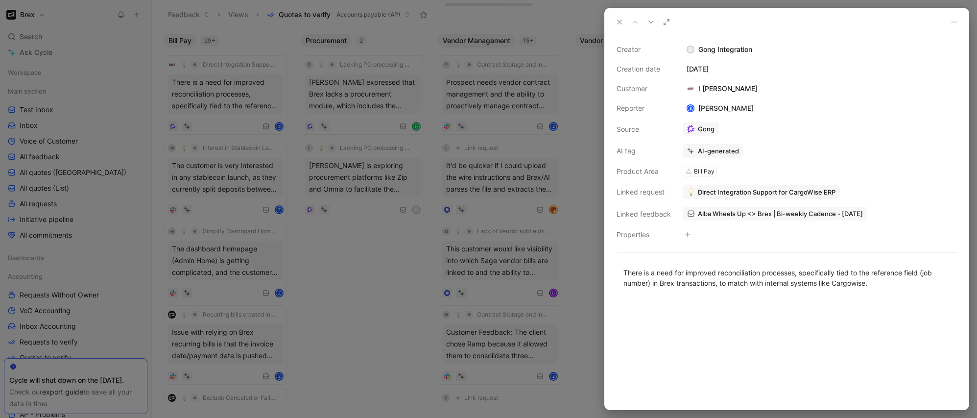
click at [218, 170] on div at bounding box center [488, 209] width 977 height 418
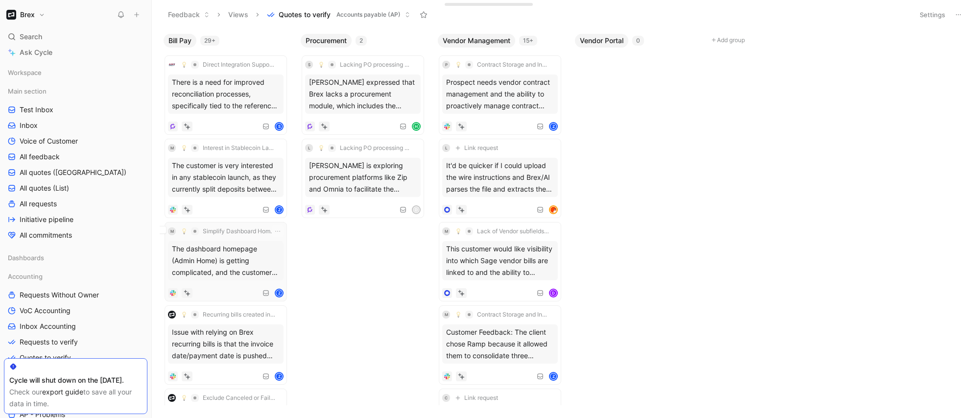
click at [230, 244] on div "The dashboard homepage (Admin Home) is getting complicated, and the customer pr…" at bounding box center [226, 260] width 116 height 39
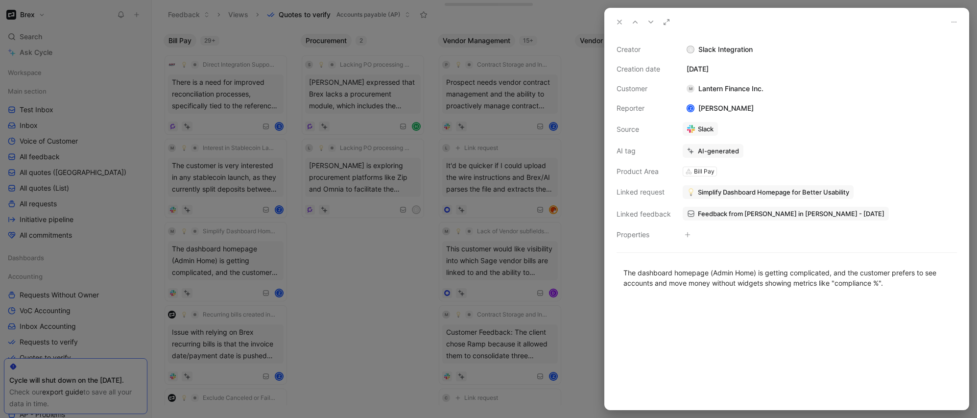
click at [230, 257] on div at bounding box center [488, 209] width 977 height 418
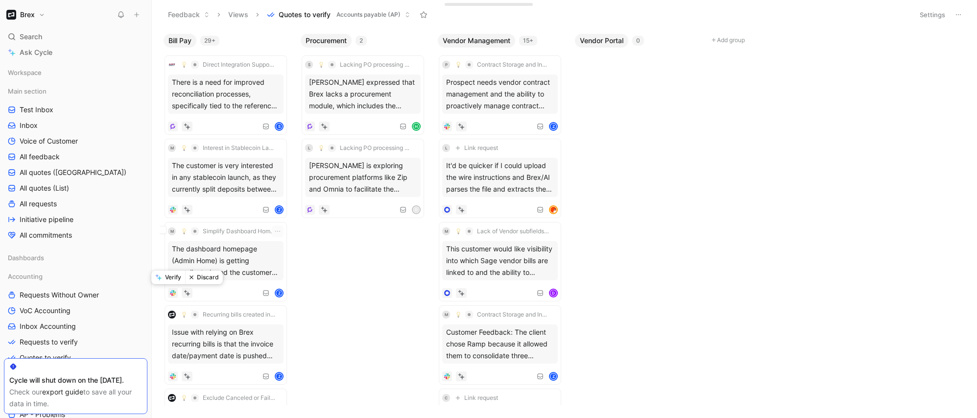
click at [204, 276] on button "Discard" at bounding box center [204, 277] width 38 height 14
click at [211, 283] on div "Recurring bills created in Brex do not go back to original created date Issue w…" at bounding box center [226, 261] width 116 height 72
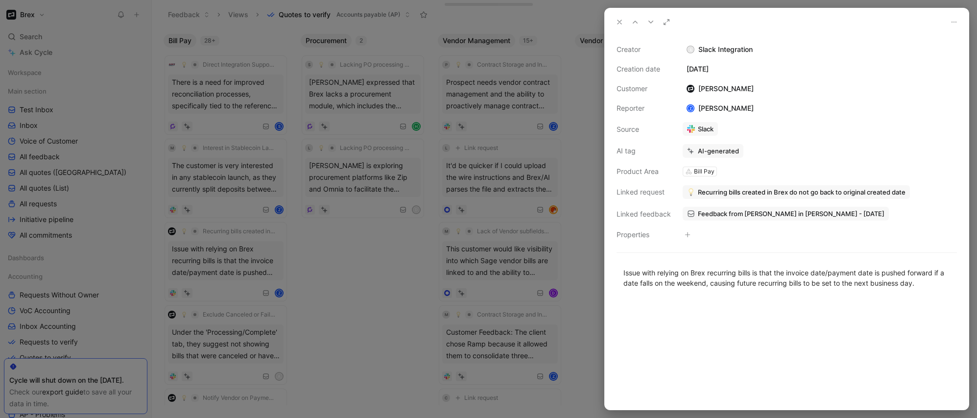
click at [218, 275] on div at bounding box center [488, 209] width 977 height 418
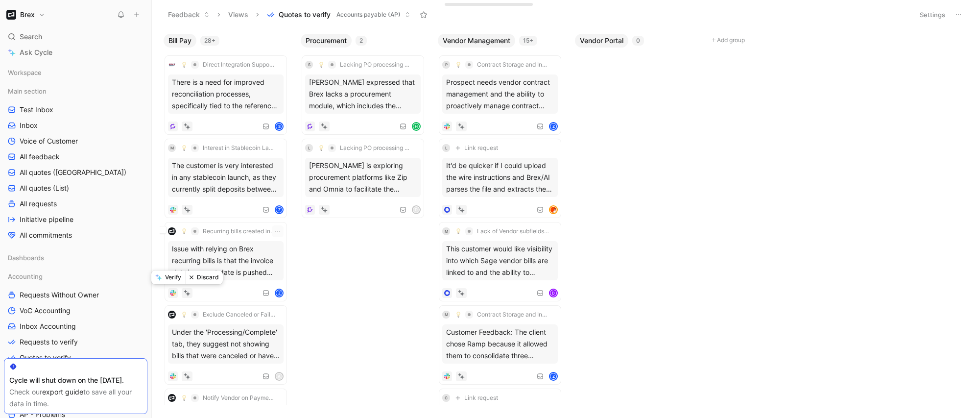
click at [171, 279] on button "Verify" at bounding box center [168, 277] width 34 height 14
click at [216, 362] on div "For the new Bill Pay dashboard setup, they believe that if vendor details are p…" at bounding box center [226, 343] width 116 height 39
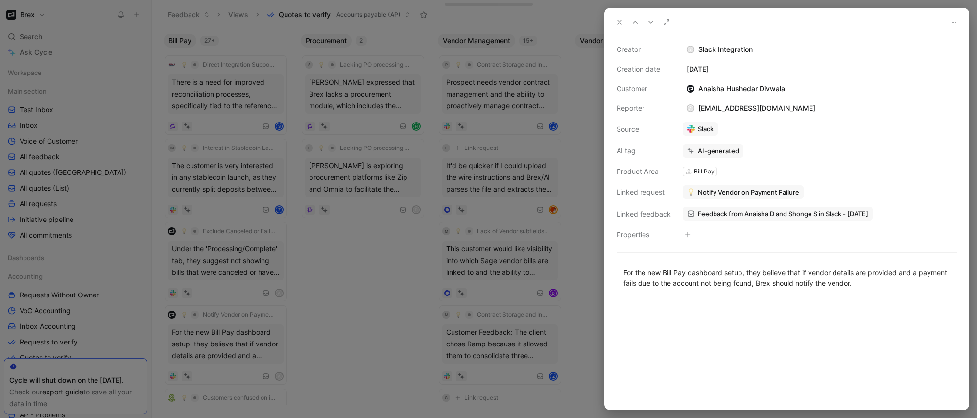
click at [223, 353] on div at bounding box center [488, 209] width 977 height 418
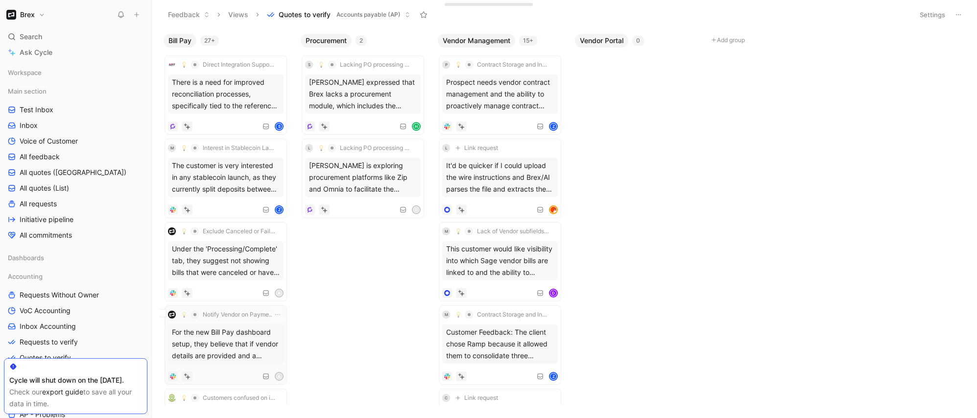
click at [219, 346] on div "For the new Bill Pay dashboard setup, they believe that if vendor details are p…" at bounding box center [226, 343] width 116 height 39
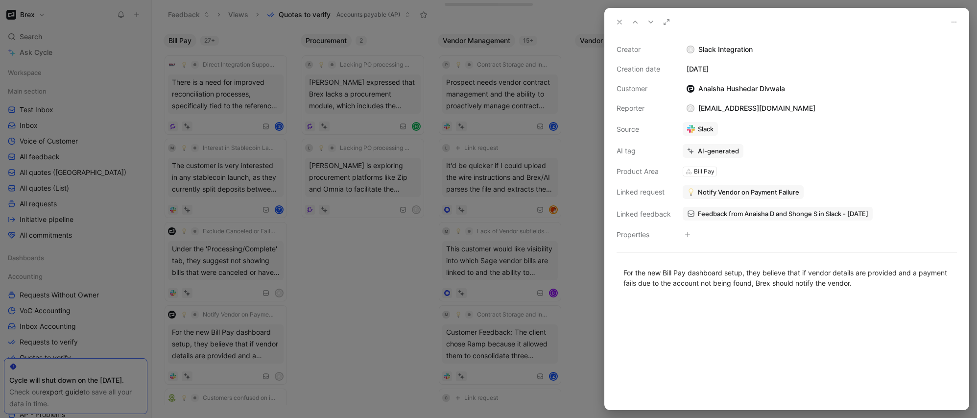
click at [218, 347] on div at bounding box center [488, 209] width 977 height 418
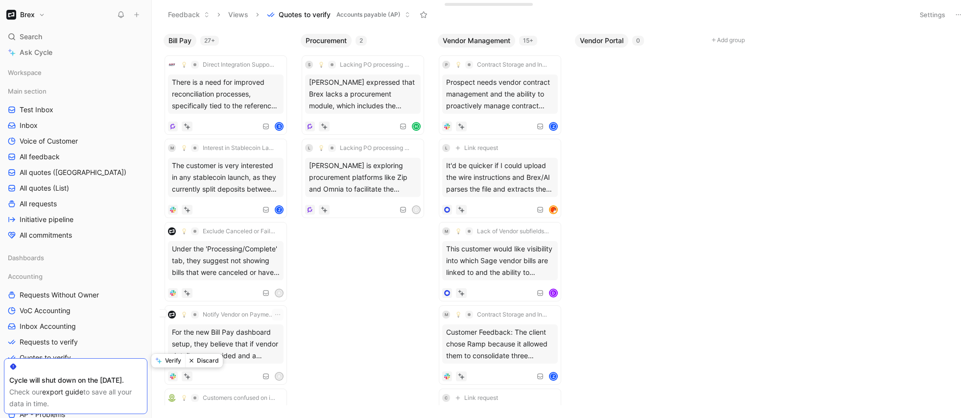
click at [174, 361] on button "Verify" at bounding box center [168, 360] width 34 height 14
click at [231, 276] on div "Under the 'Processing/Complete' tab, they suggest not showing bills that were c…" at bounding box center [226, 260] width 116 height 39
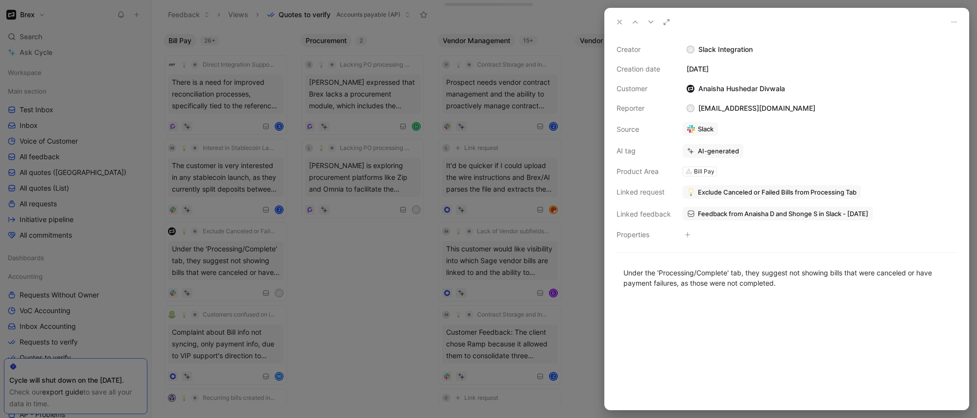
click at [414, 274] on div at bounding box center [488, 209] width 977 height 418
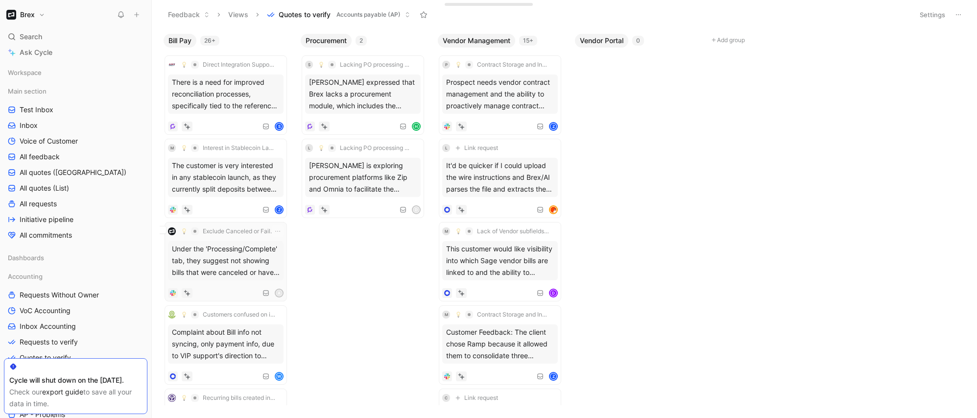
click at [226, 265] on div "Under the 'Processing/Complete' tab, they suggest not showing bills that were c…" at bounding box center [226, 260] width 116 height 39
click at [198, 278] on button "Discard" at bounding box center [204, 277] width 38 height 14
click at [328, 265] on div "Bill Pay 25+ Direct Integration Support for CargoWise ERP There is a need for i…" at bounding box center [564, 223] width 825 height 388
click at [698, 273] on body "Brex Search ⌘ K Ask Cycle Workspace Main section Test Inbox Inbox Voice of Cust…" at bounding box center [488, 209] width 977 height 418
click at [762, 198] on body "Brex Search ⌘ K Ask Cycle Workspace Main section Test Inbox Inbox Voice of Cust…" at bounding box center [488, 209] width 977 height 418
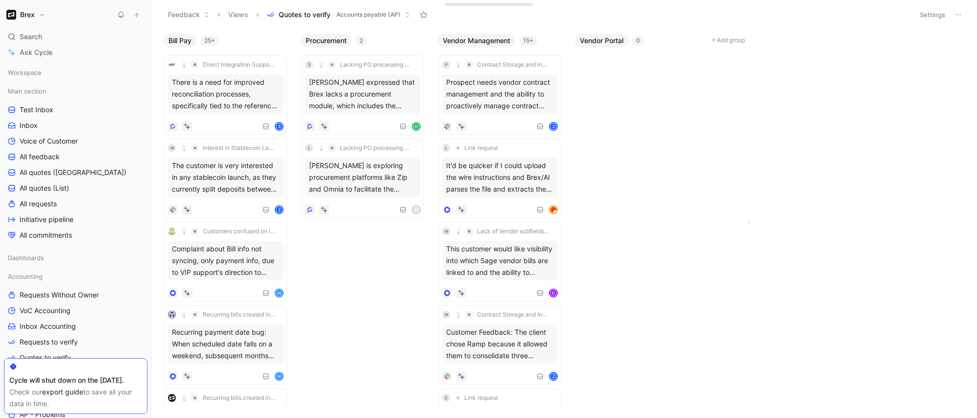
click at [748, 220] on body "Brex Search ⌘ K Ask Cycle Workspace Main section Test Inbox Inbox Voice of Cust…" at bounding box center [488, 209] width 977 height 418
click at [394, 293] on div "Bill Pay 25+ Direct Integration Support for CargoWise ERP There is a need for i…" at bounding box center [564, 223] width 825 height 388
click at [230, 242] on div "Complaint about Bill info not syncing, only payment info, due to VIP support's …" at bounding box center [226, 260] width 116 height 39
click at [177, 279] on button "Verify" at bounding box center [168, 277] width 34 height 14
click at [388, 294] on body "Brex Search ⌘ K Ask Cycle Workspace Main section Test Inbox Inbox Voice of Cust…" at bounding box center [488, 209] width 977 height 418
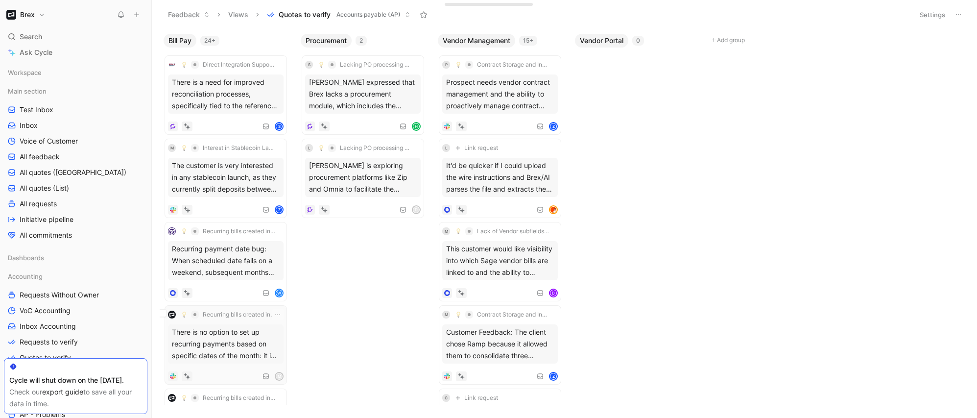
click at [226, 356] on div "There is no option to set up recurring payments based on specific dates of the …" at bounding box center [226, 343] width 116 height 39
click at [188, 295] on icon at bounding box center [188, 293] width 4 height 4
click at [373, 303] on div "Bill Pay 24+ Direct Integration Support for CargoWise ERP There is a need for i…" at bounding box center [564, 223] width 825 height 388
click at [222, 274] on div "The customer would like to re-send bill payment receipts to vendor contacts and…" at bounding box center [226, 260] width 116 height 39
click at [188, 292] on icon at bounding box center [187, 292] width 7 height 7
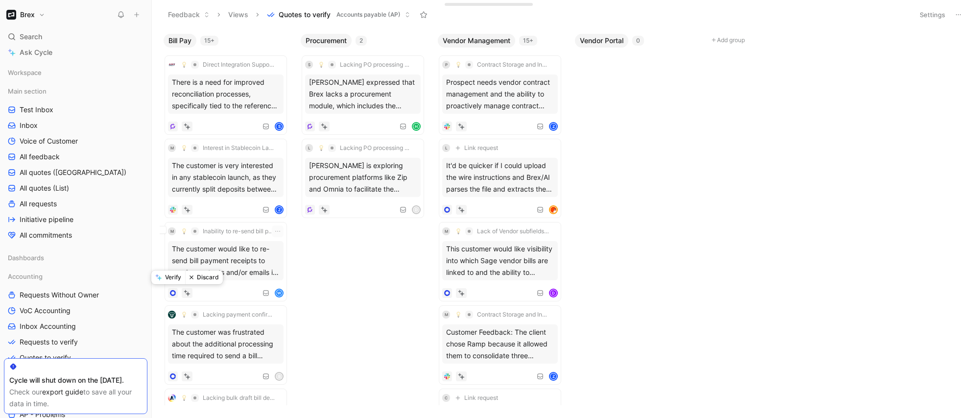
click at [172, 279] on button "Verify" at bounding box center [168, 277] width 34 height 14
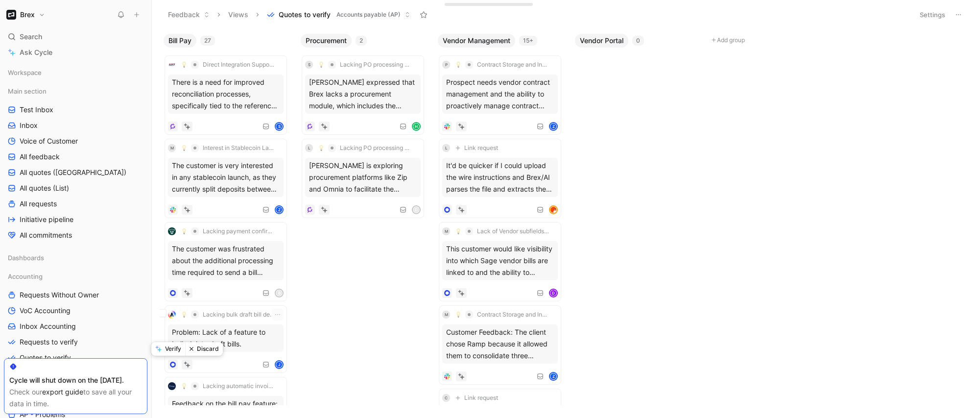
click at [171, 349] on button "Verify" at bounding box center [168, 349] width 34 height 14
click at [212, 282] on div "Lacking payment confirmation disclaimer in billing emails The customer was frus…" at bounding box center [226, 261] width 116 height 72
click at [175, 279] on button "Verify" at bounding box center [168, 277] width 34 height 14
click at [223, 278] on div "Feedback on the bill pay feature: Request for an option to send a copy of invoi…" at bounding box center [226, 260] width 116 height 39
click at [177, 279] on button "Verify" at bounding box center [168, 277] width 34 height 14
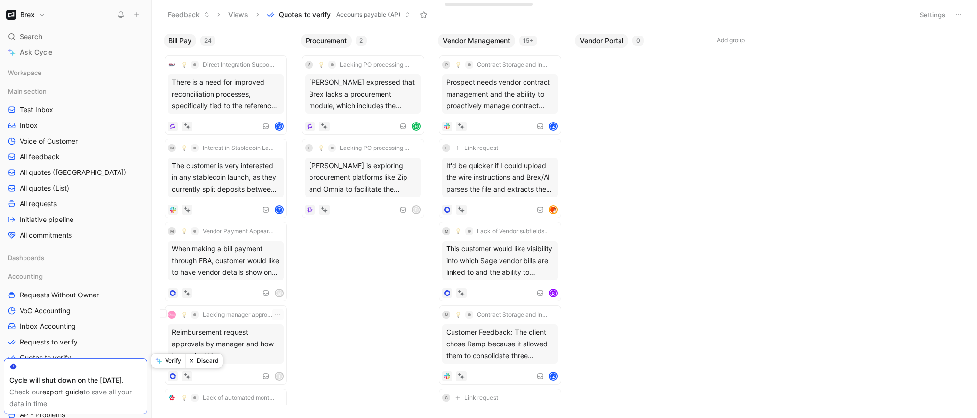
click at [199, 363] on button "Discard" at bounding box center [204, 360] width 38 height 14
